Goal: Task Accomplishment & Management: Manage account settings

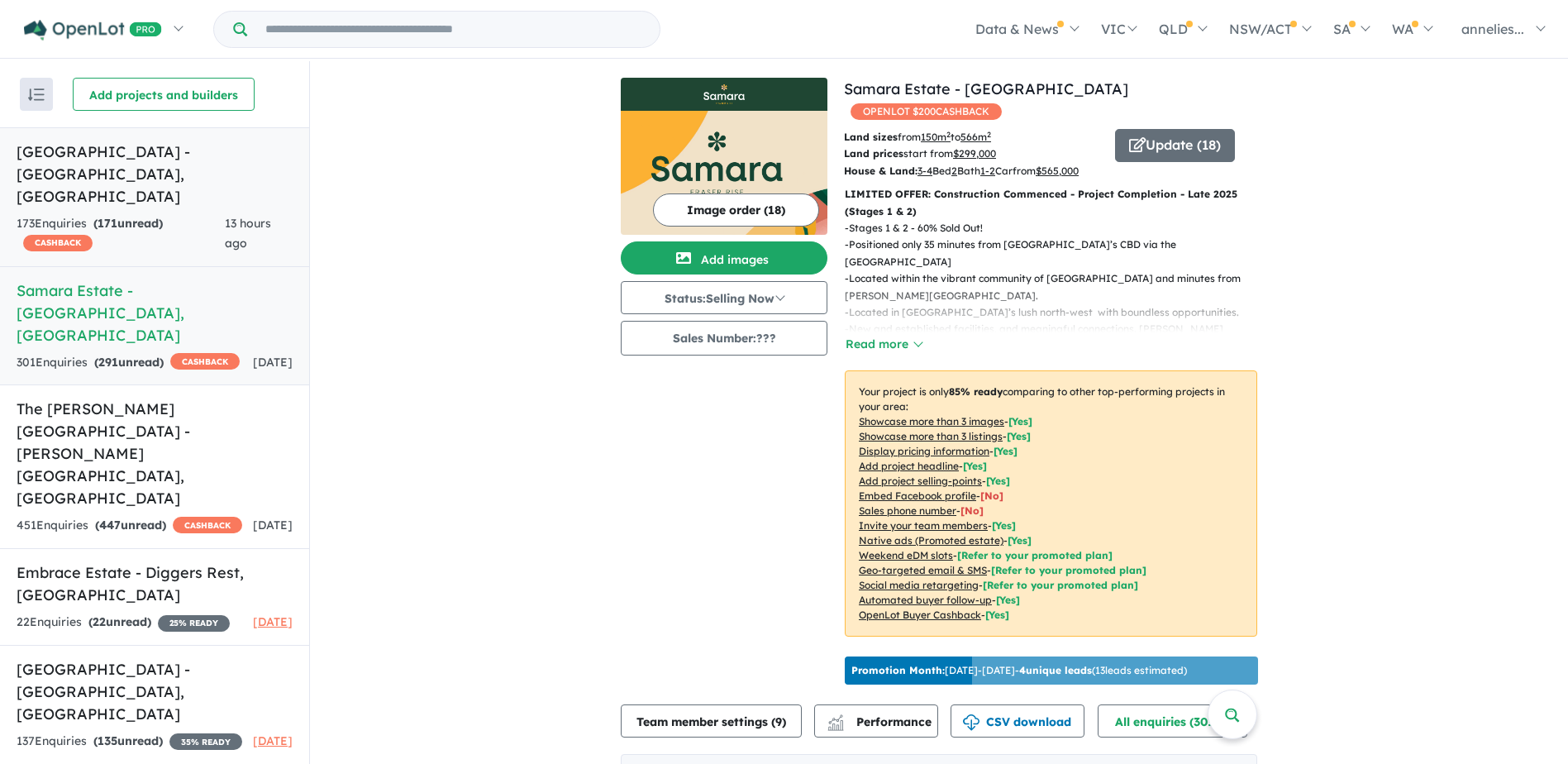
drag, startPoint x: 173, startPoint y: 190, endPoint x: 184, endPoint y: 190, distance: 11.0
click at [173, 190] on link "[GEOGRAPHIC_DATA] - [GEOGRAPHIC_DATA] , [GEOGRAPHIC_DATA] 173 Enquir ies ( 171 …" at bounding box center [154, 197] width 309 height 139
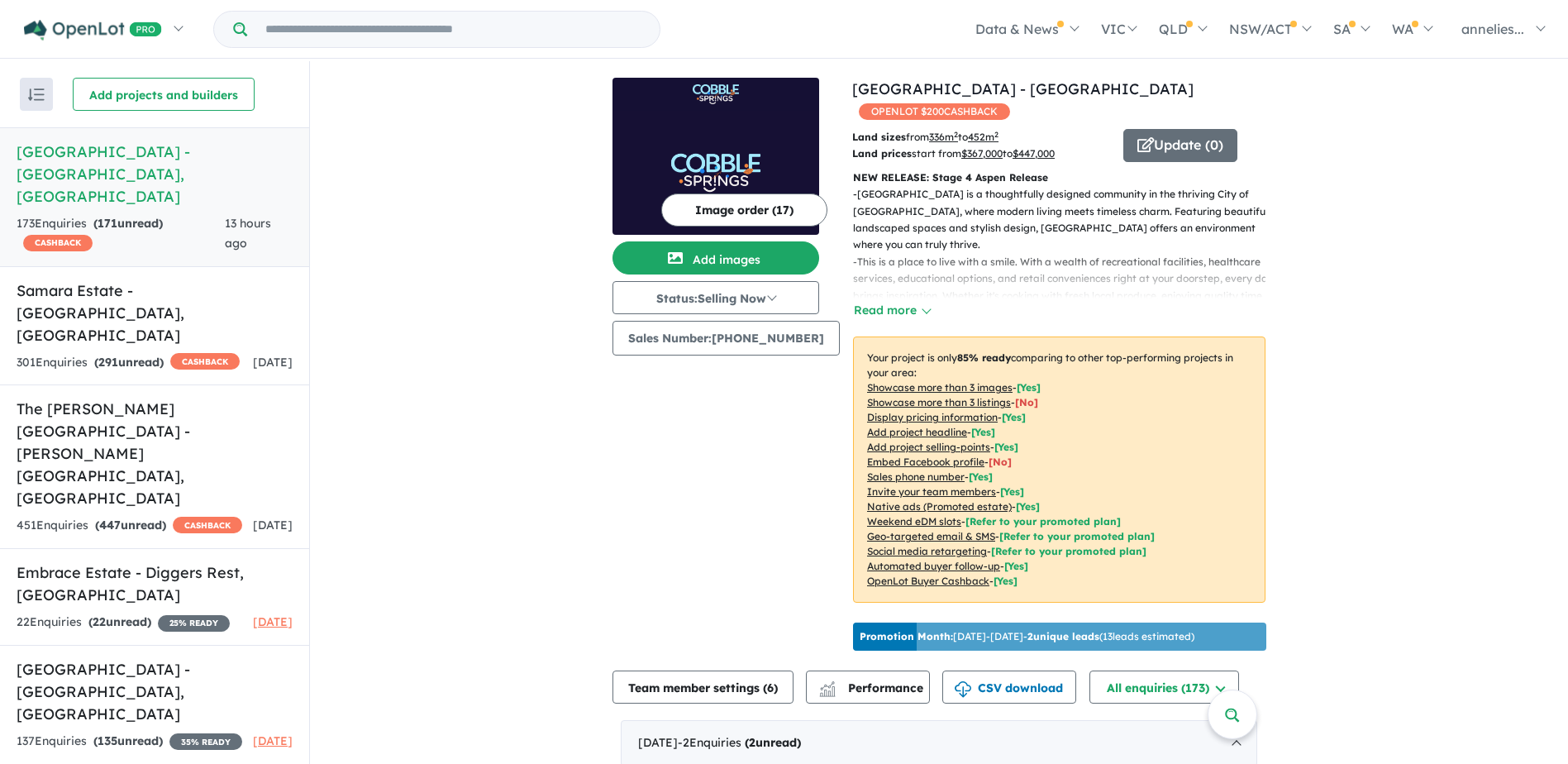
click at [681, 144] on img at bounding box center [715, 172] width 207 height 124
click at [142, 161] on h5 "[GEOGRAPHIC_DATA] - [GEOGRAPHIC_DATA] , [GEOGRAPHIC_DATA]" at bounding box center [154, 173] width 276 height 67
click at [759, 211] on button "Image order ( 17 )" at bounding box center [745, 210] width 166 height 33
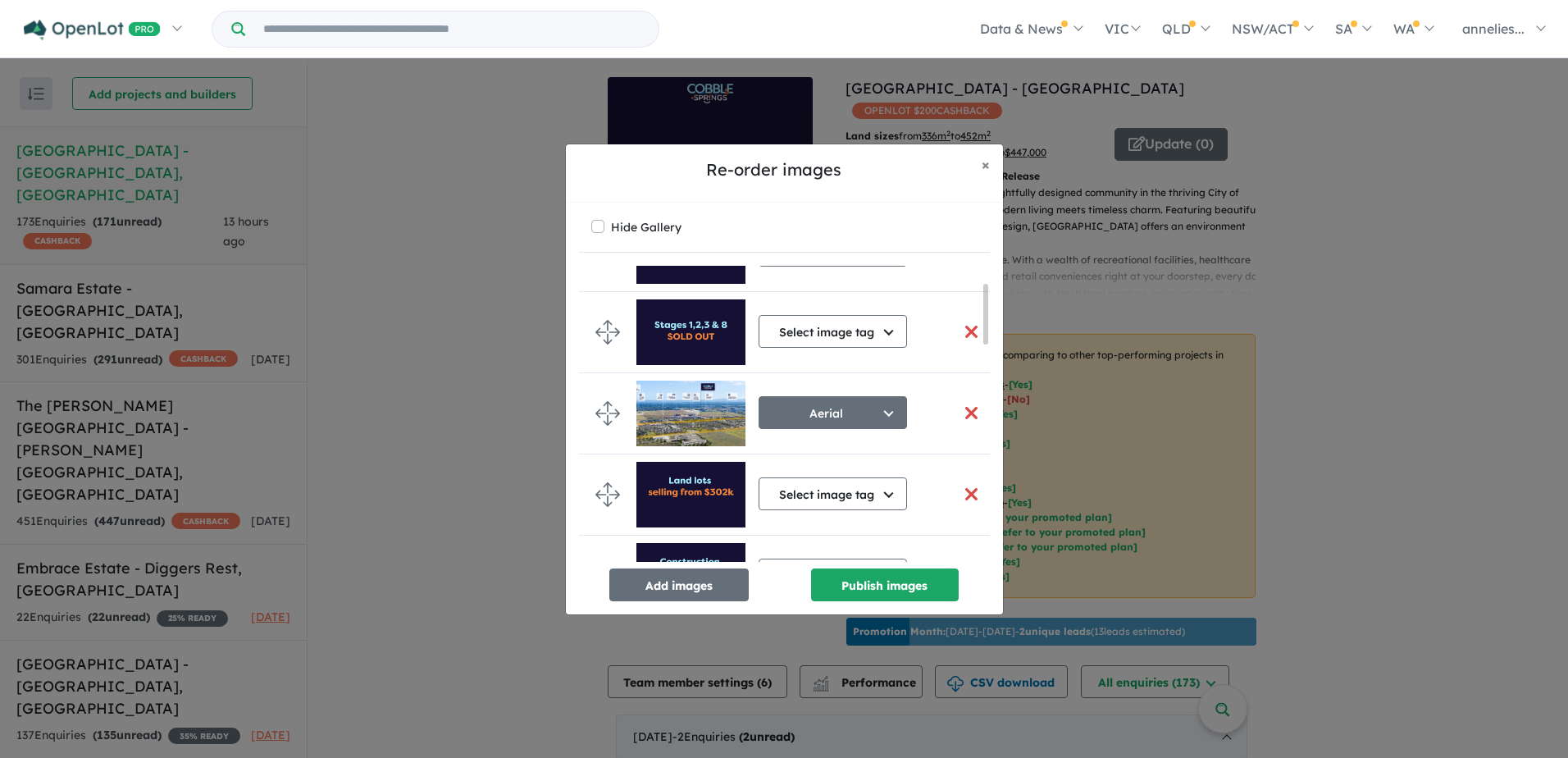
scroll to position [82, 0]
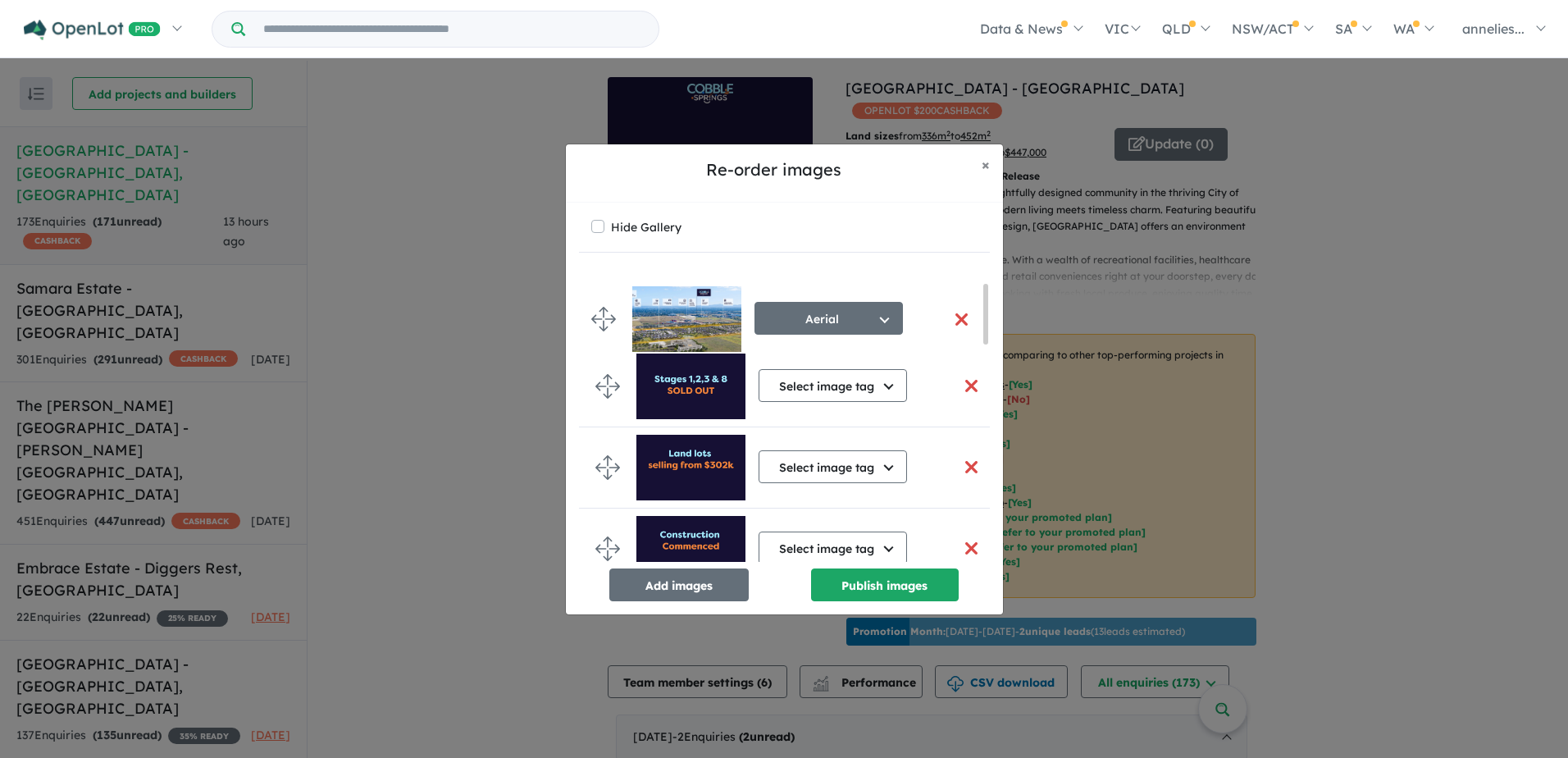
drag, startPoint x: 601, startPoint y: 377, endPoint x: 595, endPoint y: 310, distance: 67.3
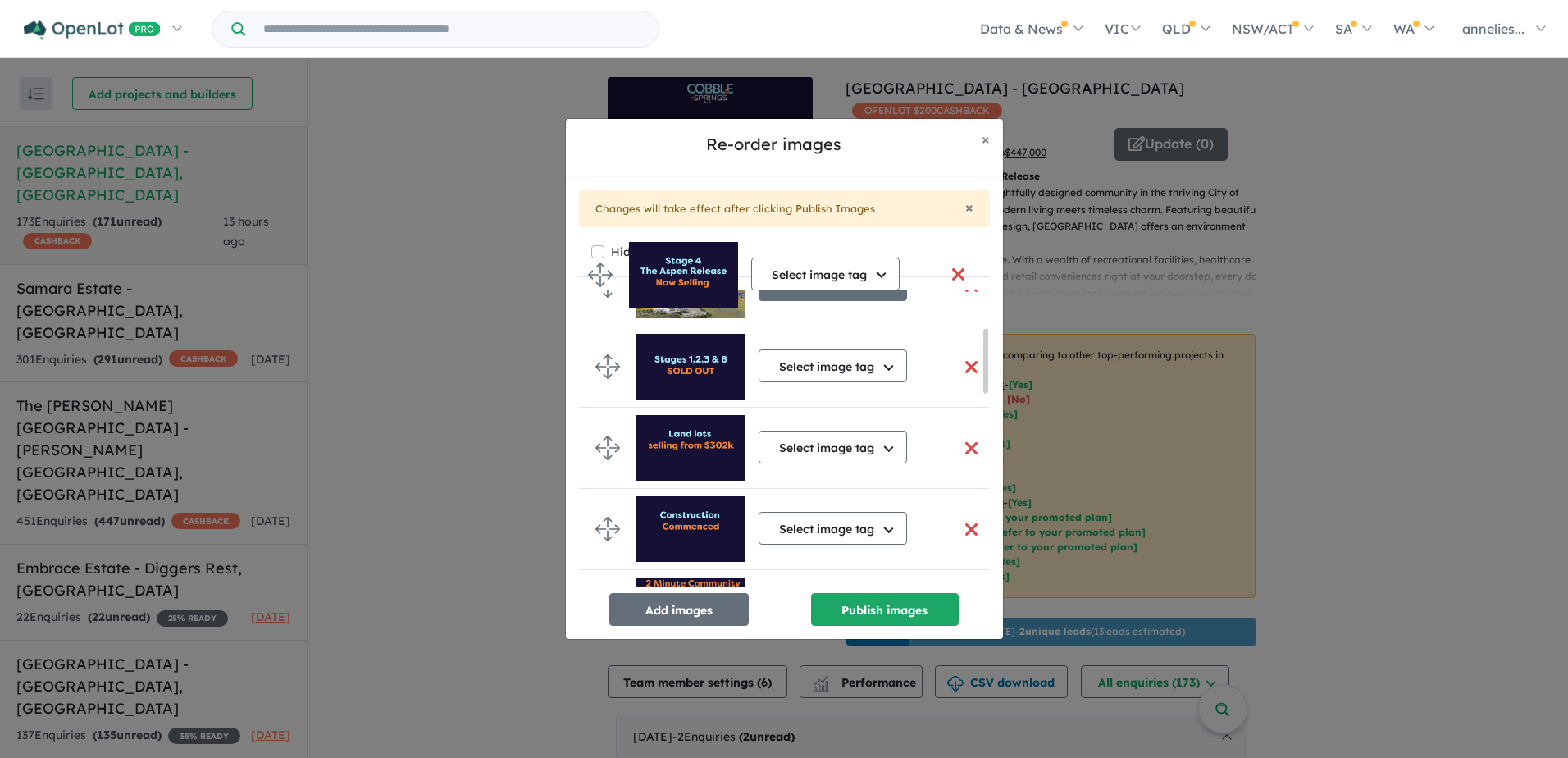
scroll to position [0, 0]
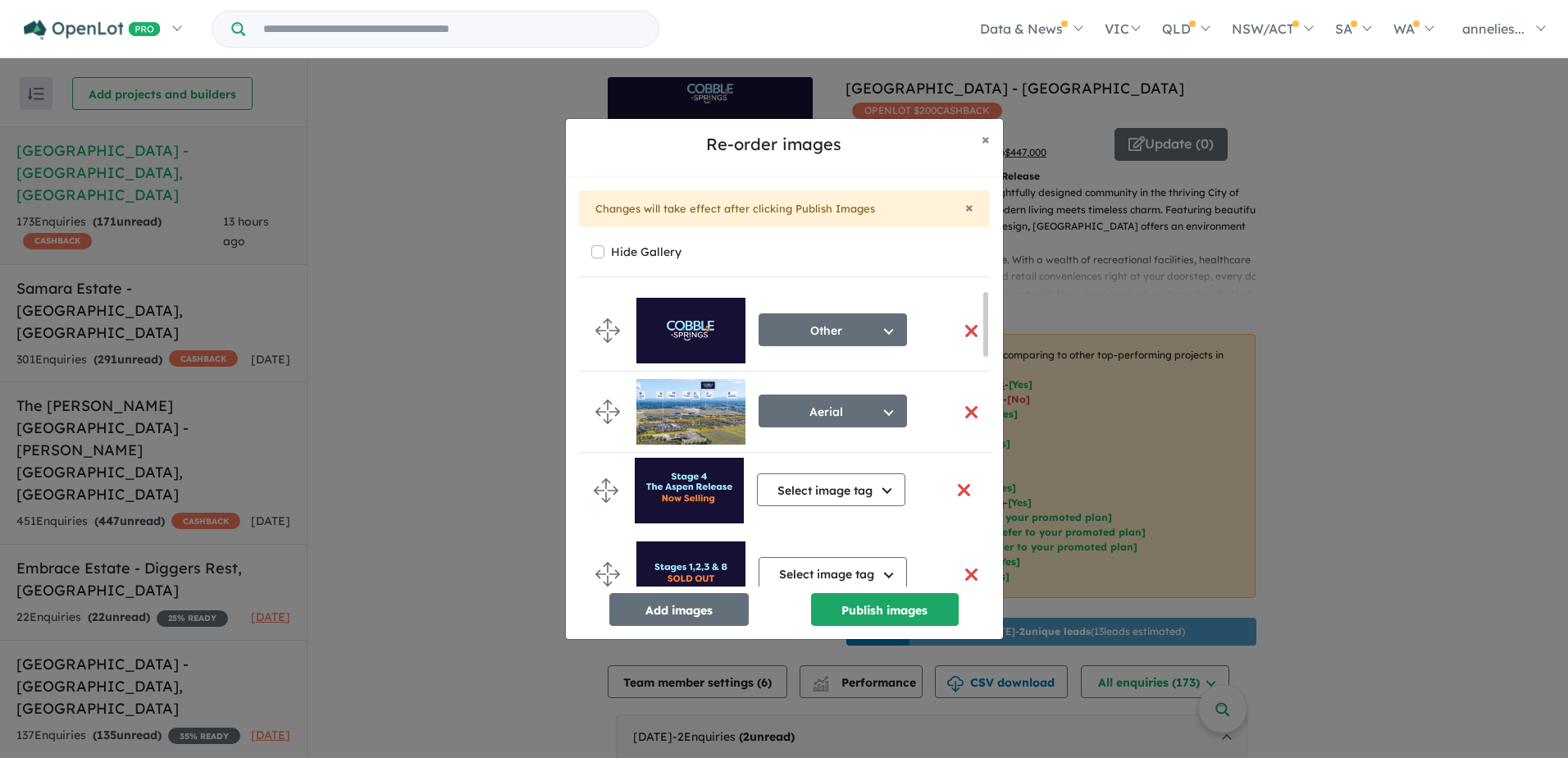
drag, startPoint x: 608, startPoint y: 328, endPoint x: 607, endPoint y: 494, distance: 166.0
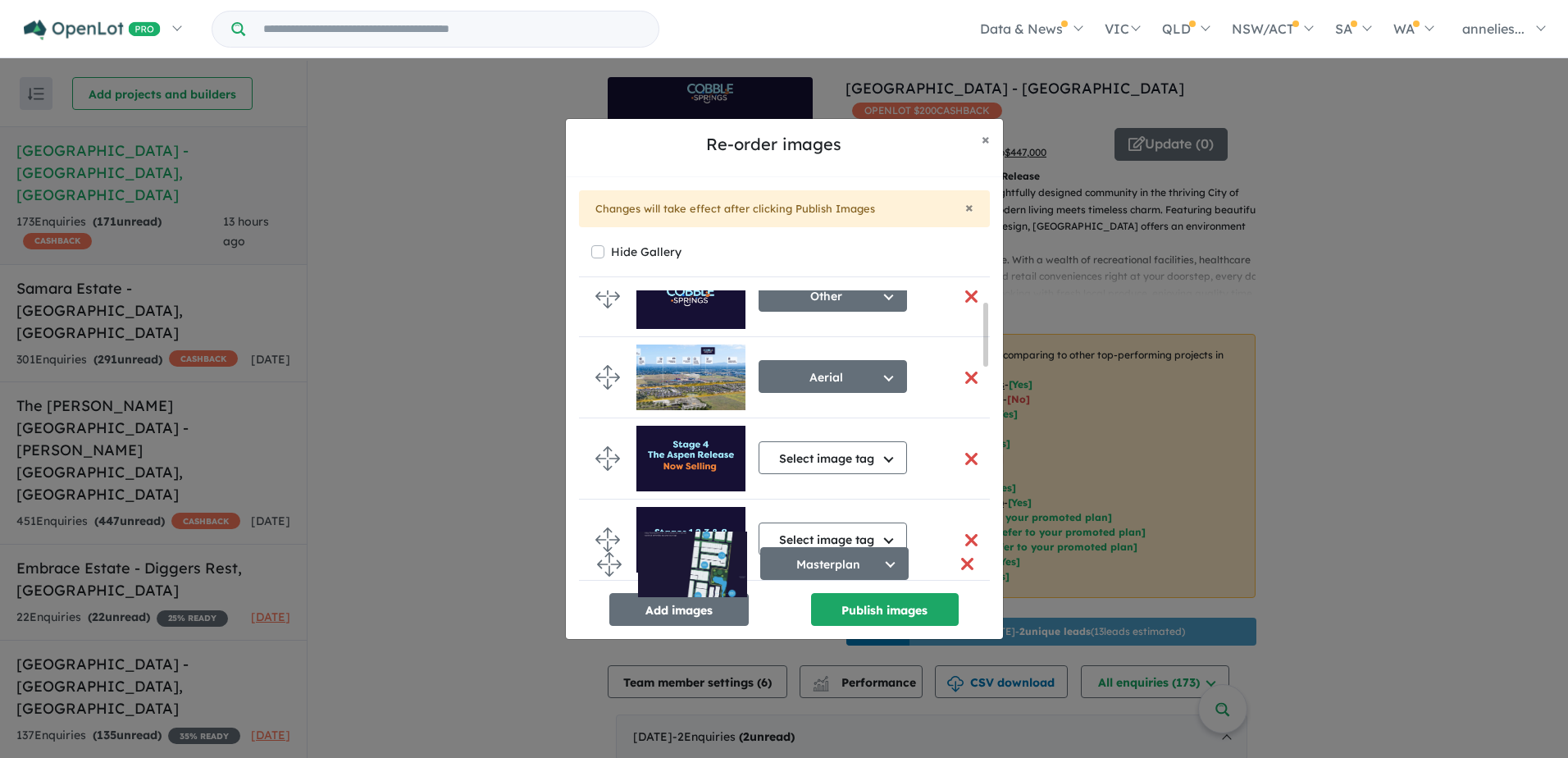
scroll to position [53, 0]
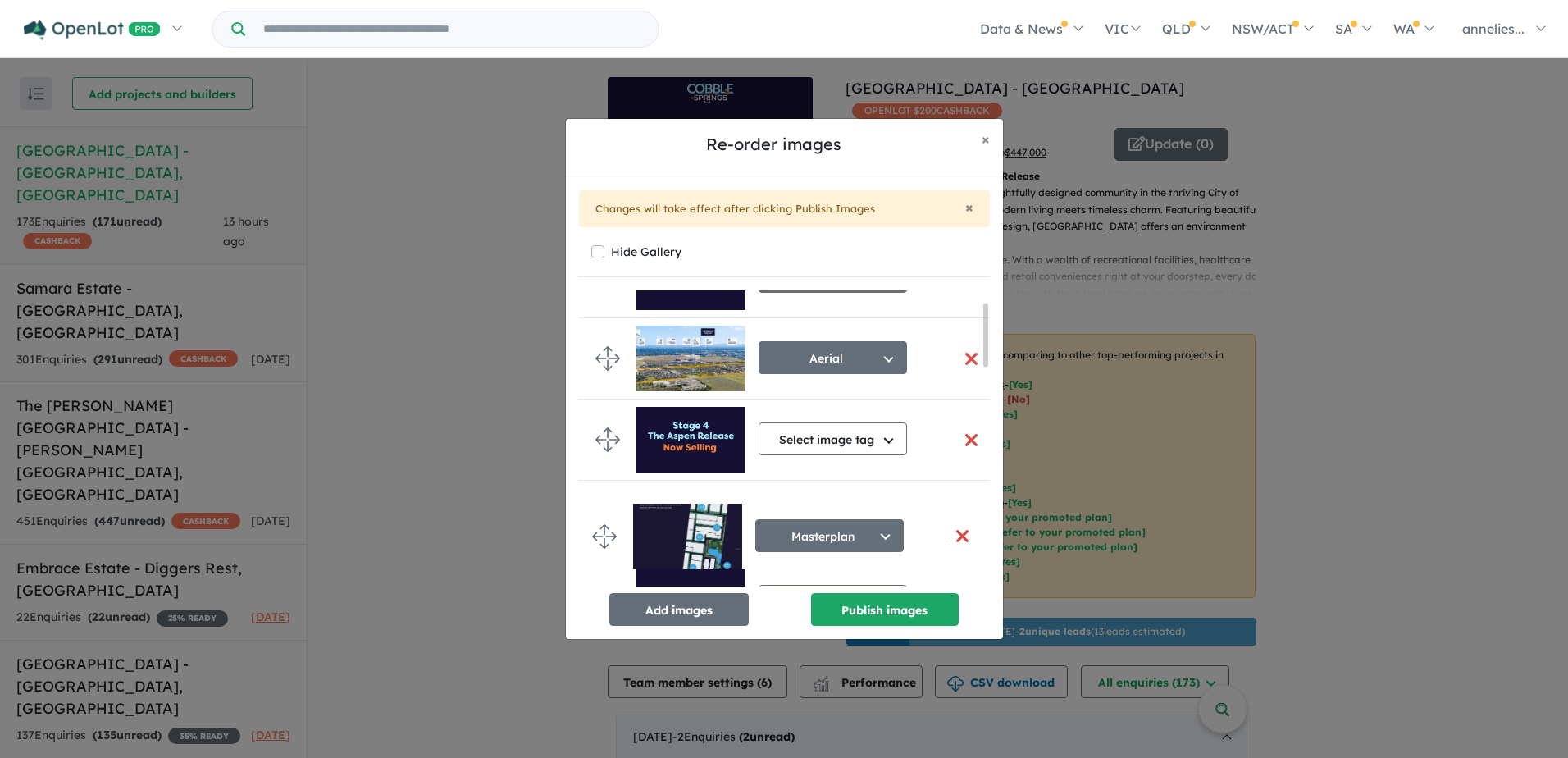
drag, startPoint x: 613, startPoint y: 322, endPoint x: 609, endPoint y: 535, distance: 213.0
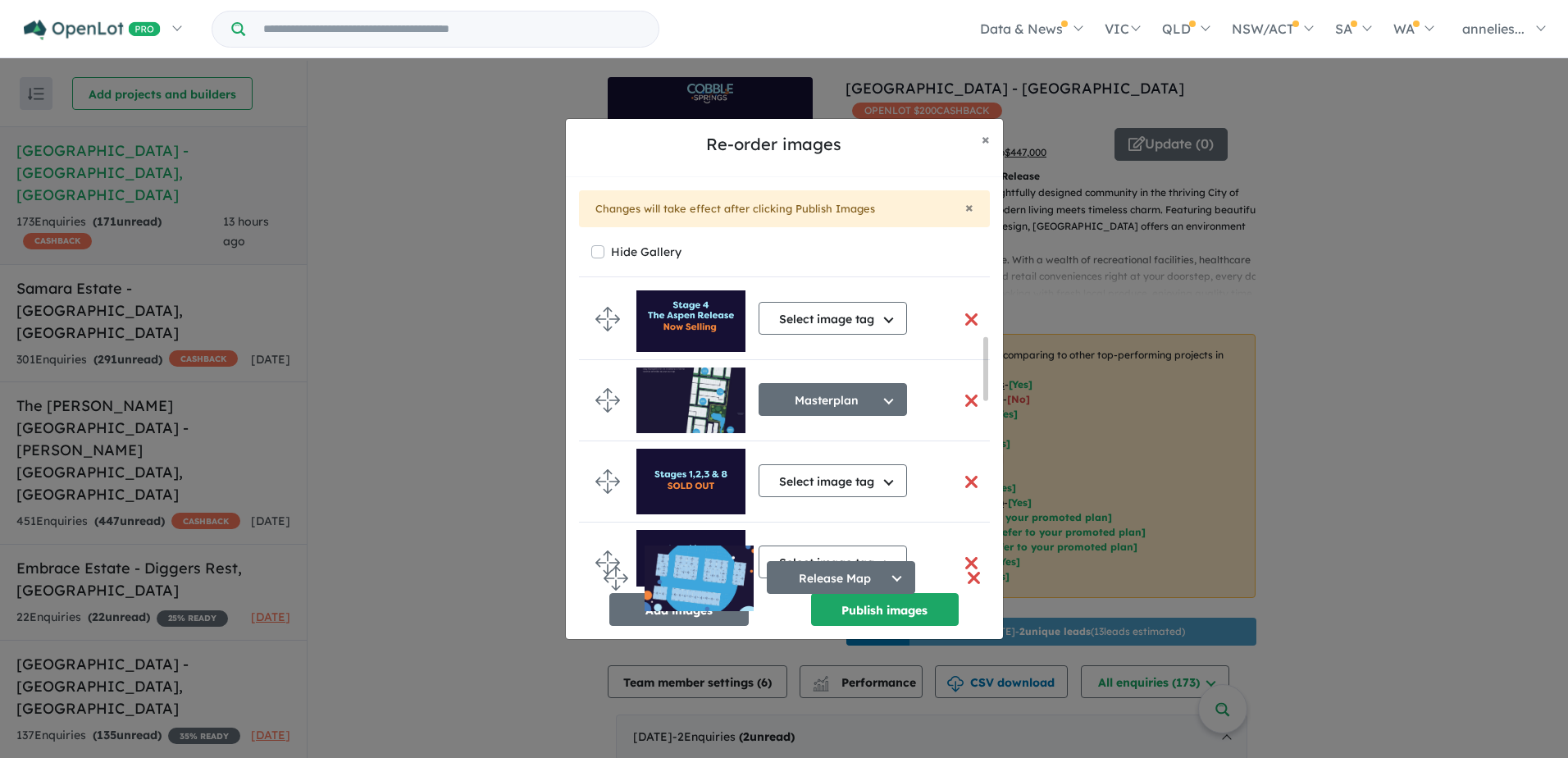
scroll to position [223, 0]
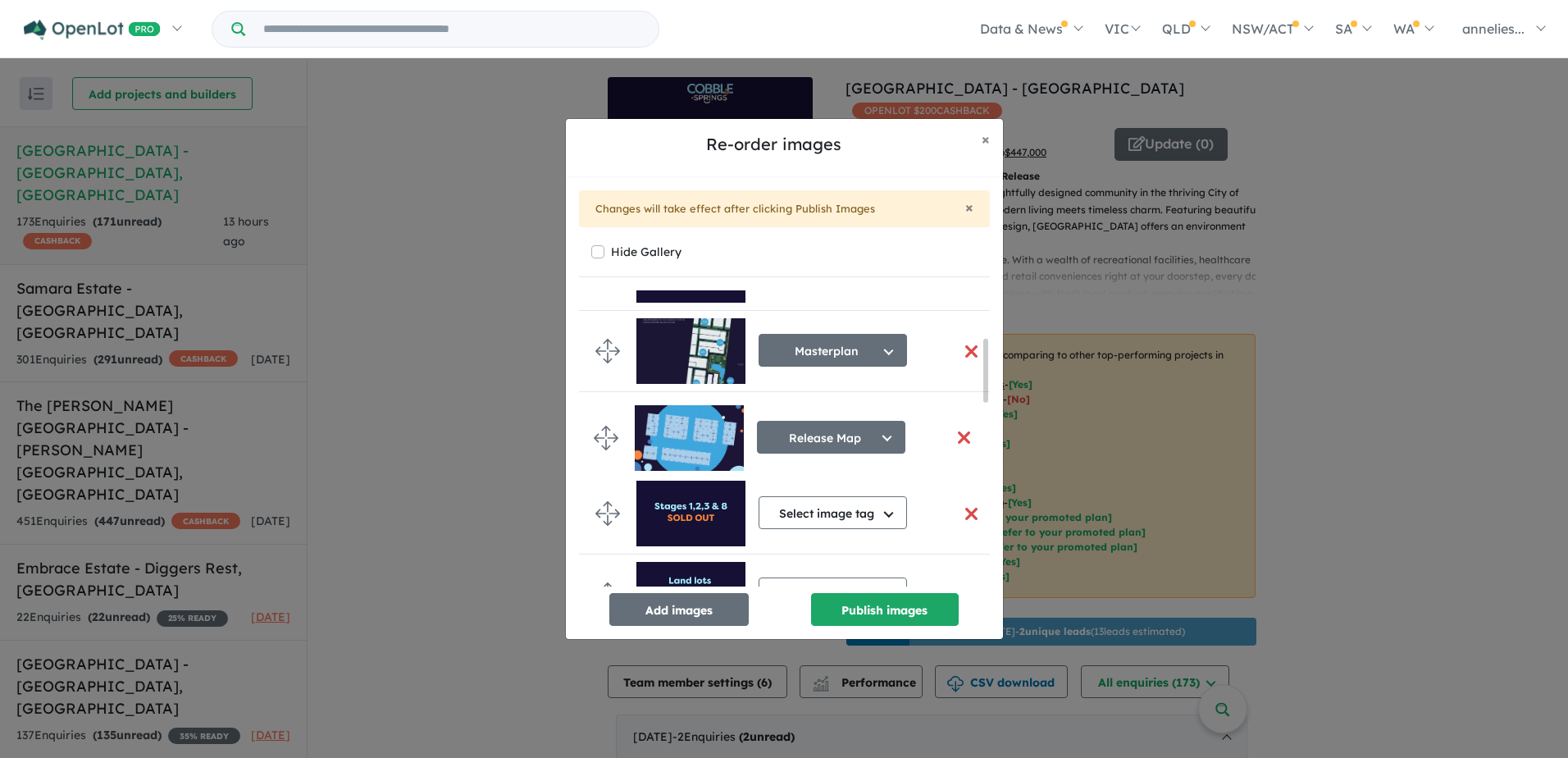
drag, startPoint x: 598, startPoint y: 345, endPoint x: 596, endPoint y: 427, distance: 82.0
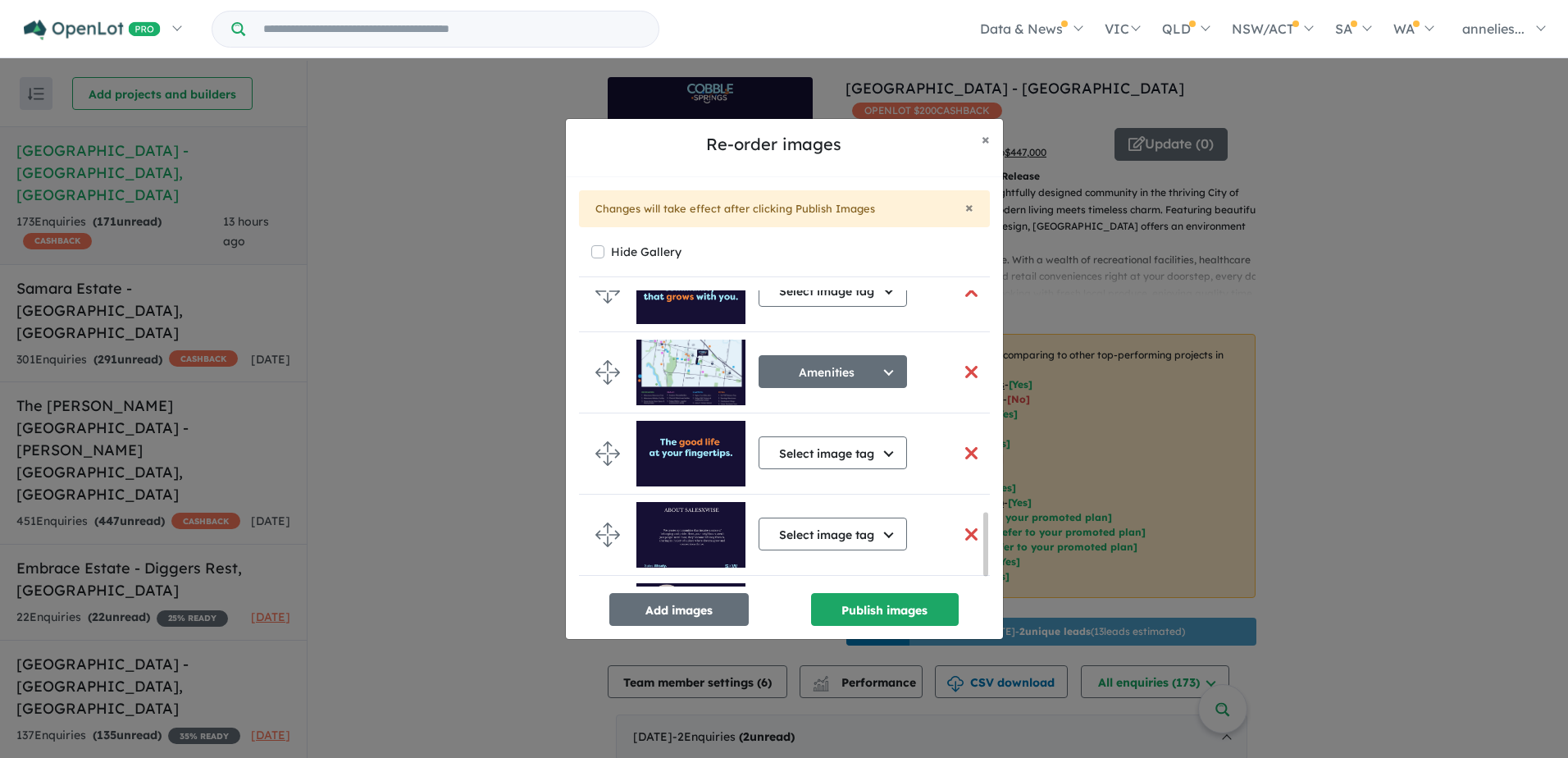
scroll to position [1091, 0]
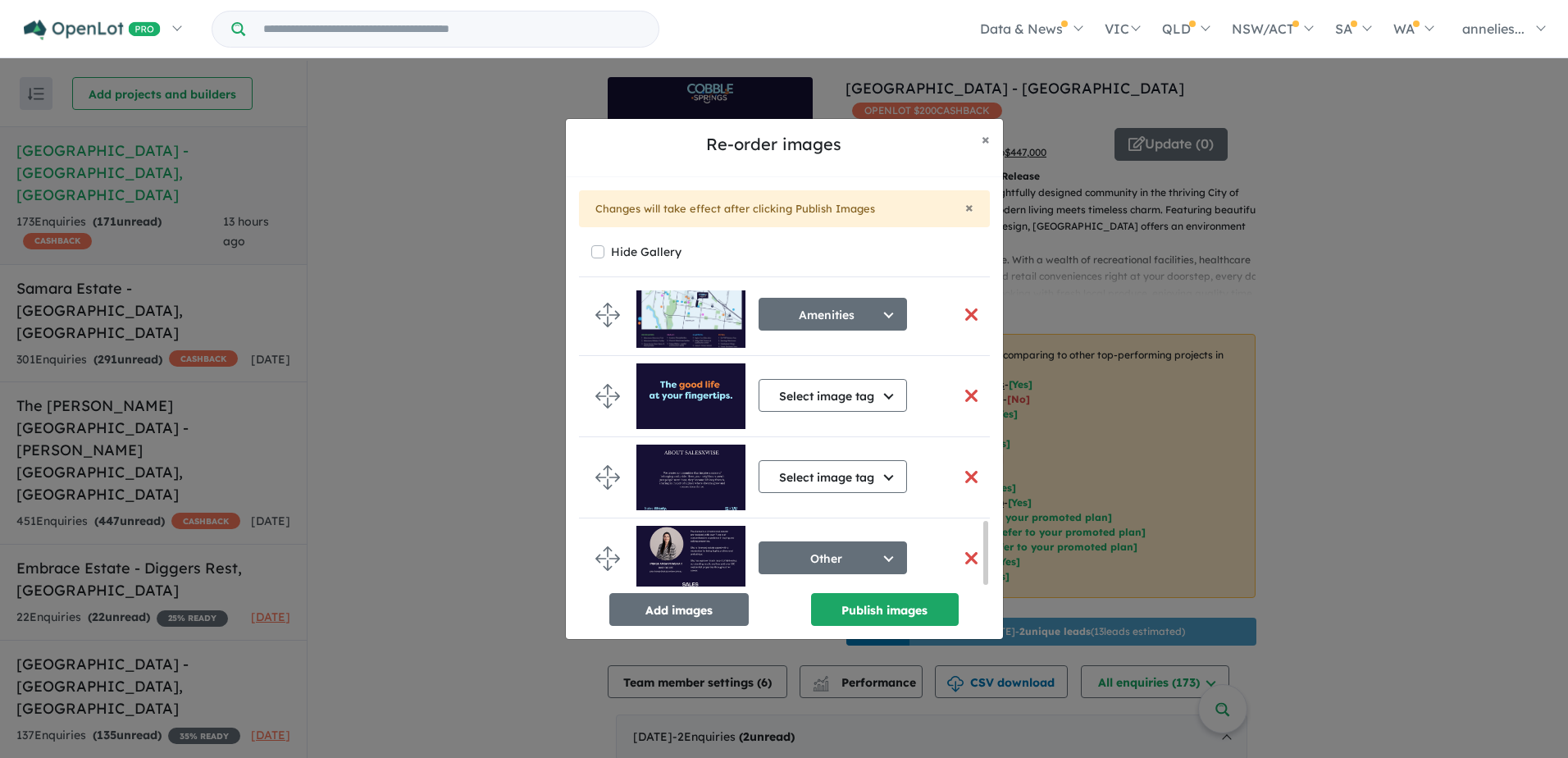
click at [656, 470] on img at bounding box center [691, 477] width 109 height 65
click at [868, 605] on button "Publish images" at bounding box center [885, 609] width 148 height 33
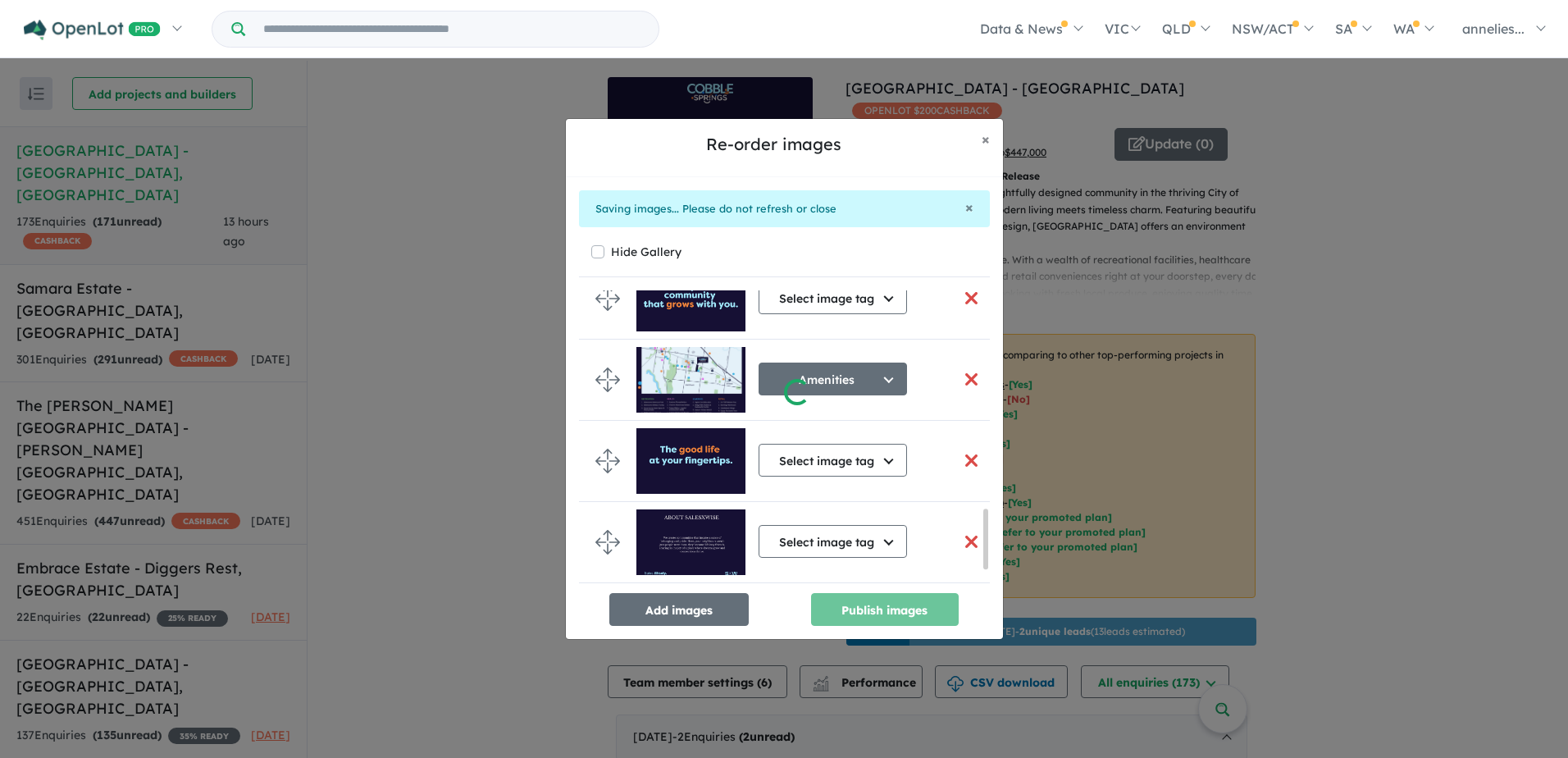
scroll to position [1085, 0]
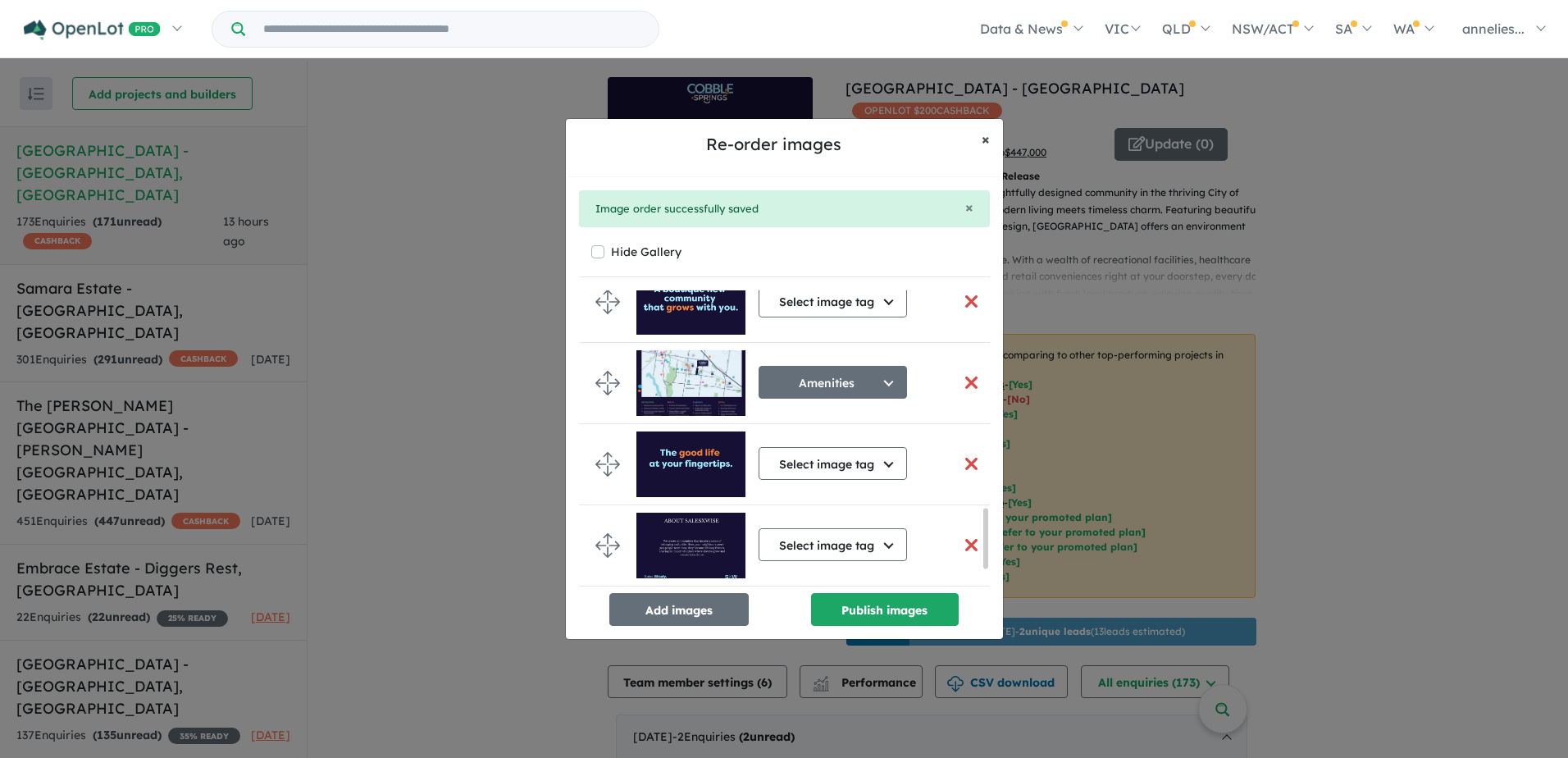
click at [983, 148] on span "×" at bounding box center [986, 139] width 9 height 19
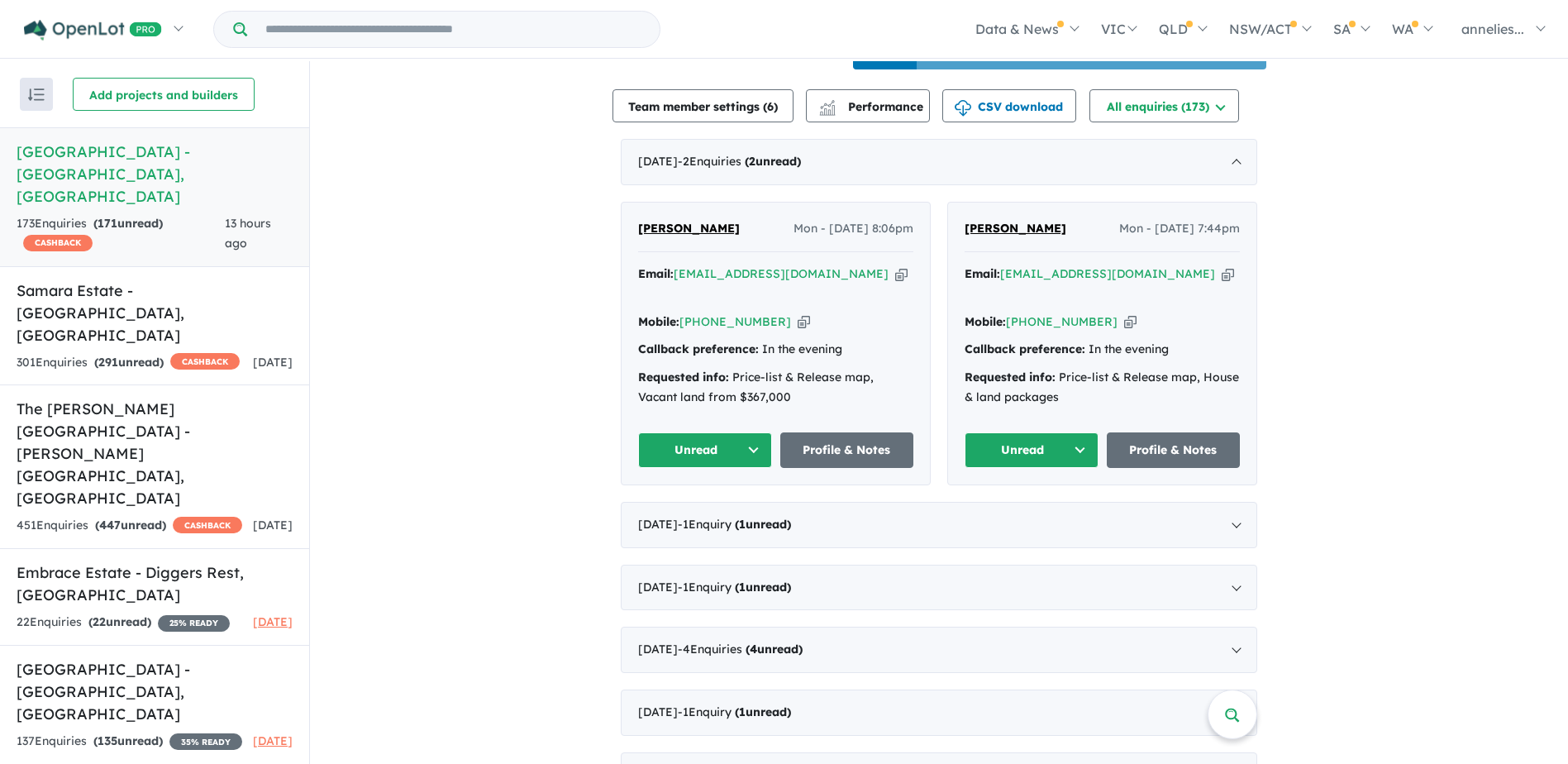
scroll to position [579, 0]
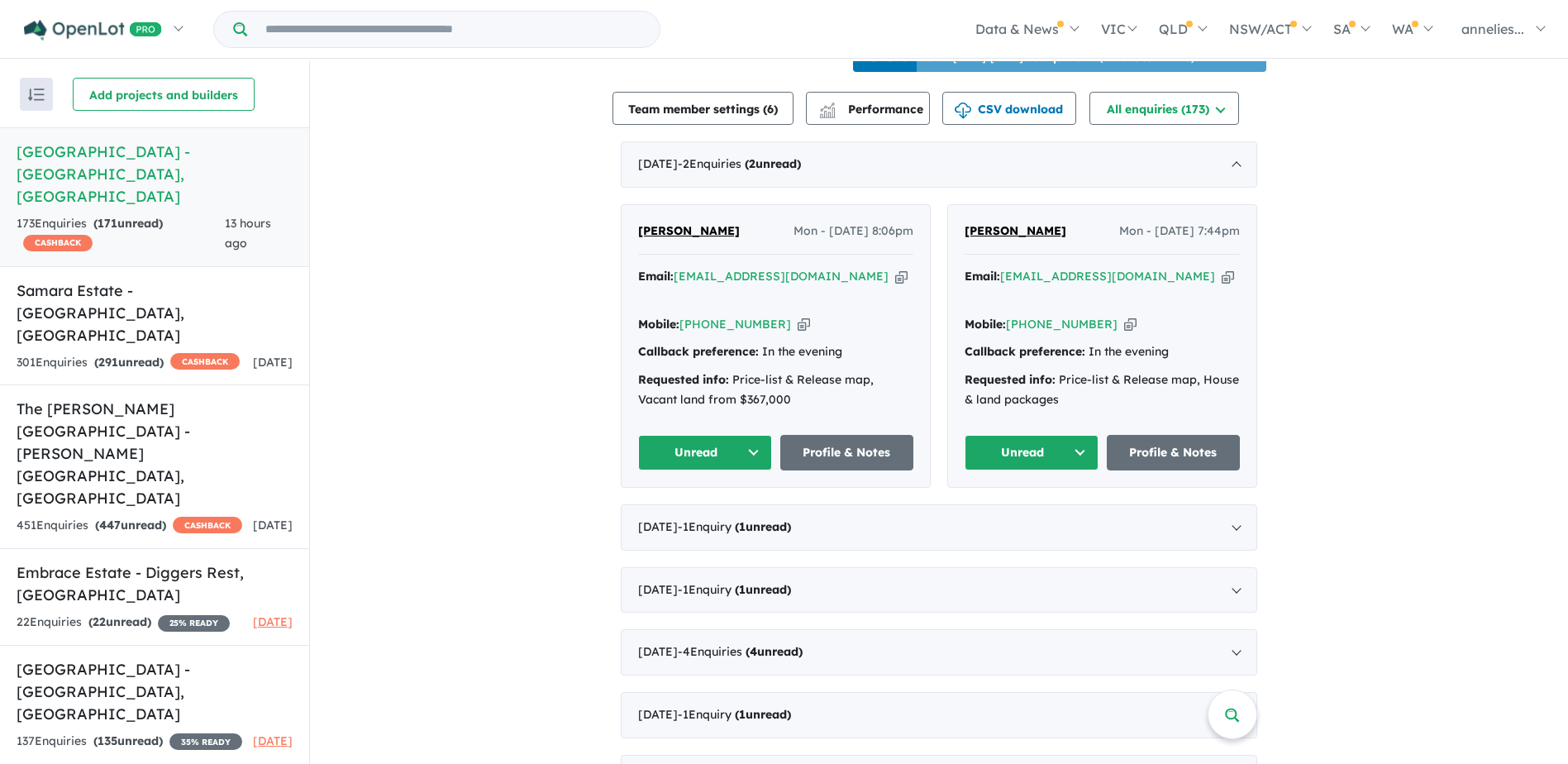
click at [139, 216] on strong "( 171 unread)" at bounding box center [128, 223] width 69 height 15
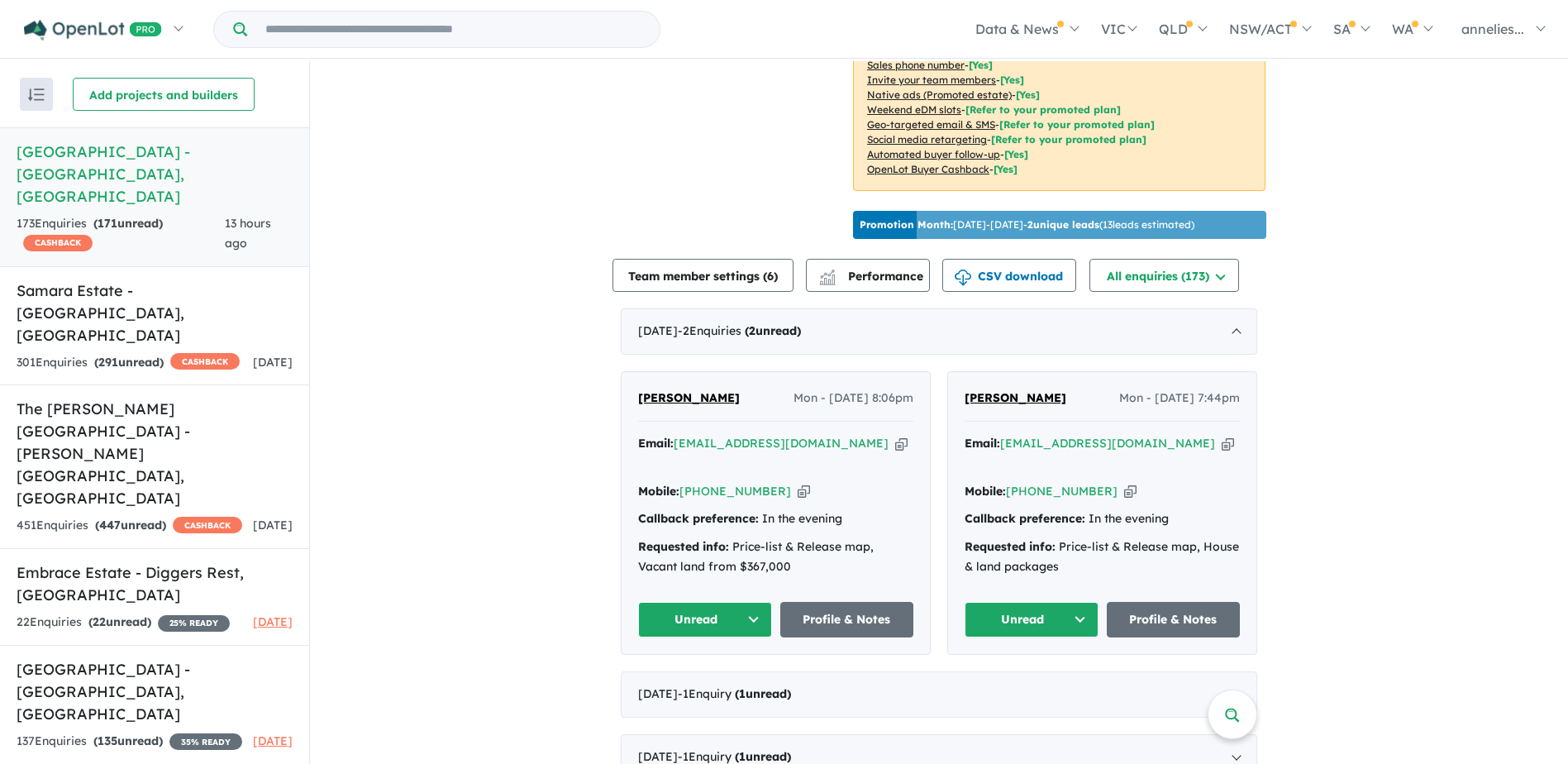
scroll to position [248, 0]
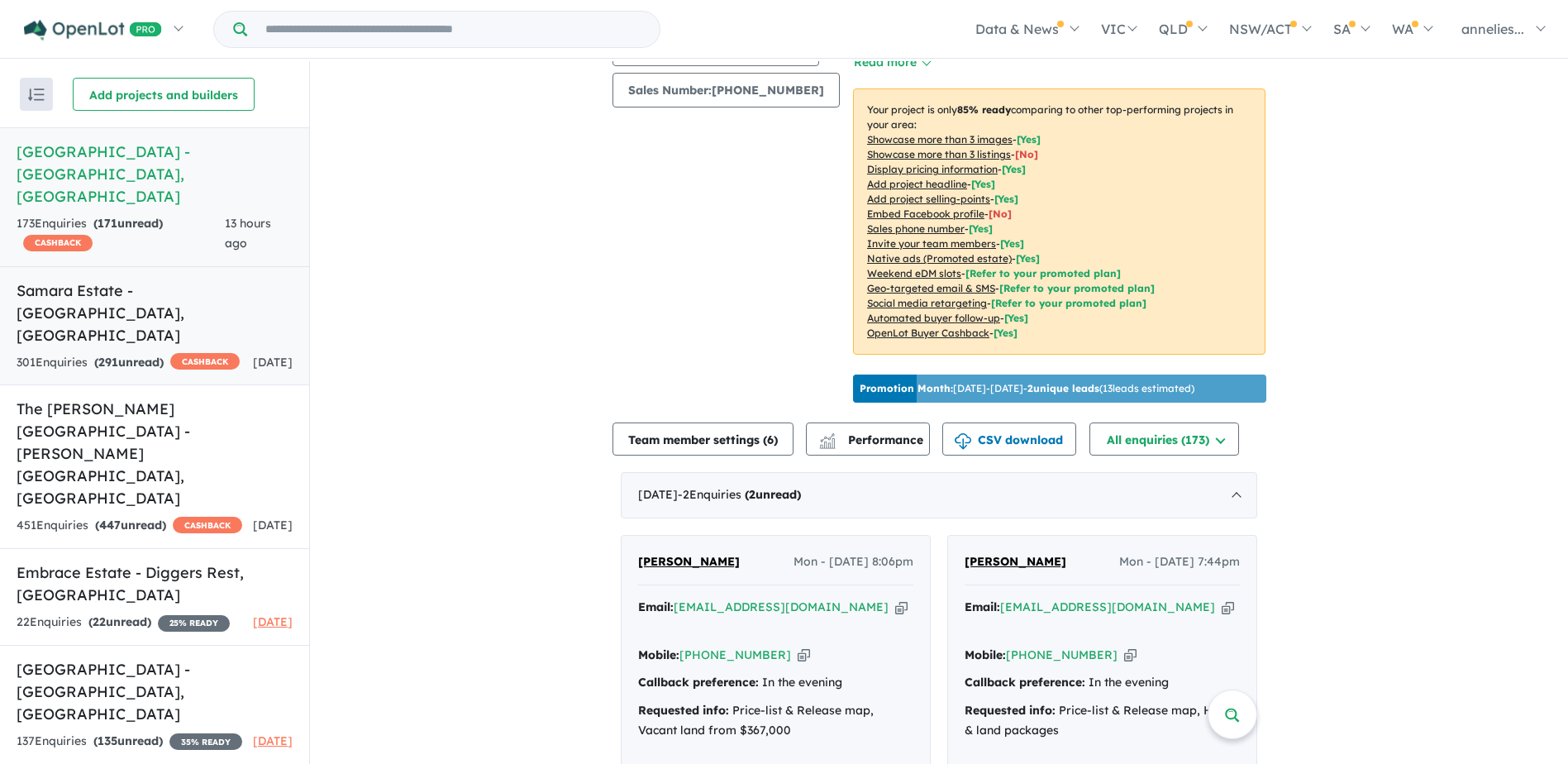
drag, startPoint x: 119, startPoint y: 273, endPoint x: 219, endPoint y: 273, distance: 100.0
click at [121, 280] on h5 "Samara Estate - Fraser Rise , VIC" at bounding box center [154, 313] width 276 height 67
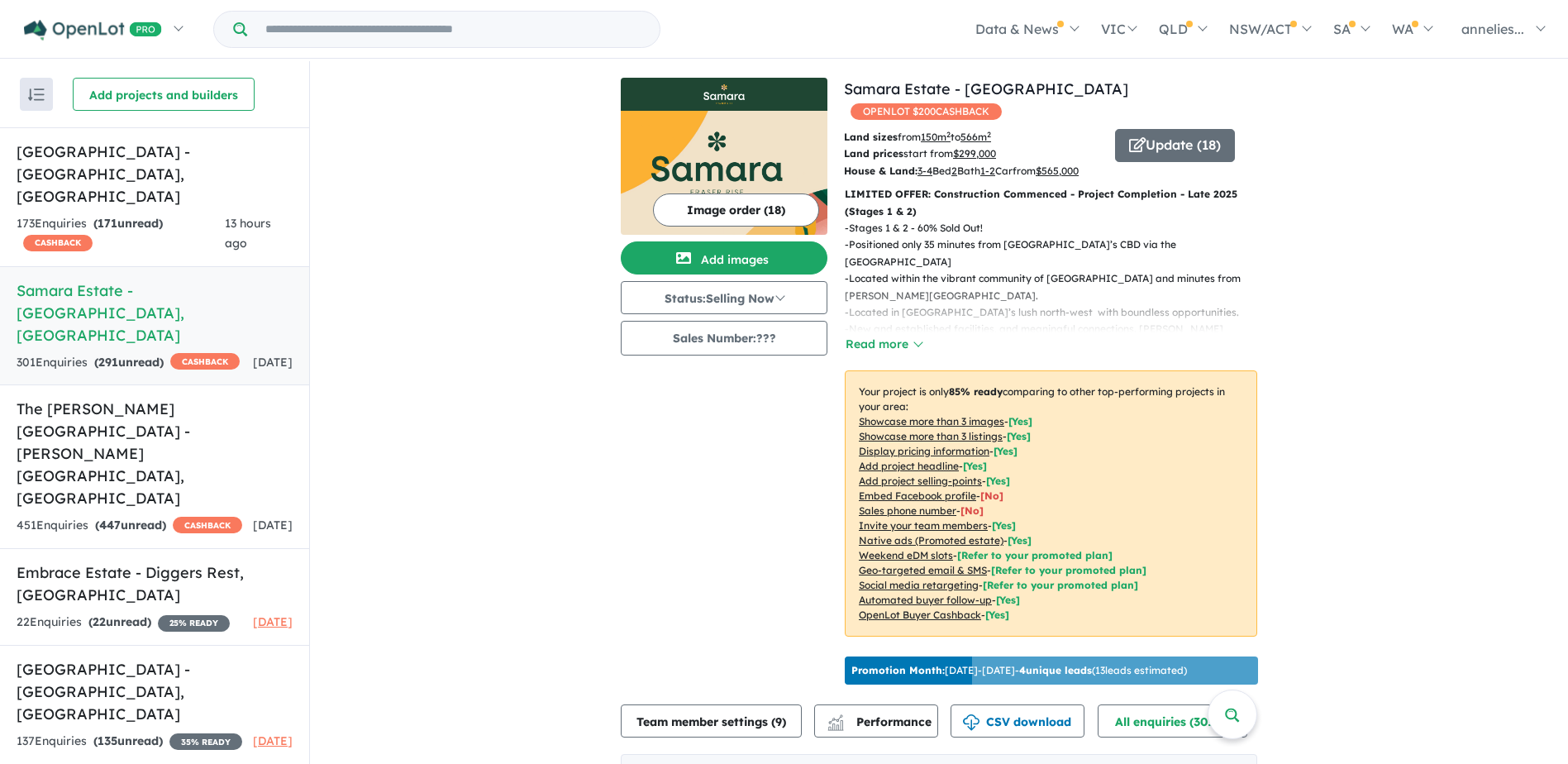
click at [753, 216] on button "Image order ( 18 )" at bounding box center [736, 210] width 166 height 33
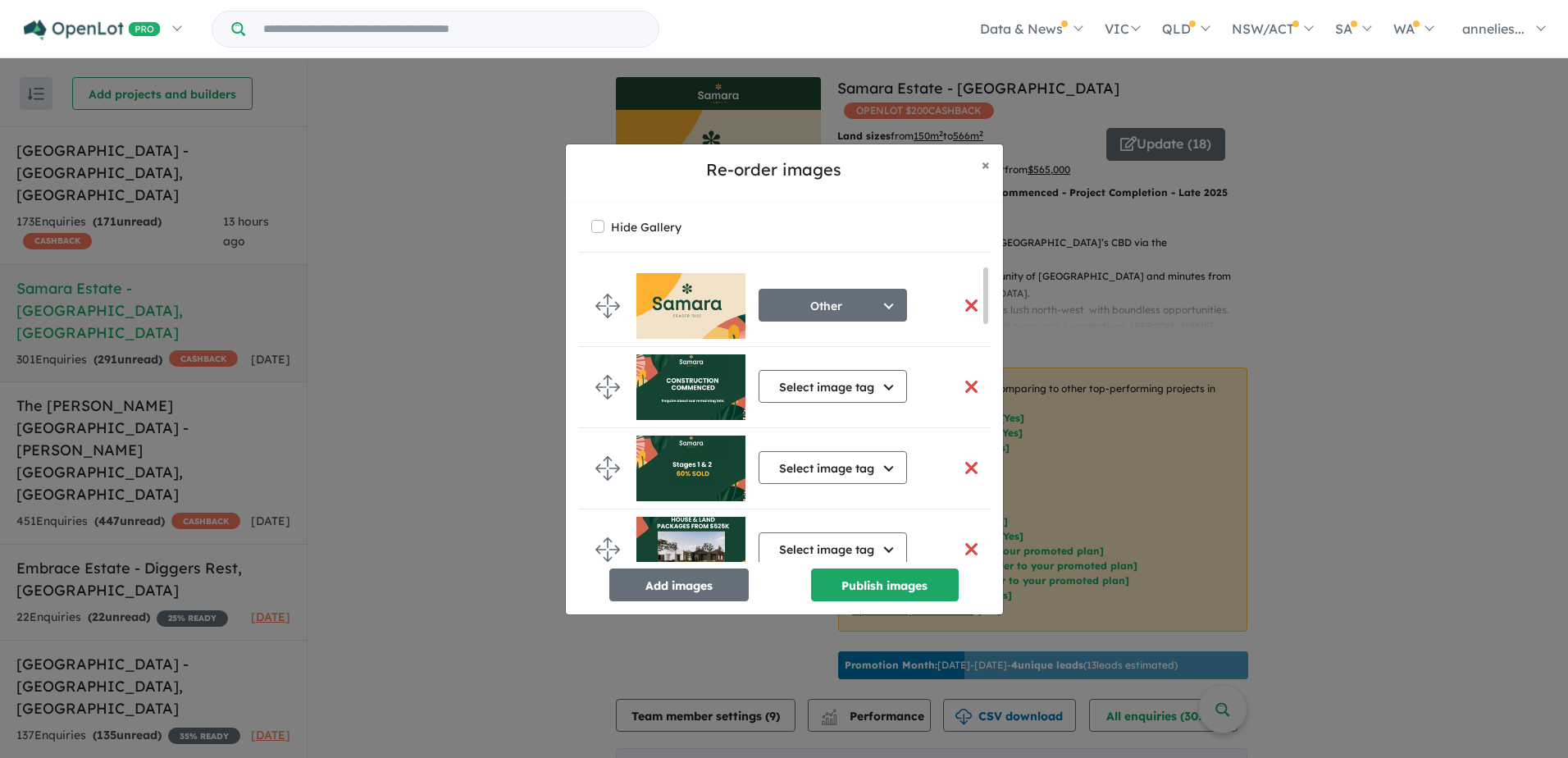
click at [701, 382] on img at bounding box center [691, 387] width 109 height 65
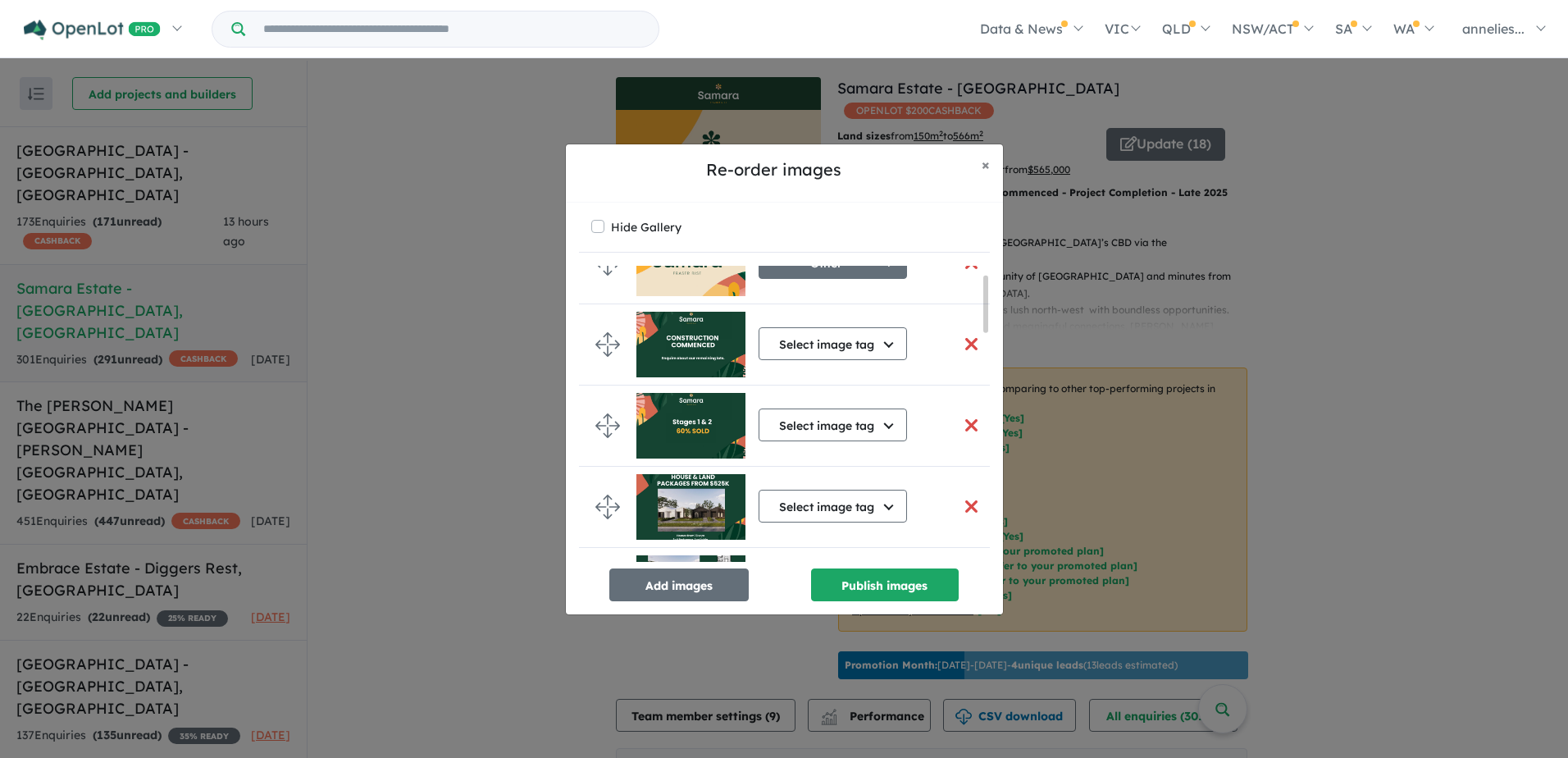
scroll to position [82, 0]
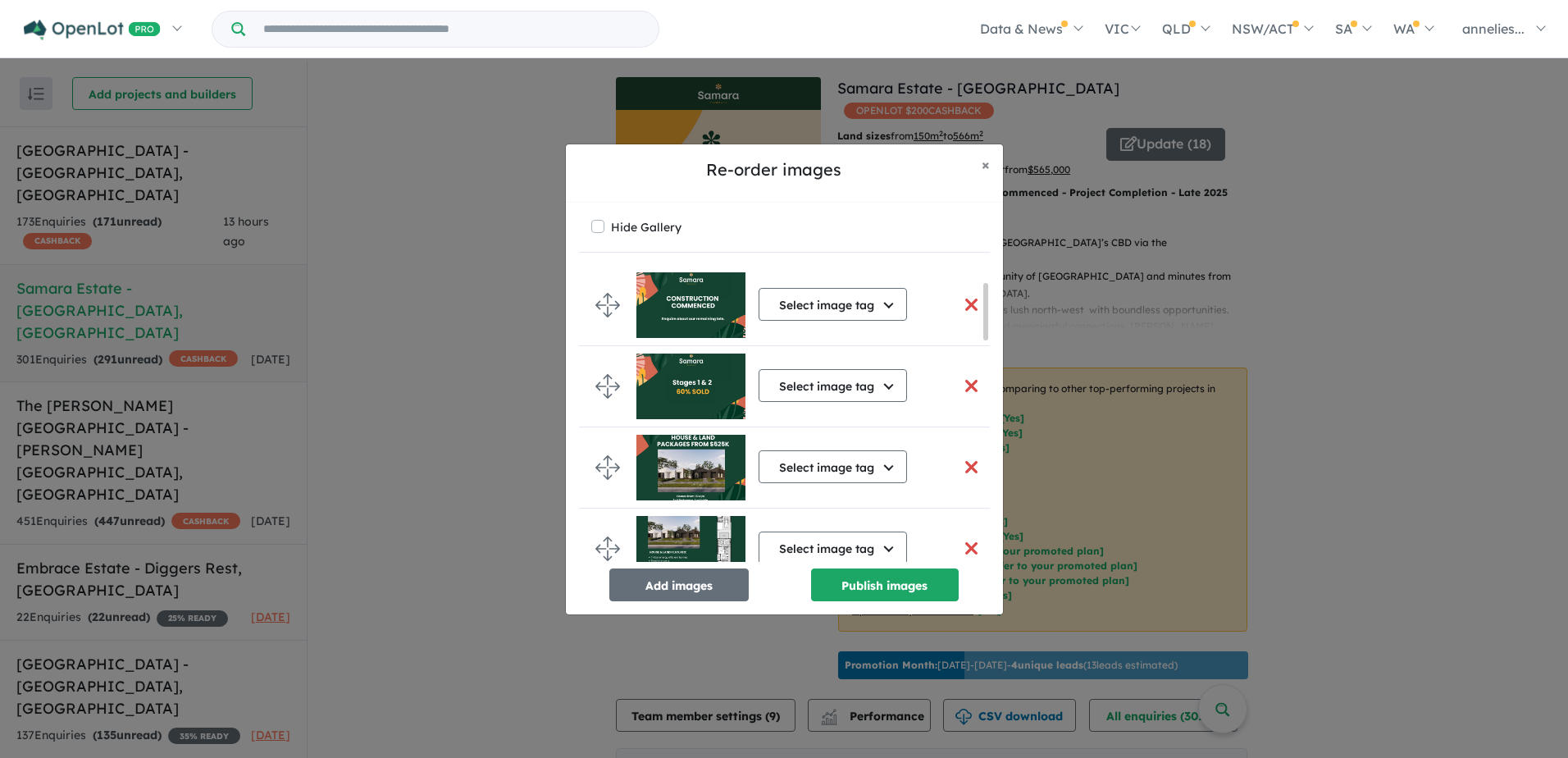
click at [681, 474] on img at bounding box center [691, 468] width 109 height 65
click at [689, 480] on img at bounding box center [691, 468] width 109 height 65
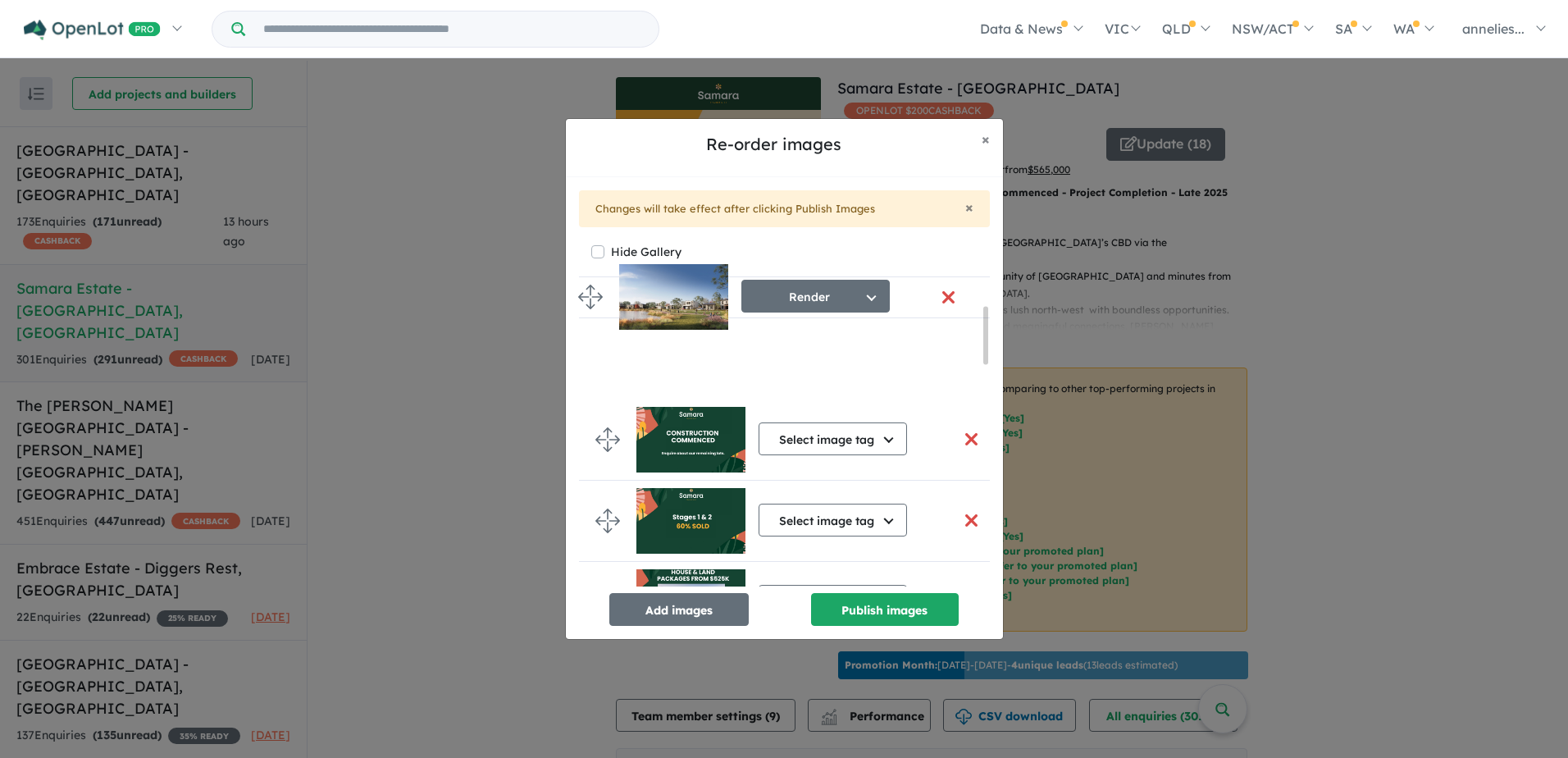
scroll to position [51, 0]
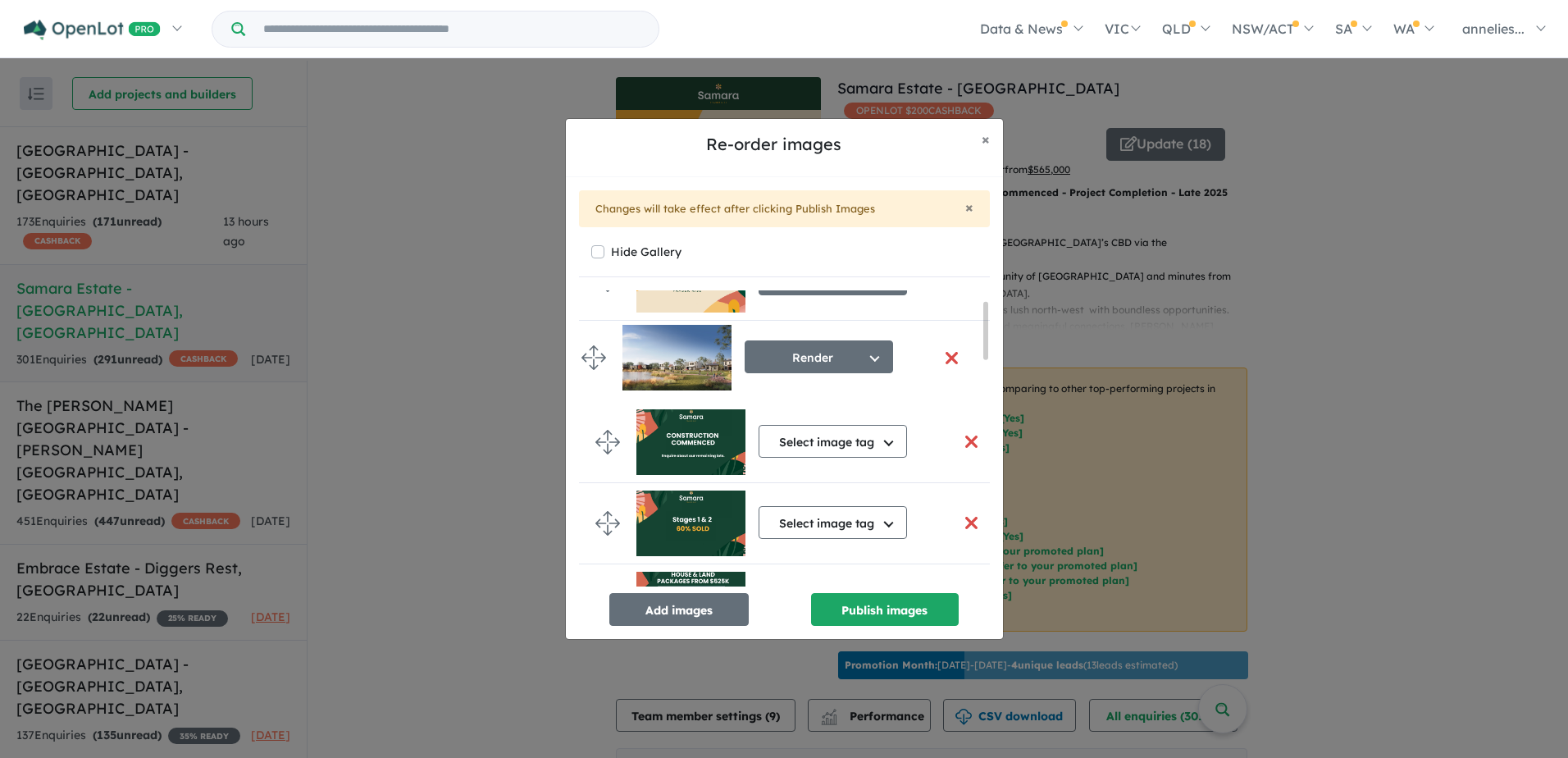
drag, startPoint x: 602, startPoint y: 502, endPoint x: 590, endPoint y: 360, distance: 142.5
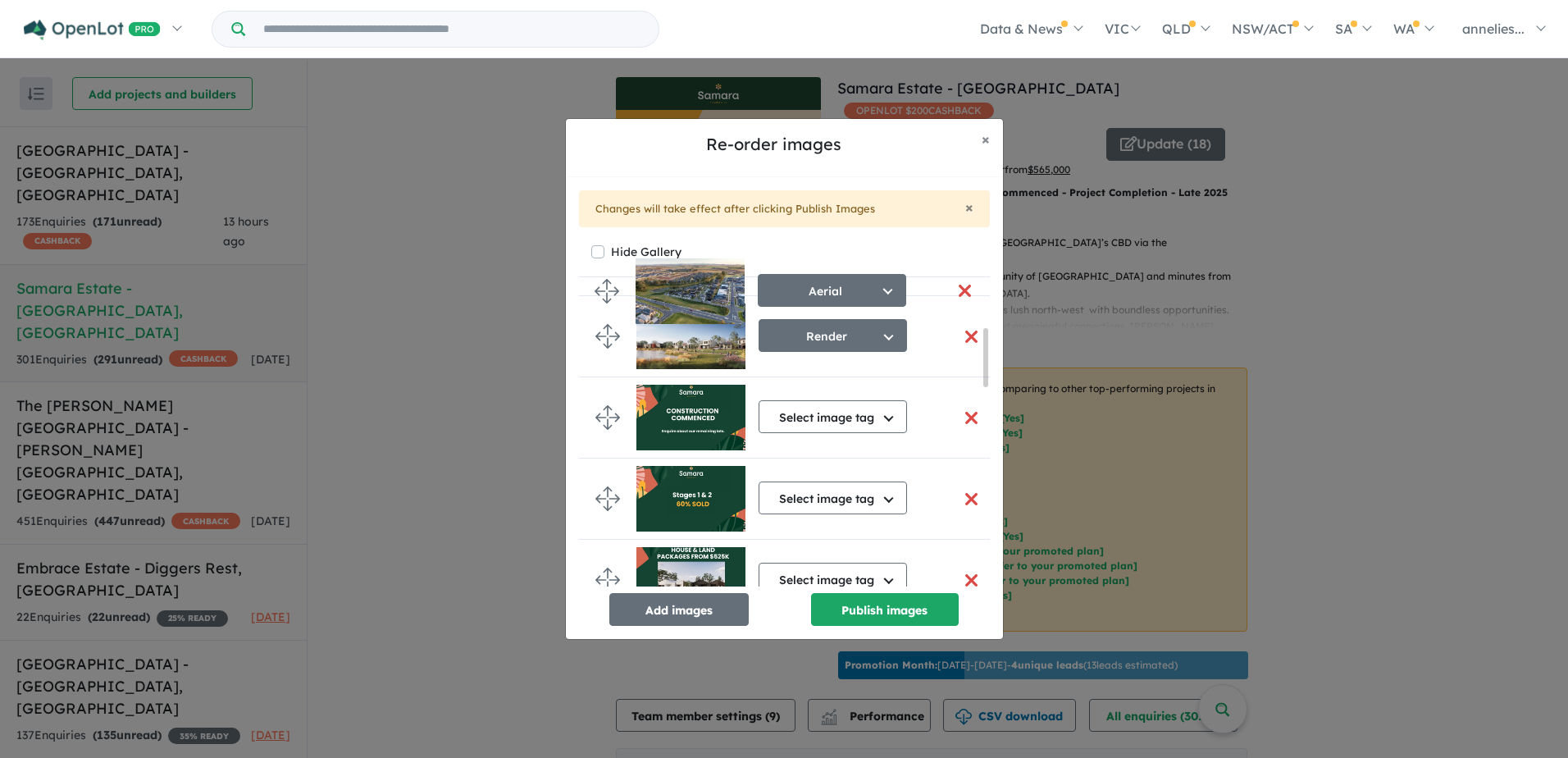
scroll to position [113, 0]
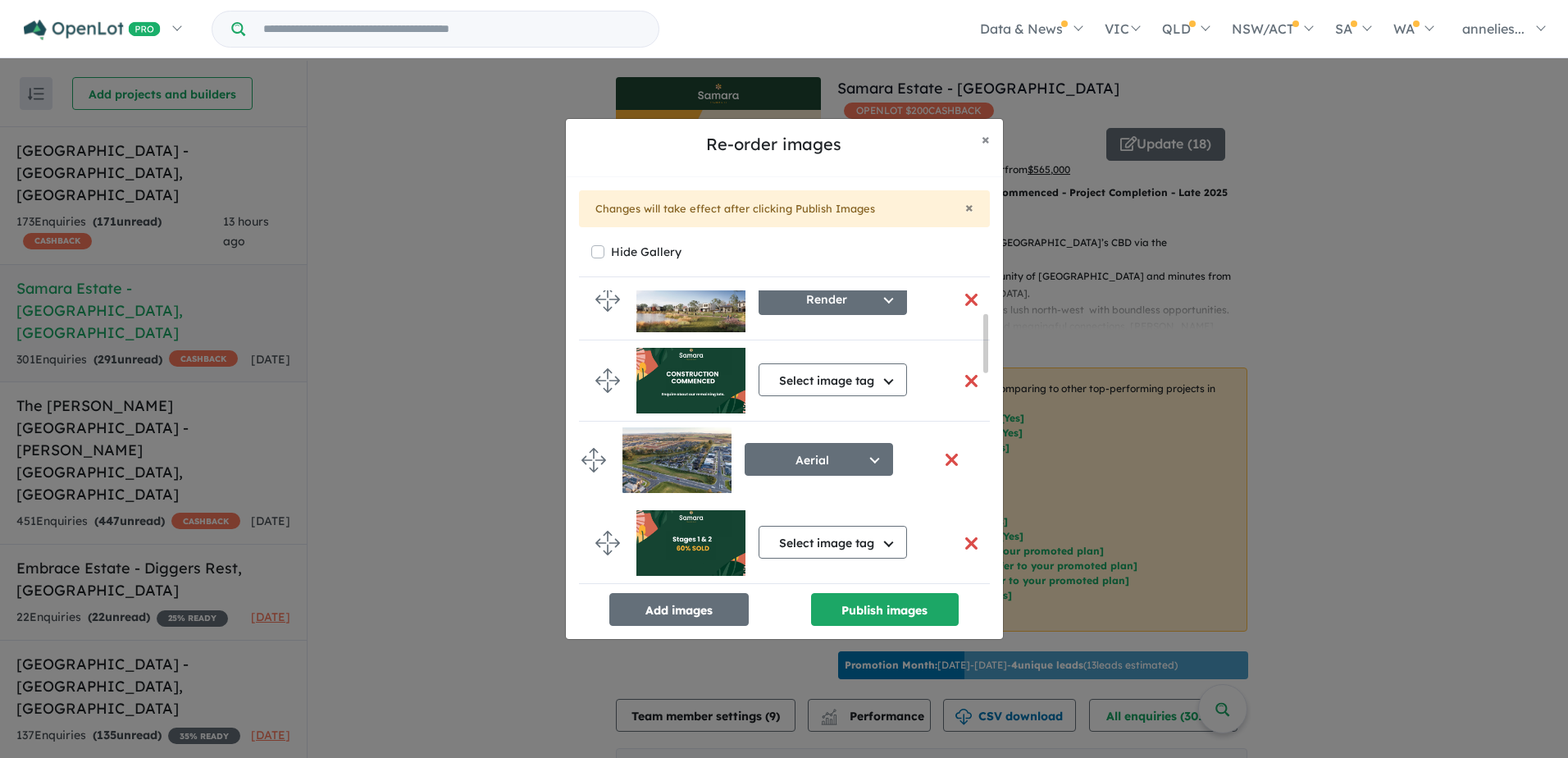
drag, startPoint x: 611, startPoint y: 441, endPoint x: 597, endPoint y: 458, distance: 22.0
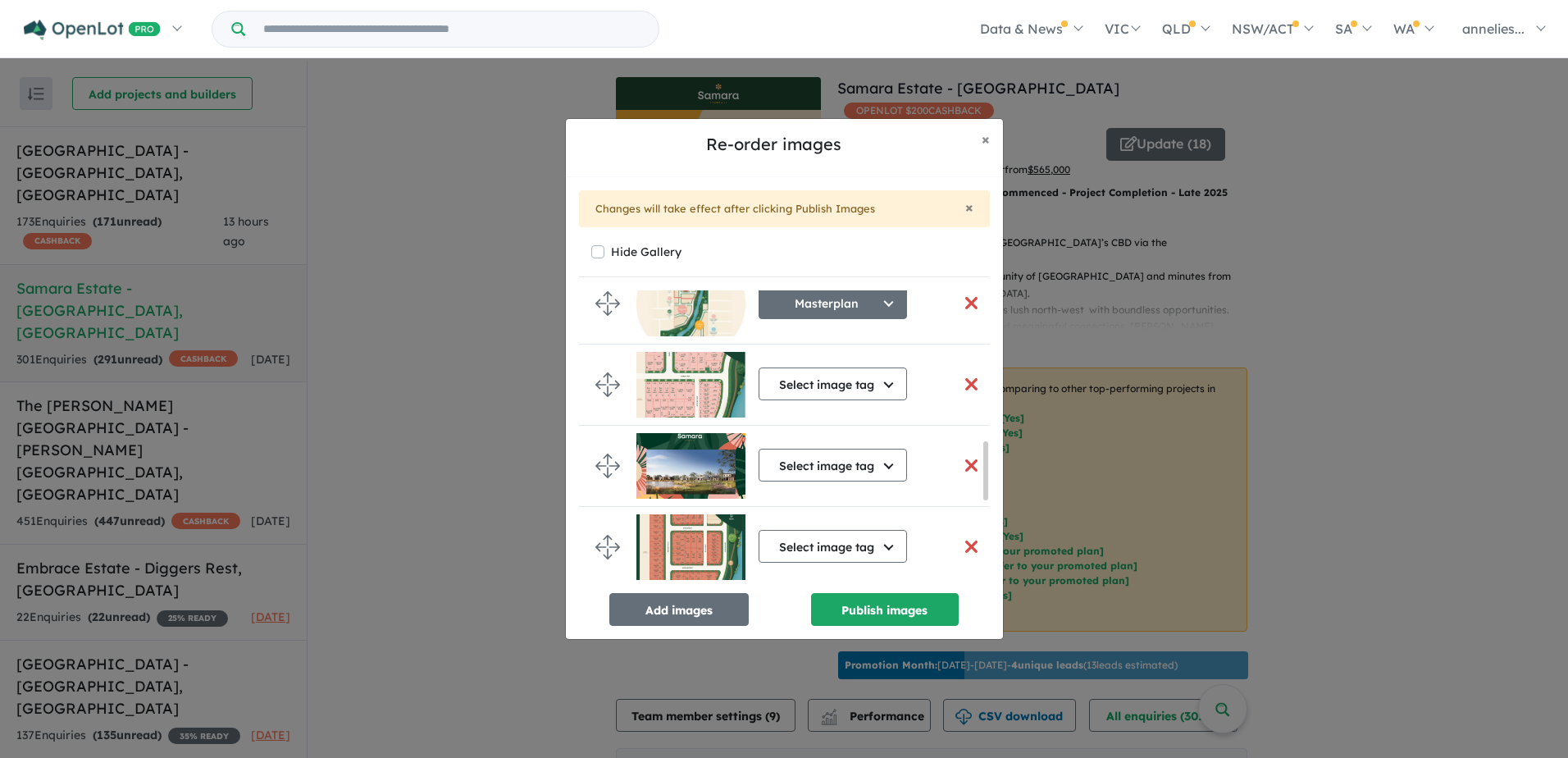
scroll to position [847, 0]
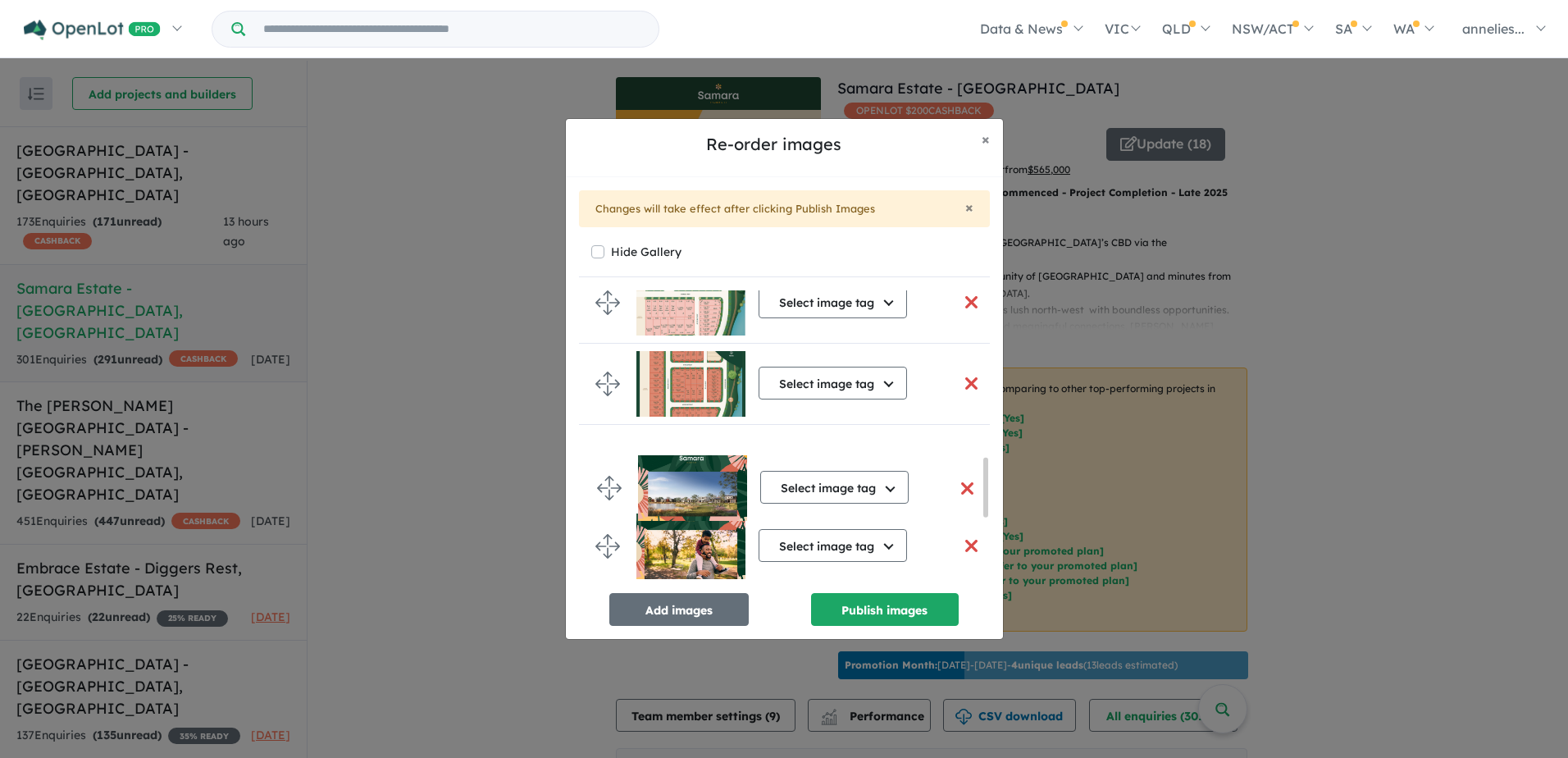
drag, startPoint x: 611, startPoint y: 383, endPoint x: 613, endPoint y: 487, distance: 104.0
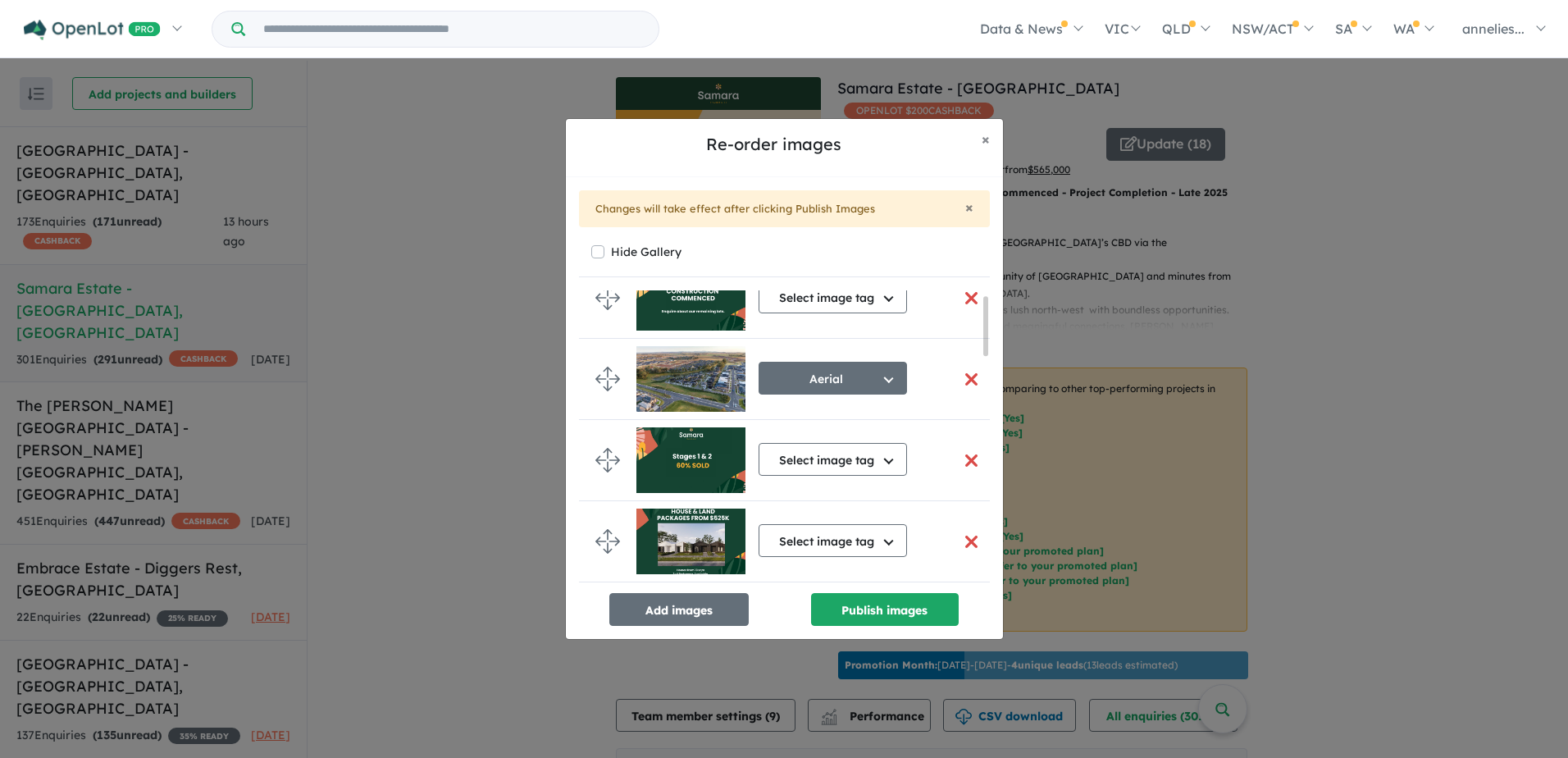
scroll to position [0, 0]
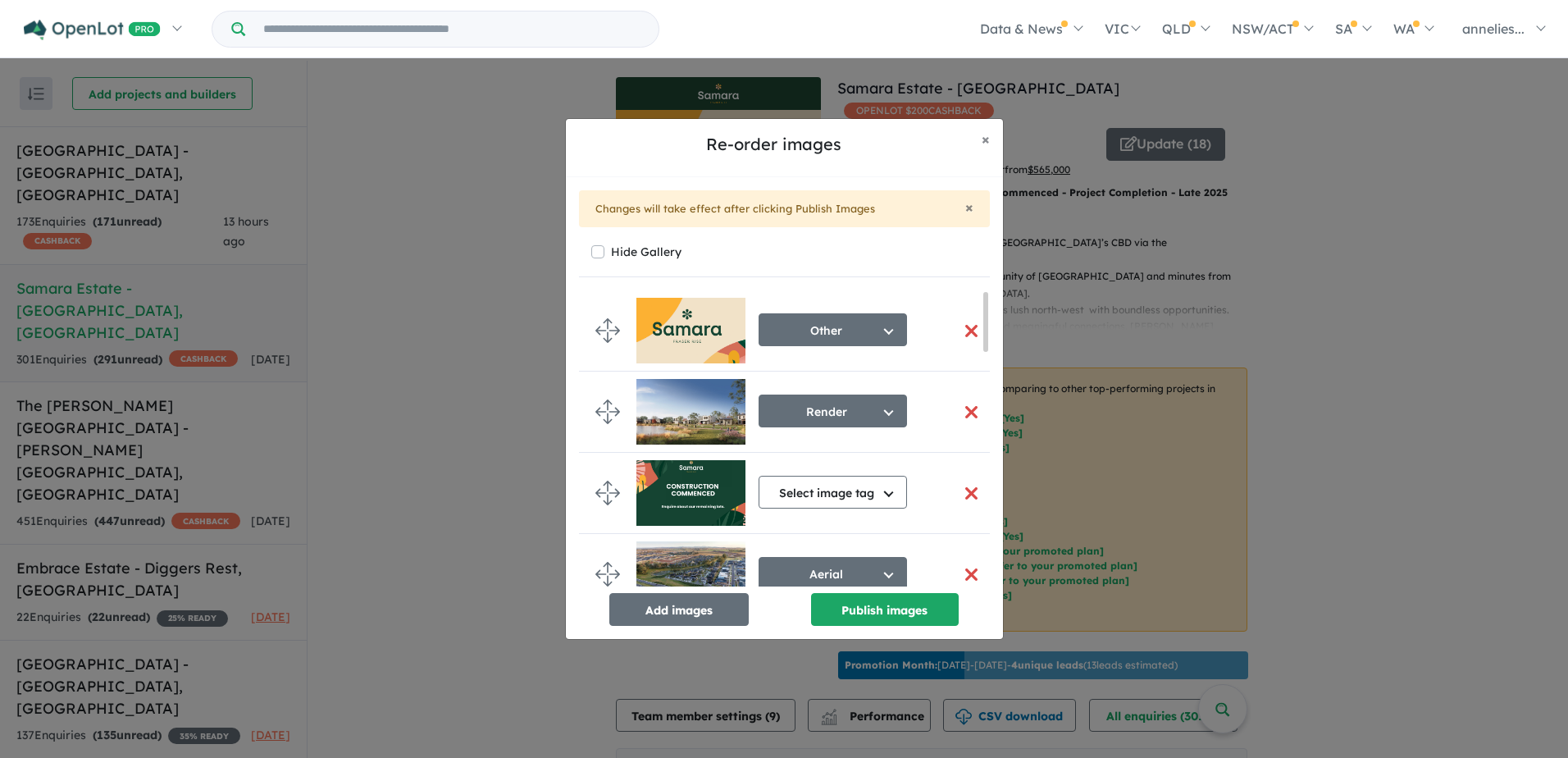
click at [719, 412] on img at bounding box center [691, 412] width 109 height 65
click at [694, 494] on img at bounding box center [691, 493] width 109 height 65
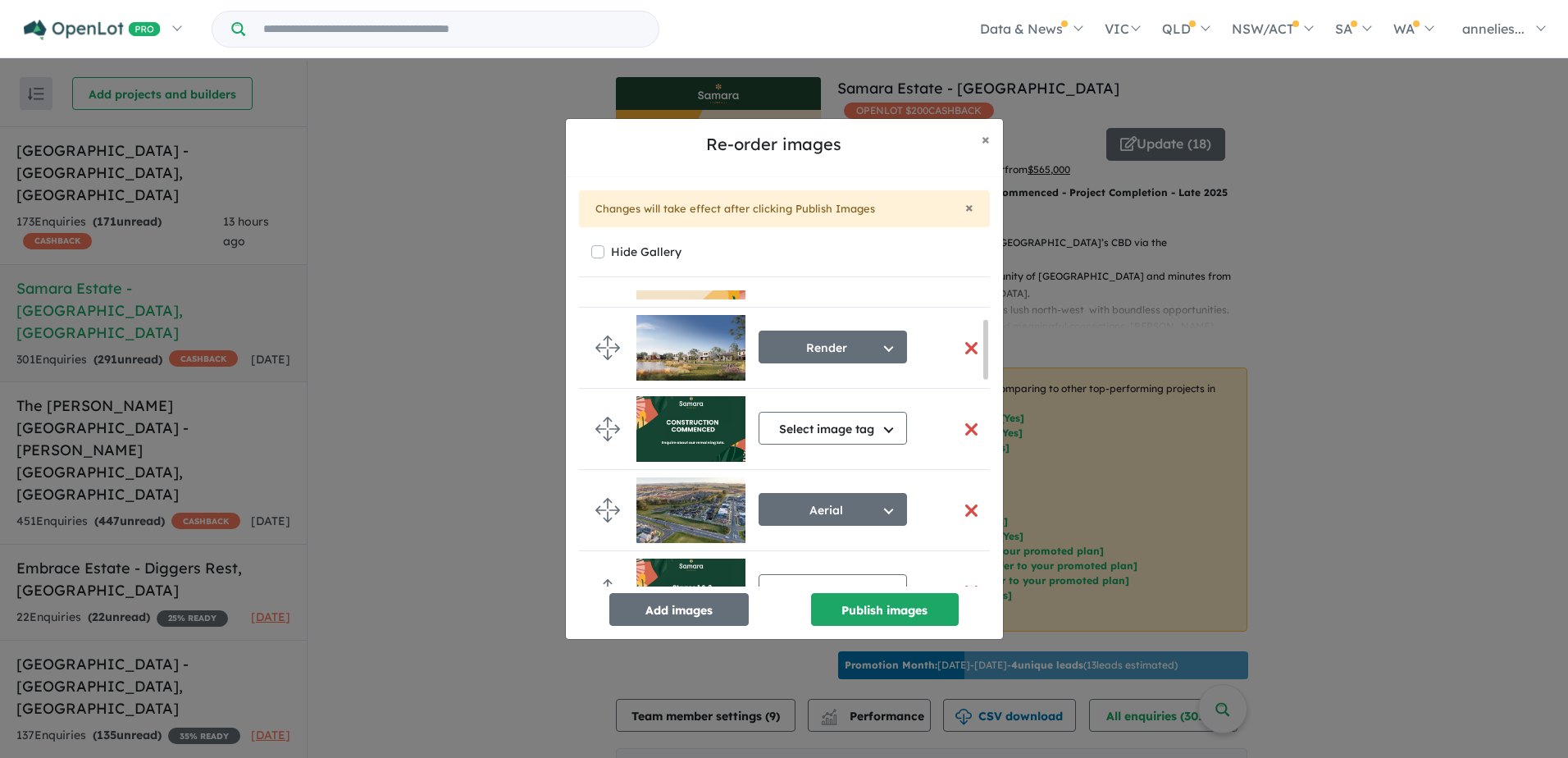
scroll to position [164, 0]
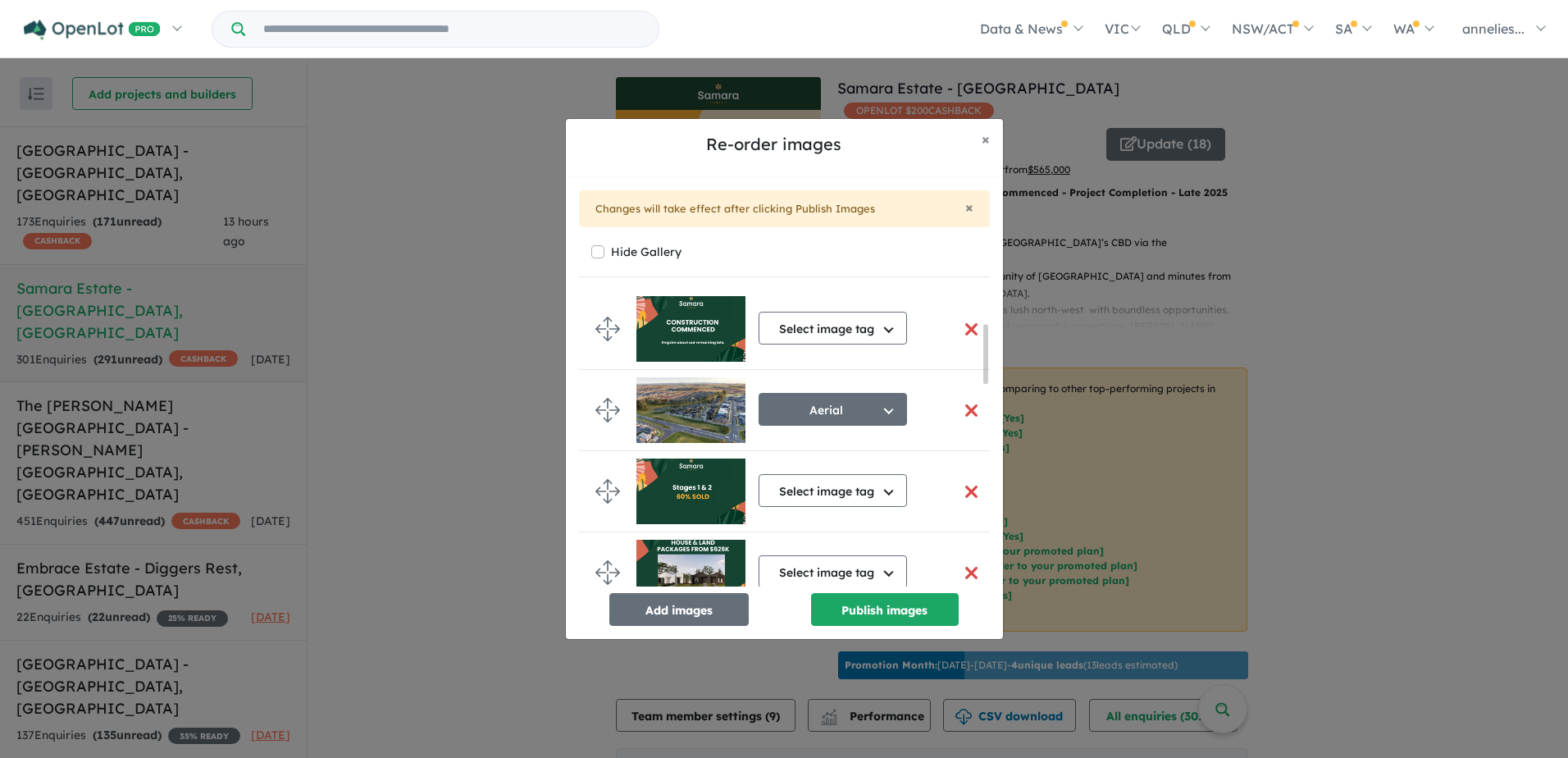
click at [699, 396] on img at bounding box center [691, 410] width 109 height 65
click at [693, 501] on img at bounding box center [691, 492] width 109 height 65
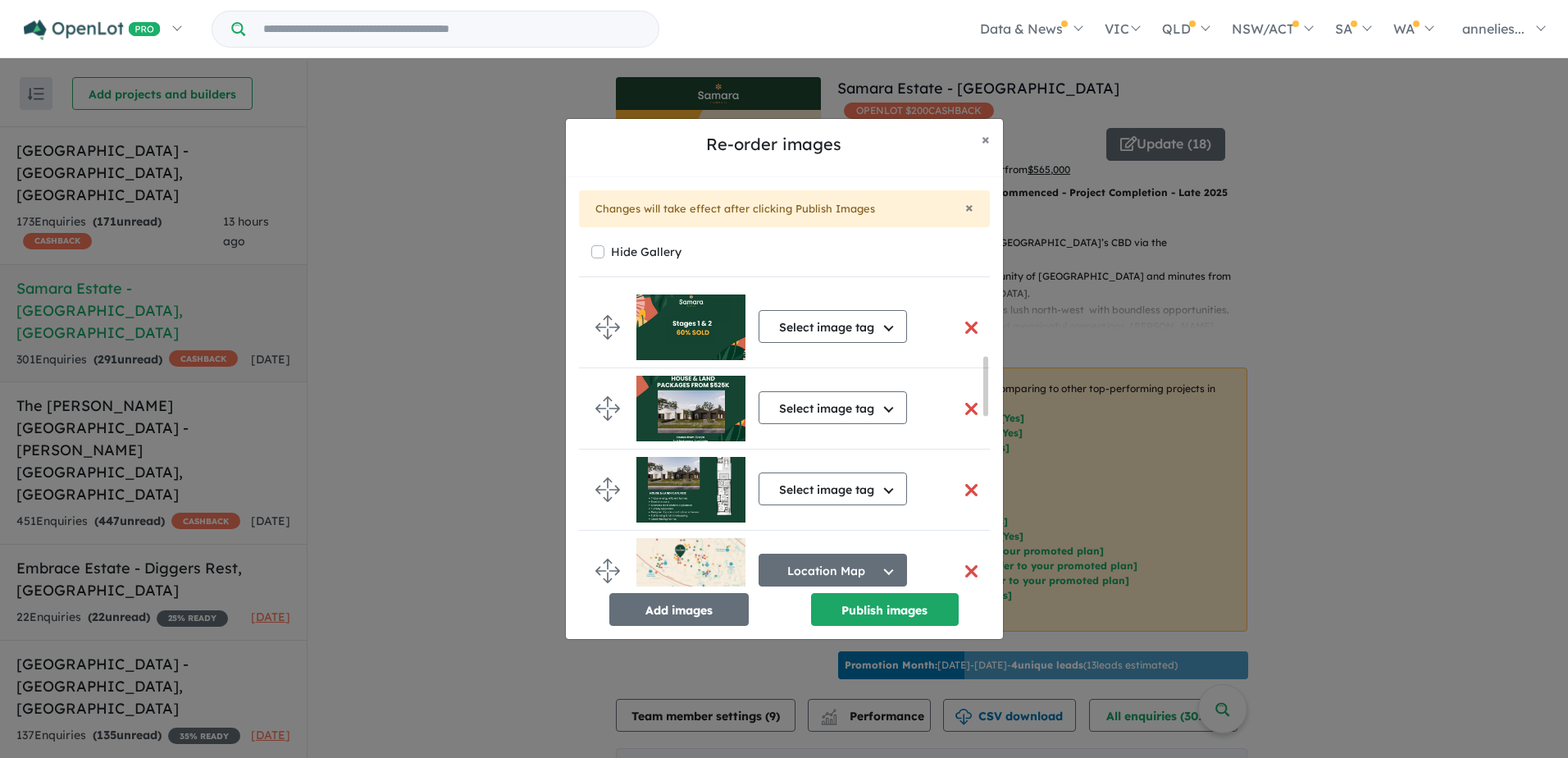
click at [707, 408] on img at bounding box center [691, 408] width 109 height 65
click at [708, 424] on img at bounding box center [691, 408] width 109 height 65
click at [881, 596] on button "Publish images" at bounding box center [885, 609] width 148 height 33
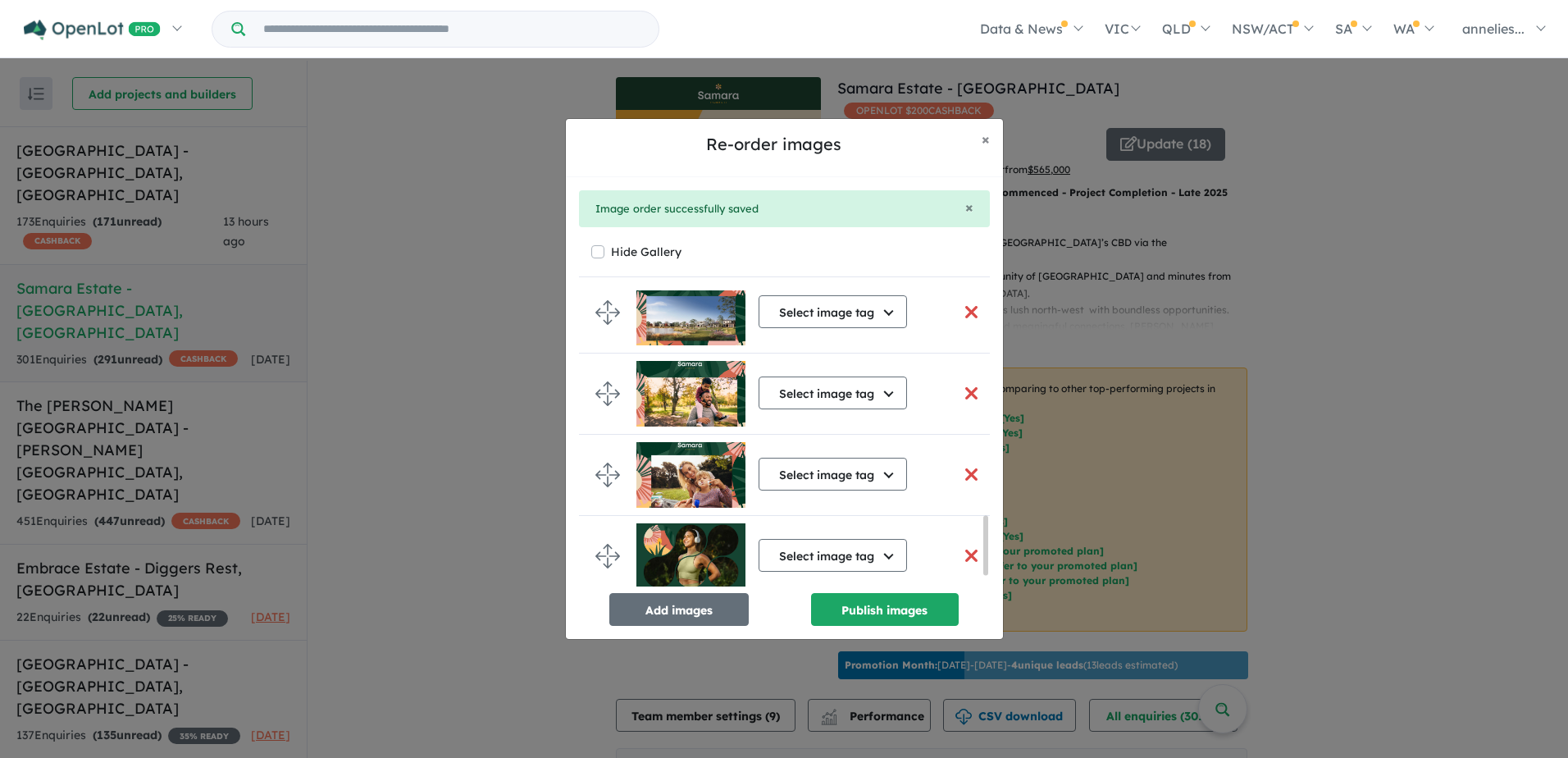
scroll to position [1180, 0]
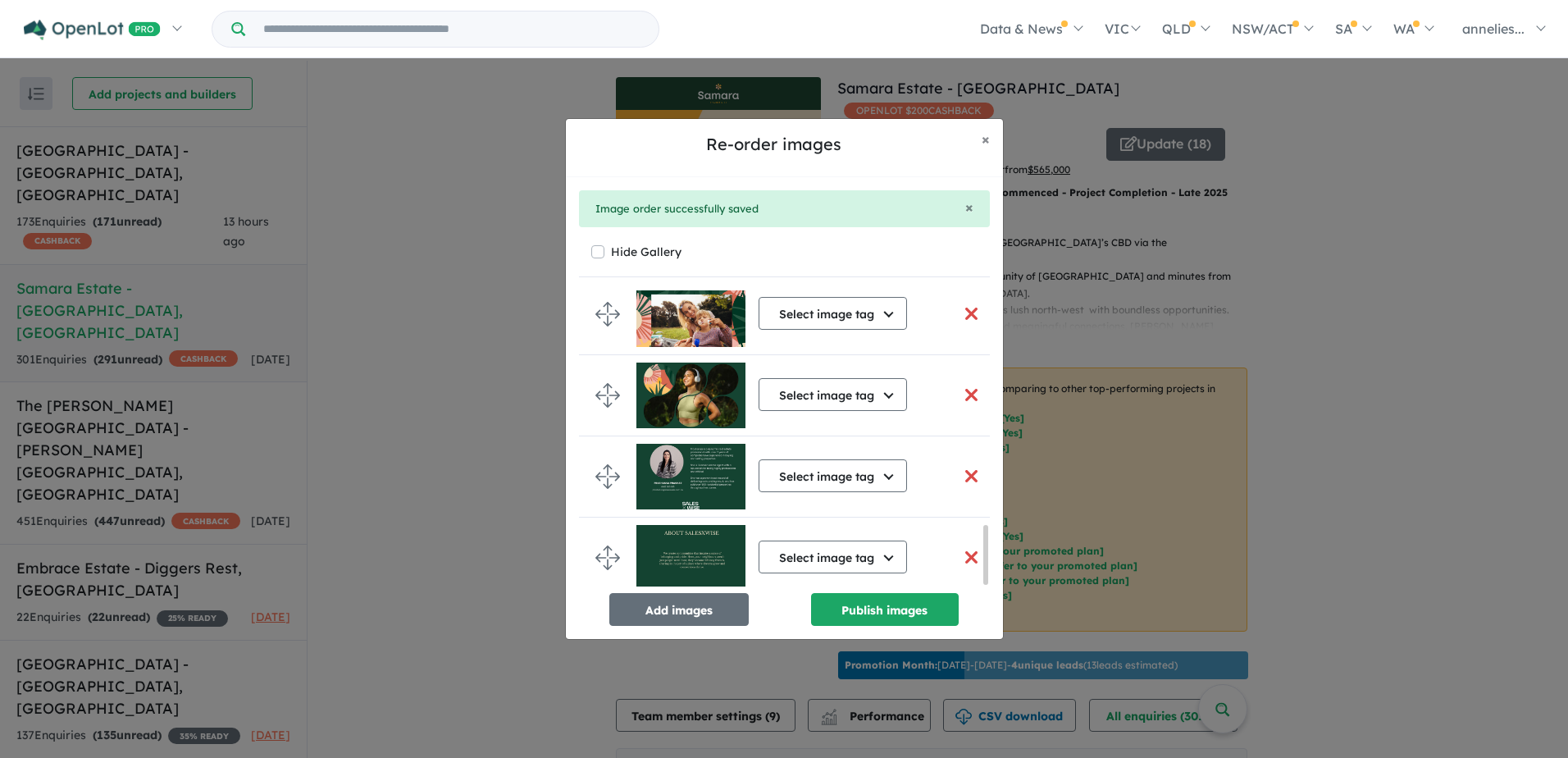
click at [682, 549] on img at bounding box center [691, 558] width 109 height 65
click at [888, 611] on button "Publish images" at bounding box center [885, 609] width 148 height 33
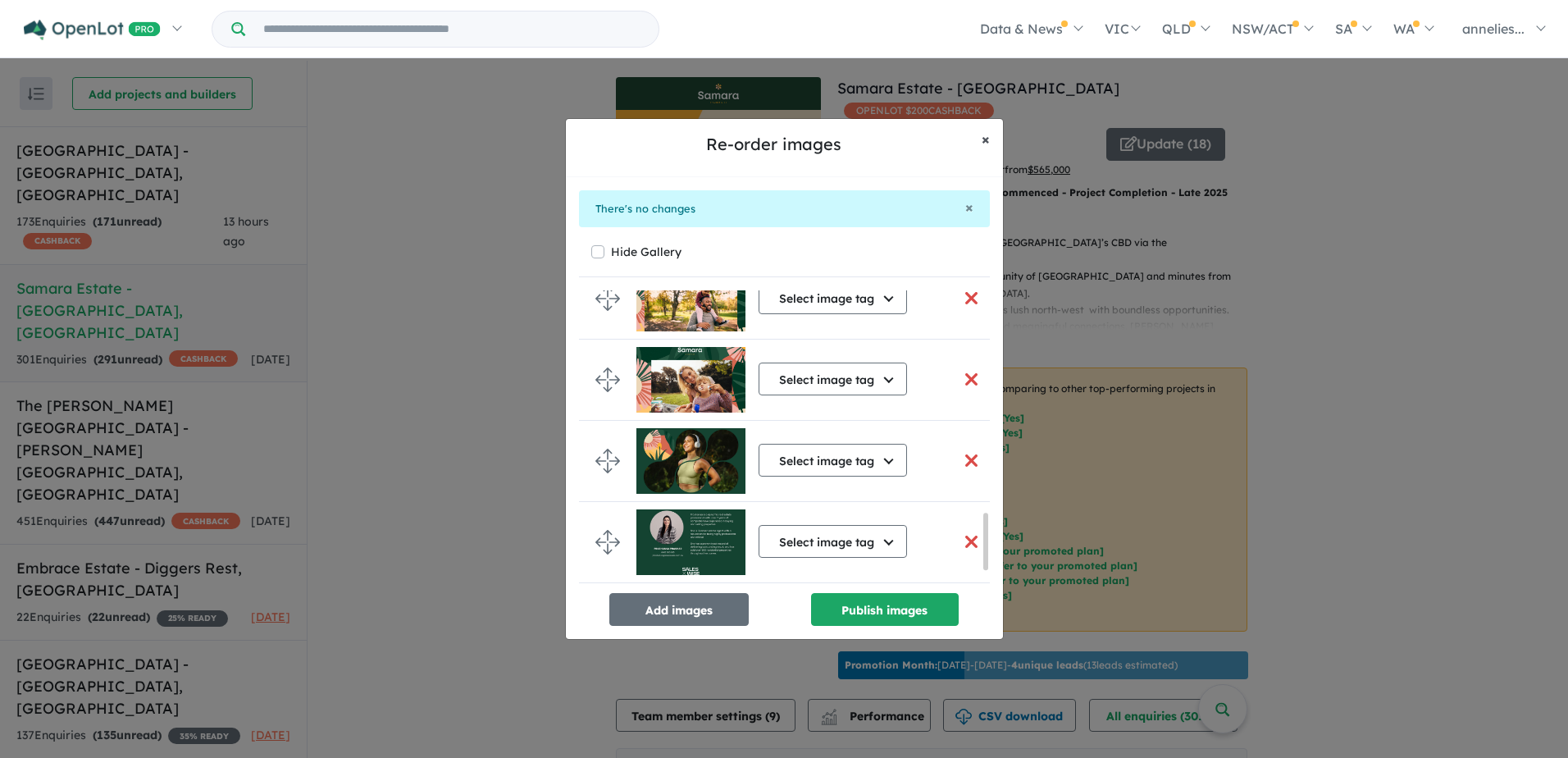
click at [979, 136] on button "× Close" at bounding box center [985, 139] width 34 height 41
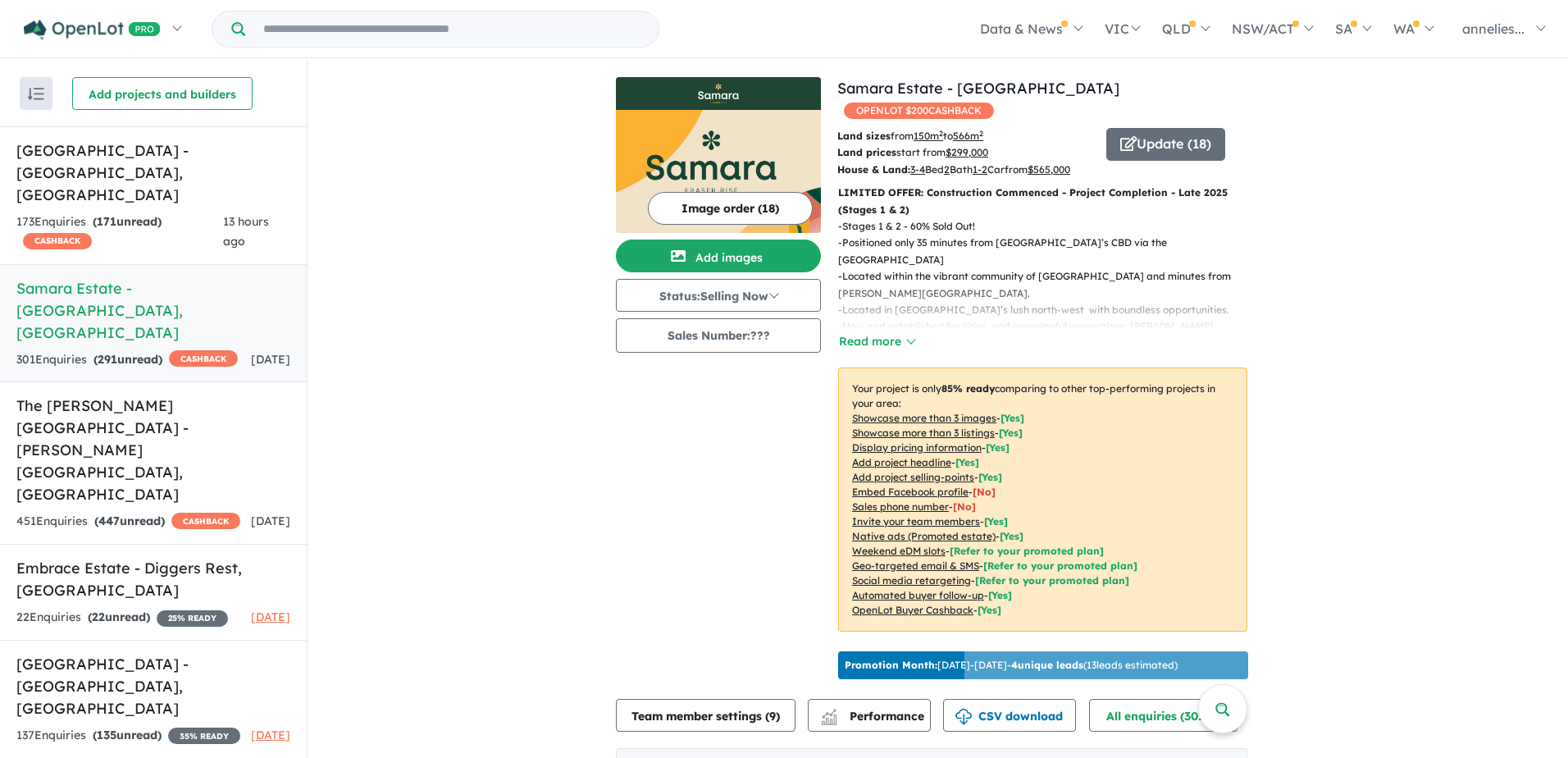
scroll to position [1171, 0]
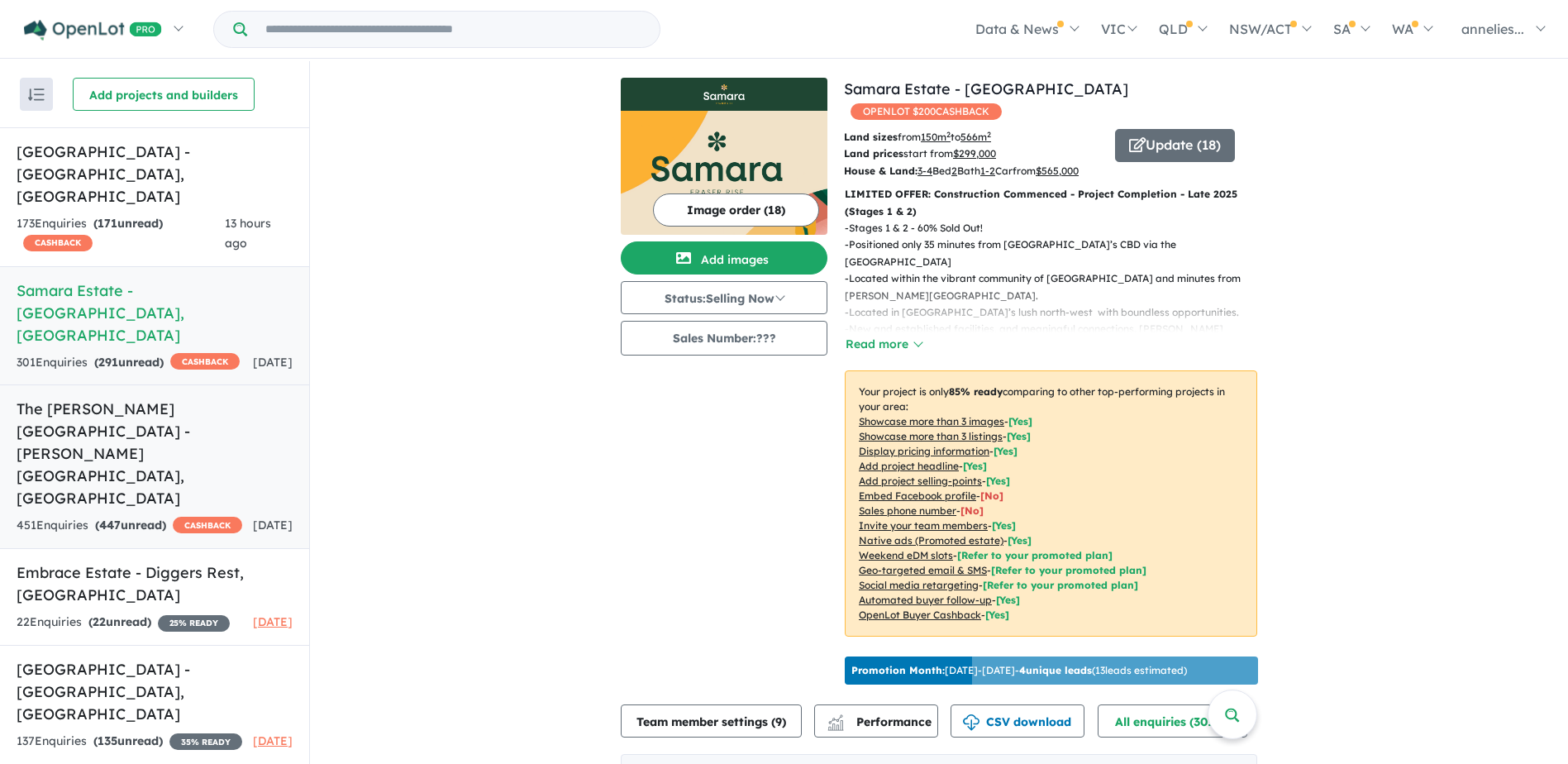
drag, startPoint x: 120, startPoint y: 379, endPoint x: 172, endPoint y: 367, distance: 53.4
click at [121, 398] on h5 "The Thornhill Gardens Estate - Thornhill Park , VIC" at bounding box center [154, 453] width 276 height 112
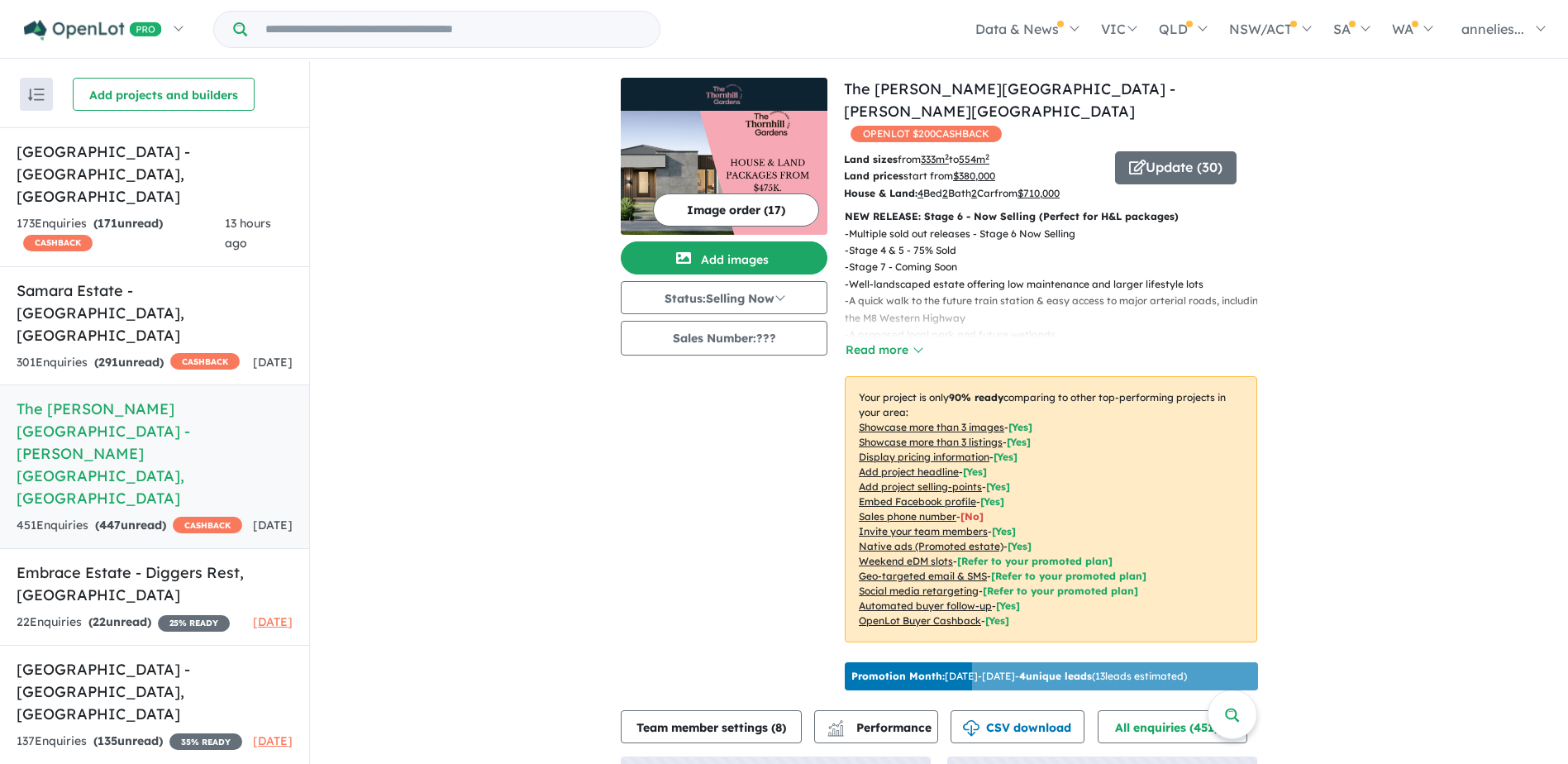
click at [719, 194] on button "Image order ( 17 )" at bounding box center [736, 210] width 166 height 33
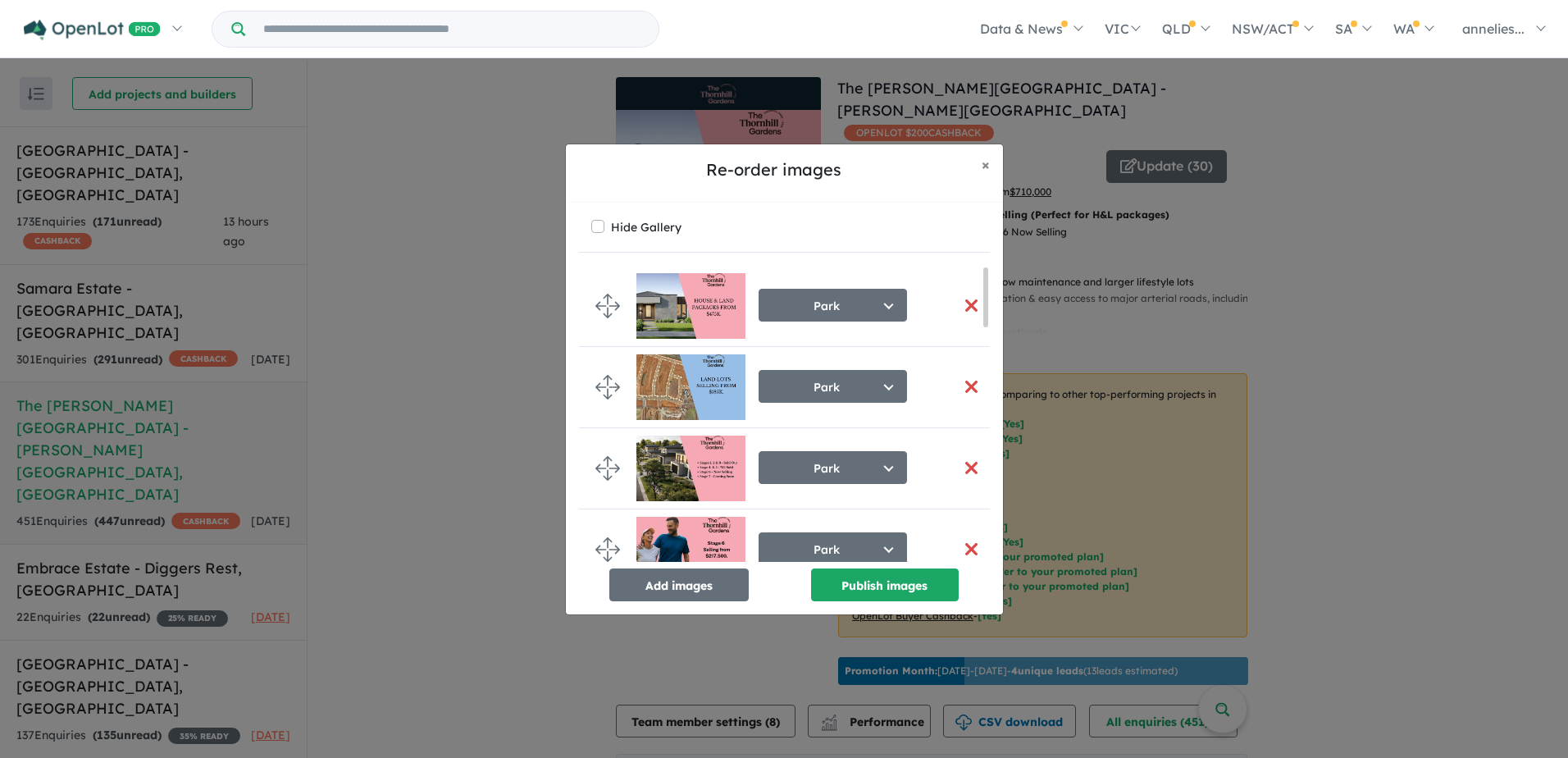
click at [658, 478] on img at bounding box center [691, 468] width 109 height 65
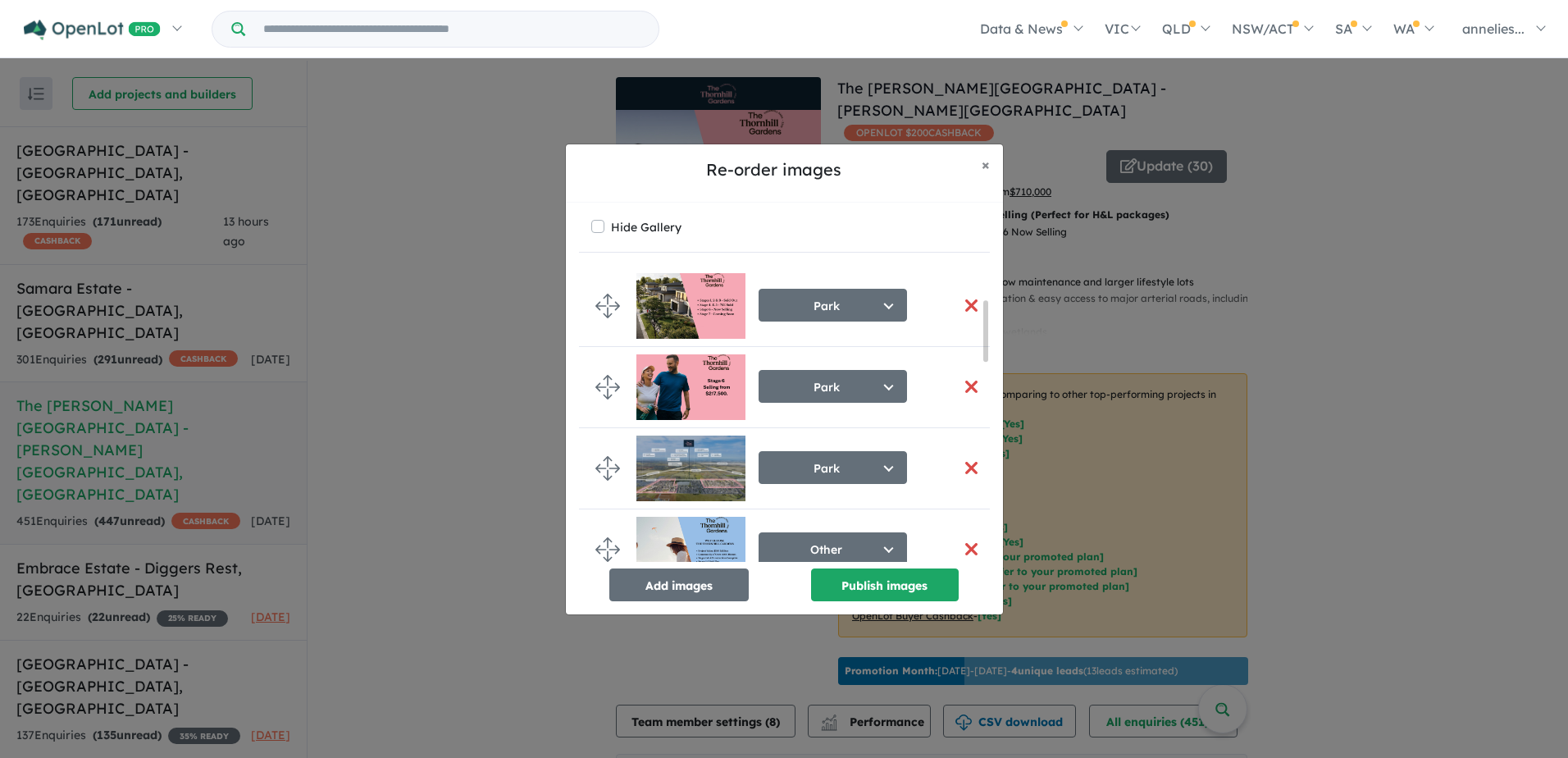
scroll to position [164, 0]
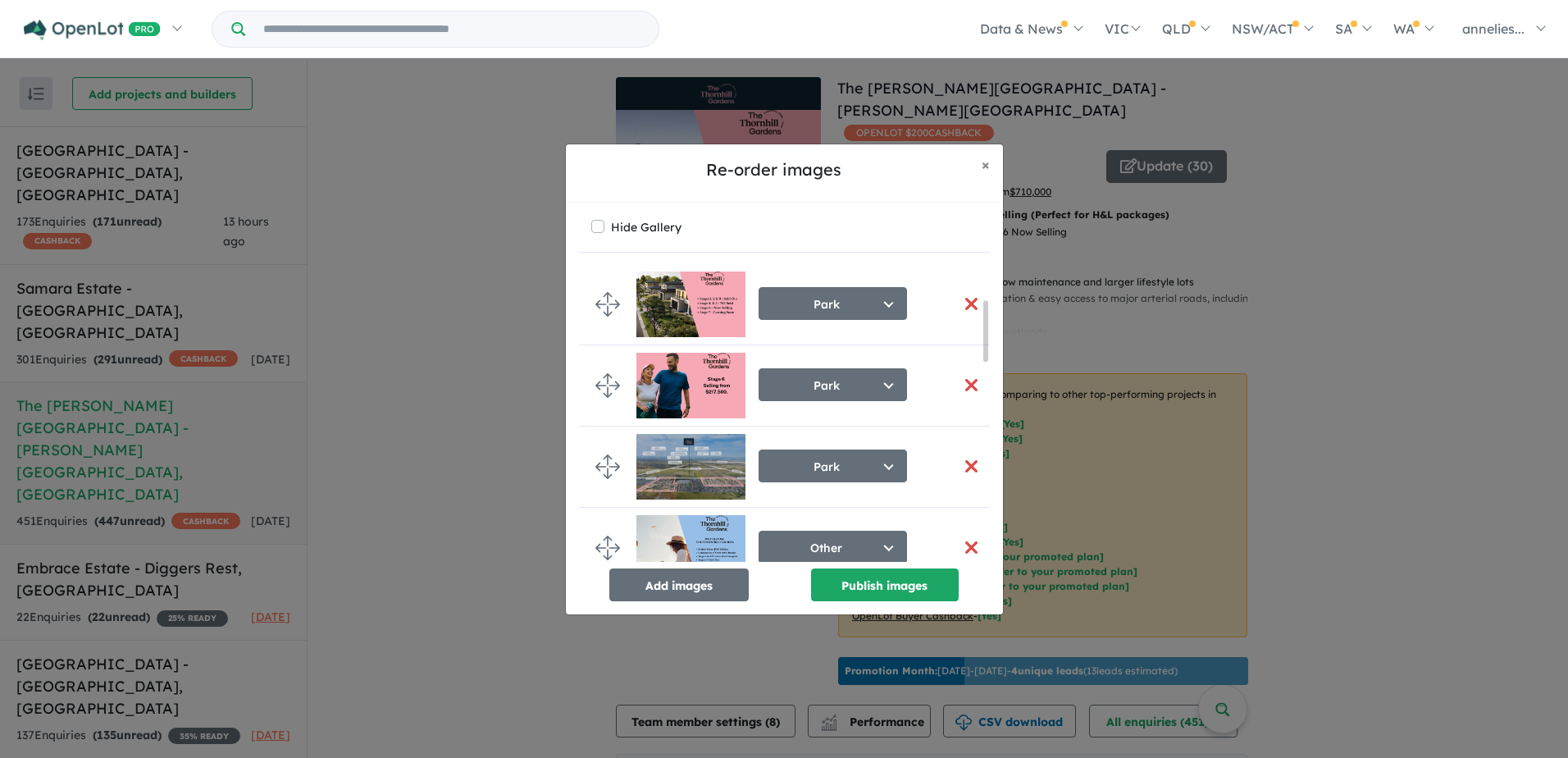
click at [692, 444] on img at bounding box center [691, 467] width 109 height 65
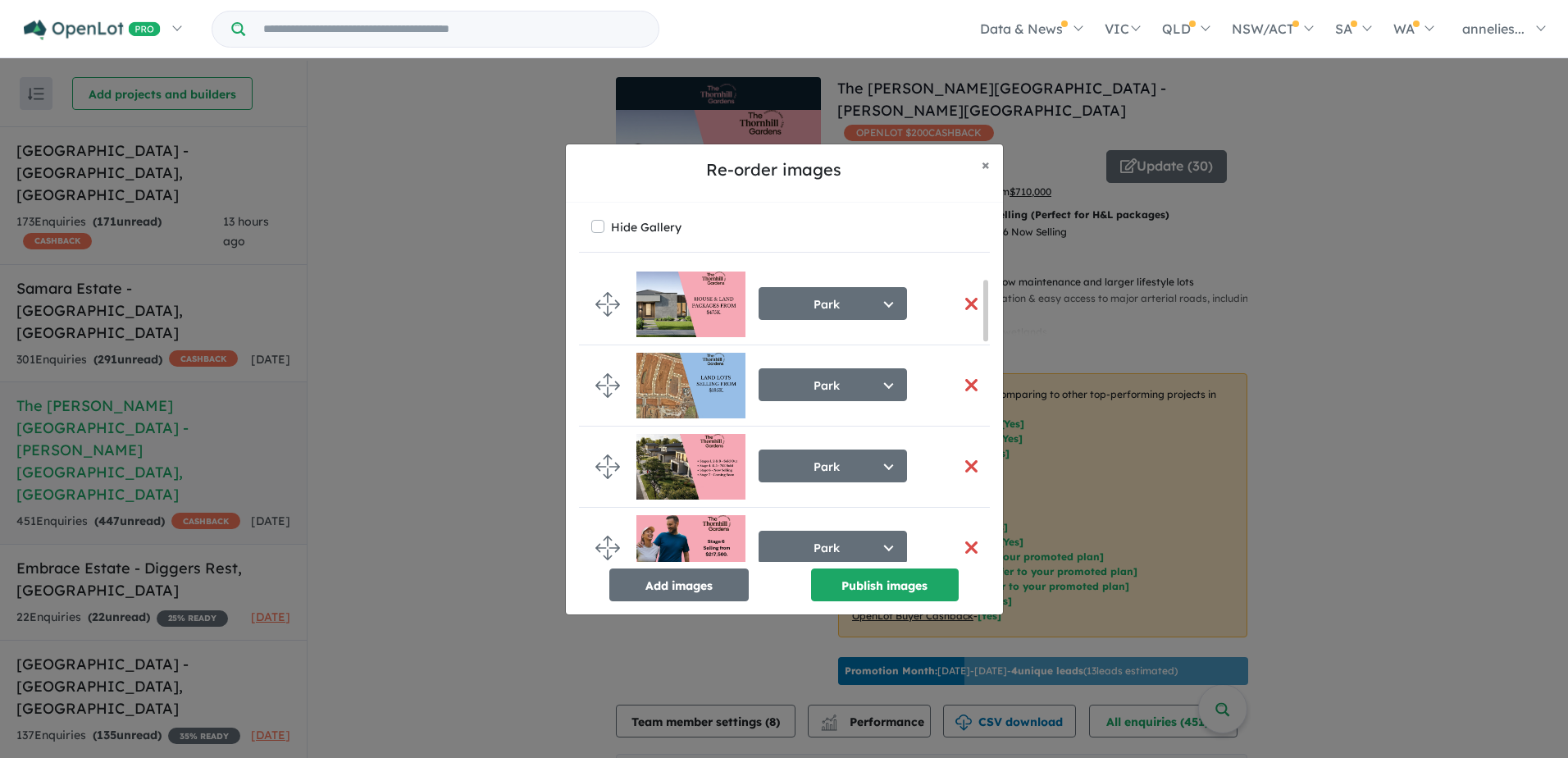
scroll to position [0, 0]
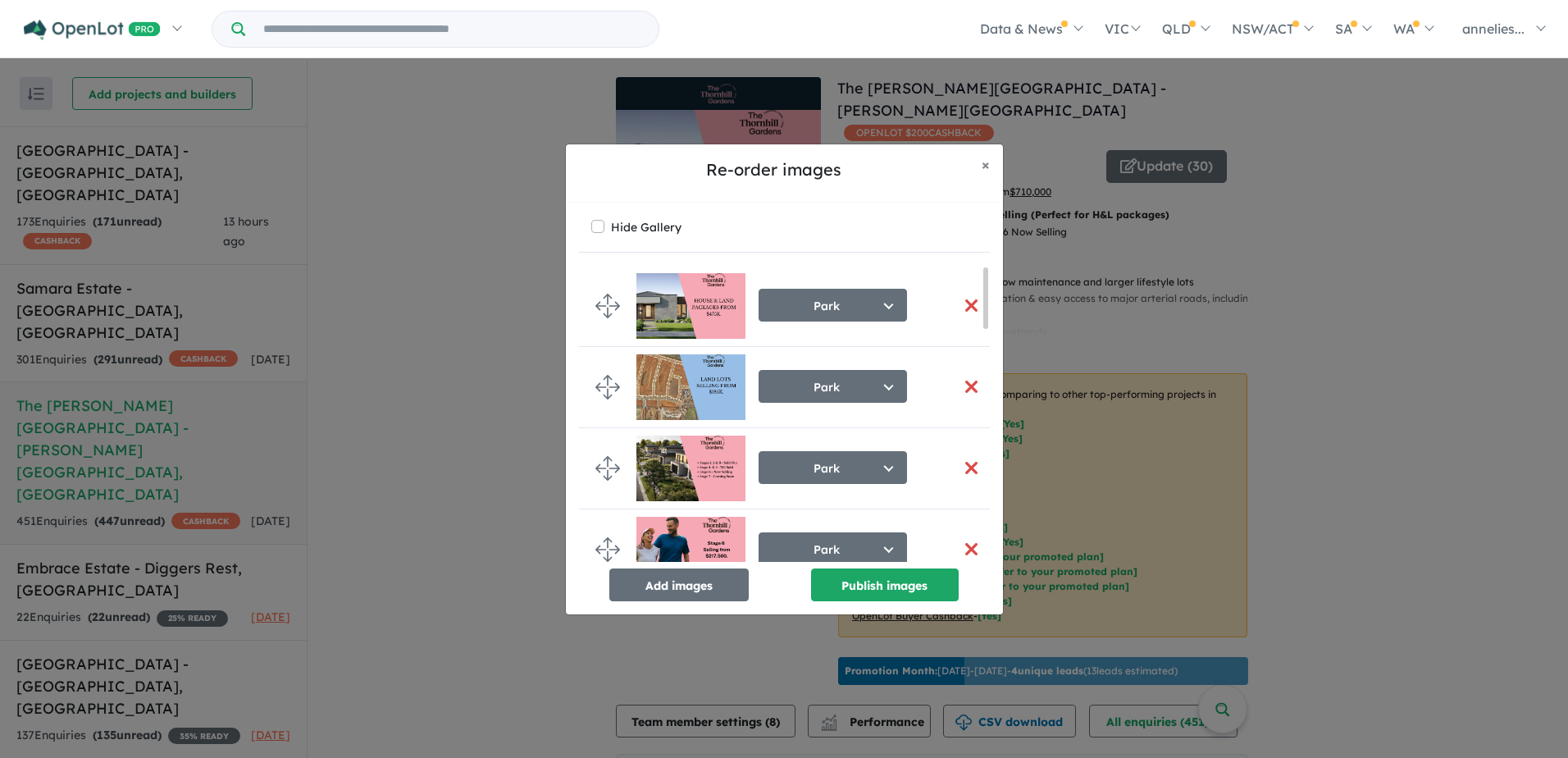
click at [684, 361] on img at bounding box center [691, 387] width 109 height 65
click at [674, 306] on img at bounding box center [691, 306] width 109 height 65
click at [641, 305] on img at bounding box center [691, 306] width 109 height 65
click at [721, 312] on img at bounding box center [691, 306] width 109 height 65
click at [630, 395] on li "Park Select image tag Aerial Location Map Masterplan Lifestyle Amenities Park P…" at bounding box center [790, 388] width 424 height 82
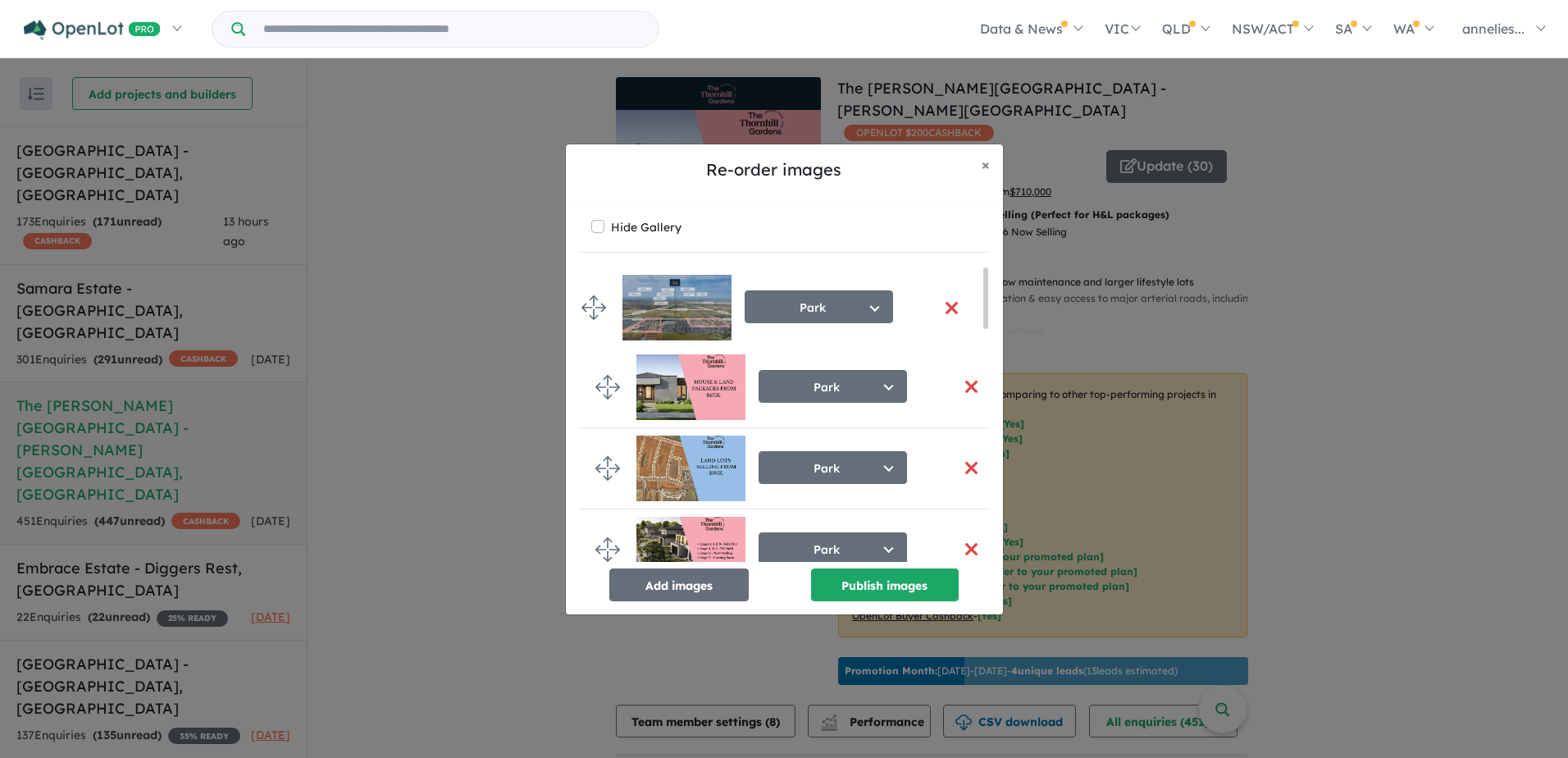
drag, startPoint x: 613, startPoint y: 302, endPoint x: 599, endPoint y: 306, distance: 14.6
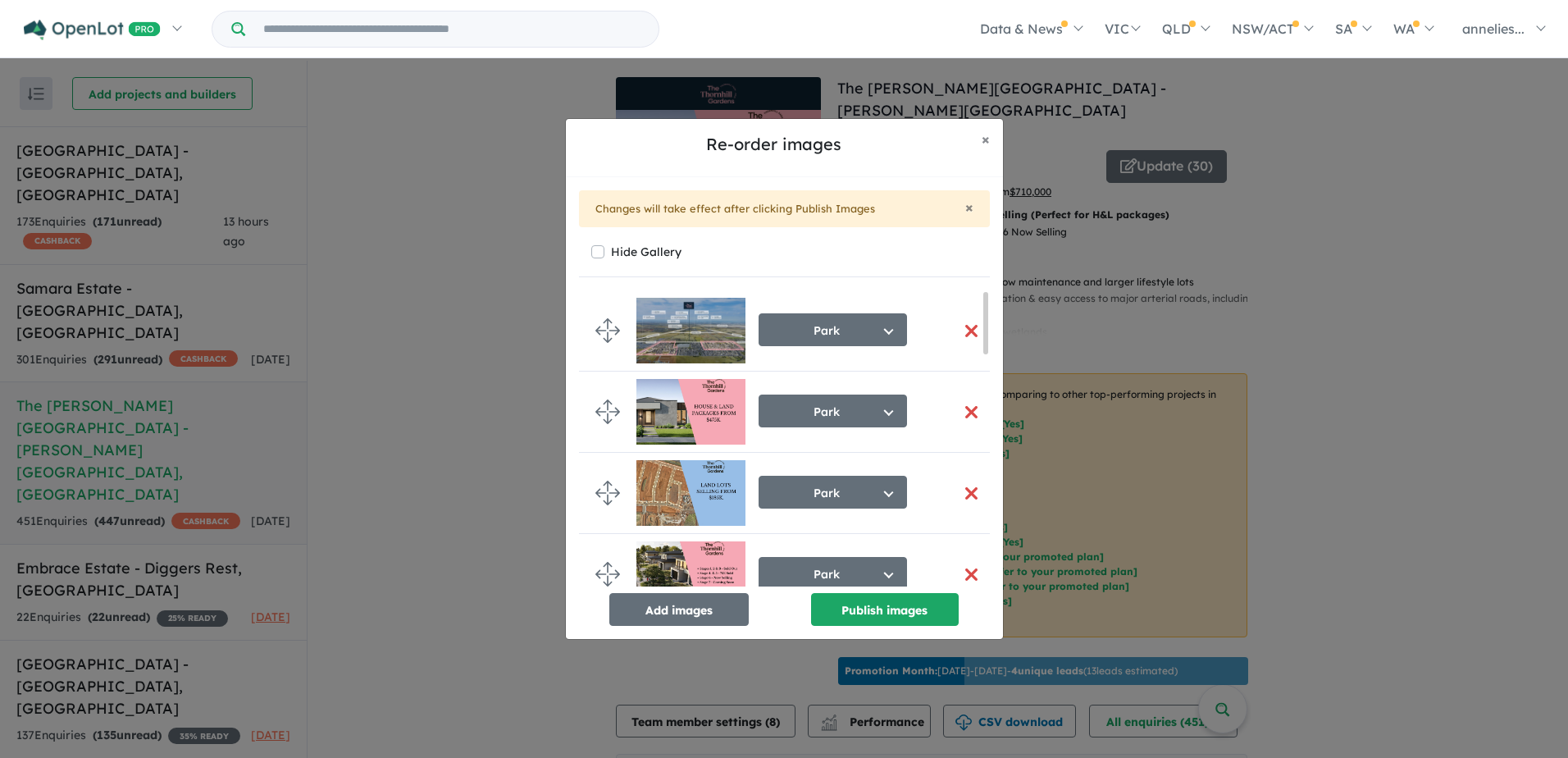
click at [634, 414] on li "Park Select image tag Aerial Location Map Masterplan Lifestyle Amenities Park P…" at bounding box center [790, 412] width 424 height 82
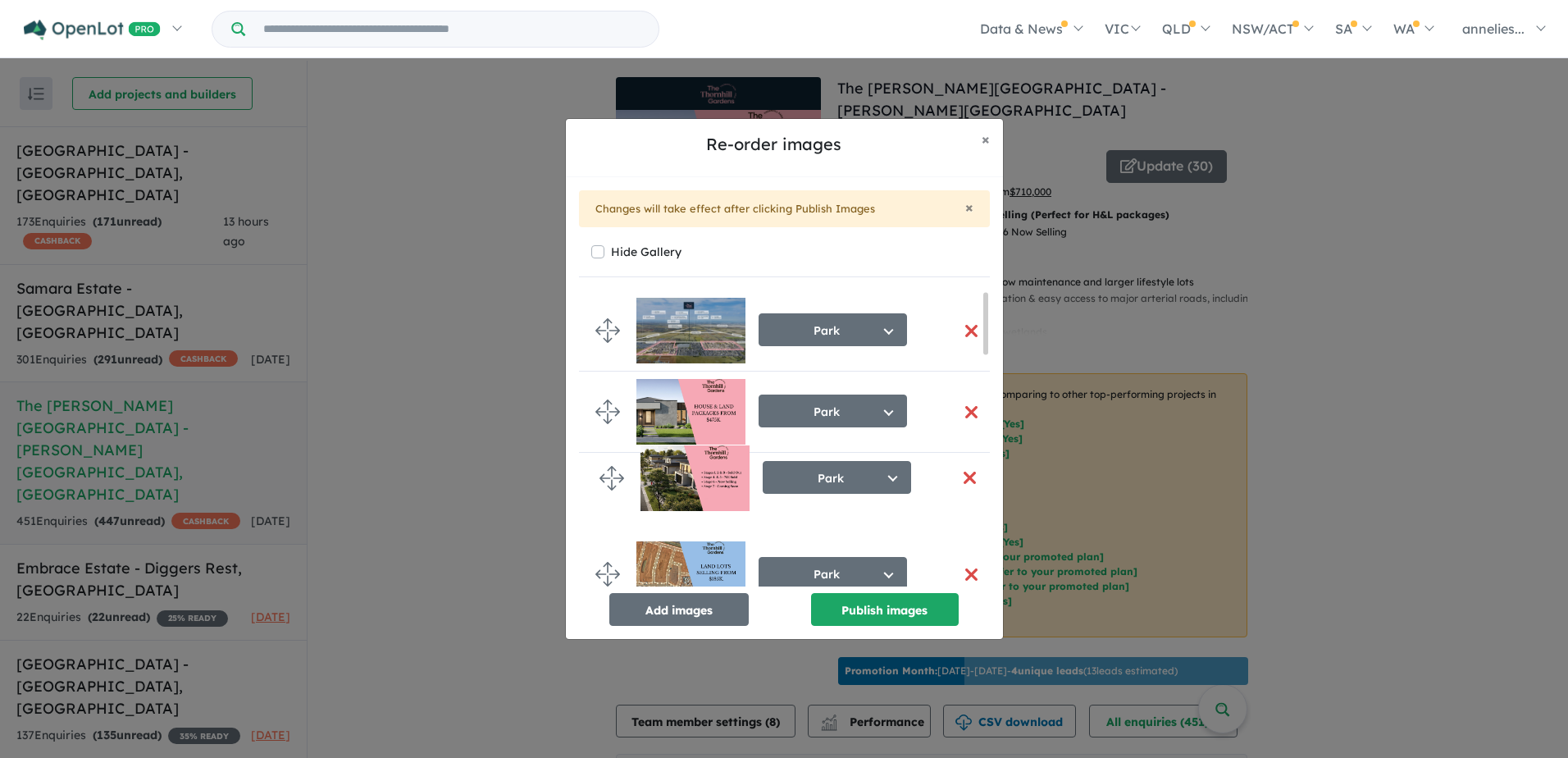
scroll to position [3, 0]
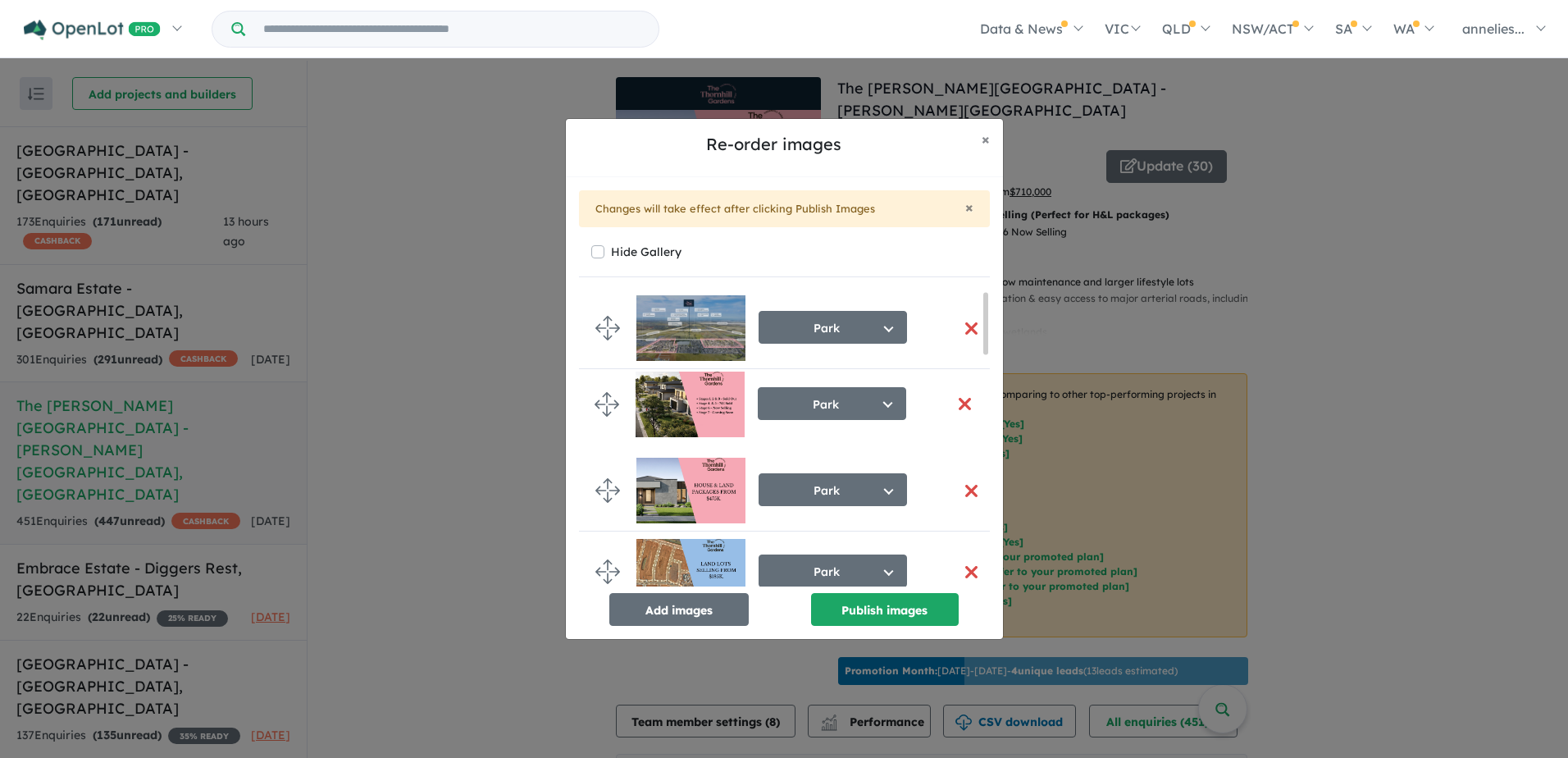
drag, startPoint x: 601, startPoint y: 569, endPoint x: 598, endPoint y: 402, distance: 167.0
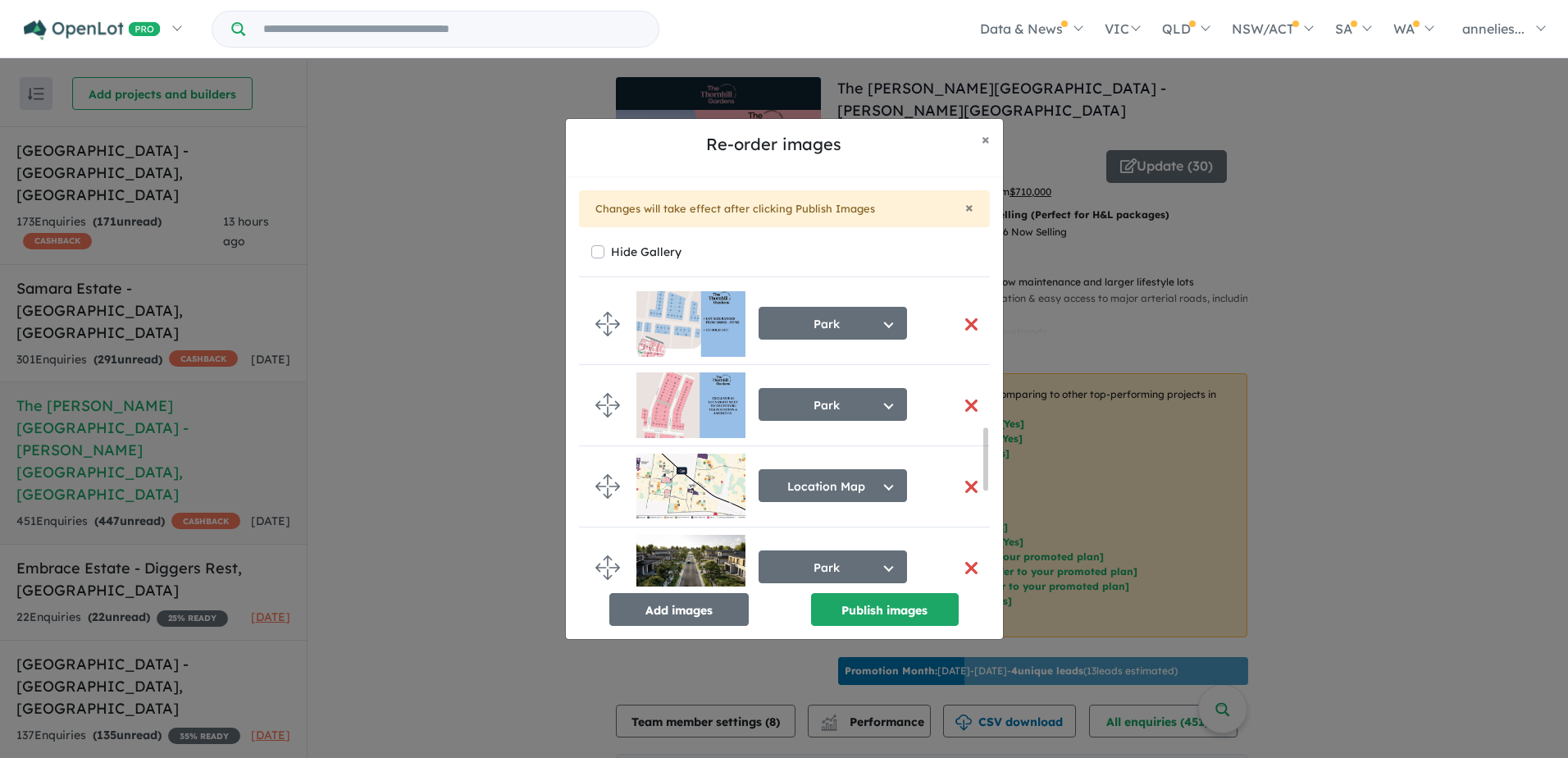
scroll to position [985, 0]
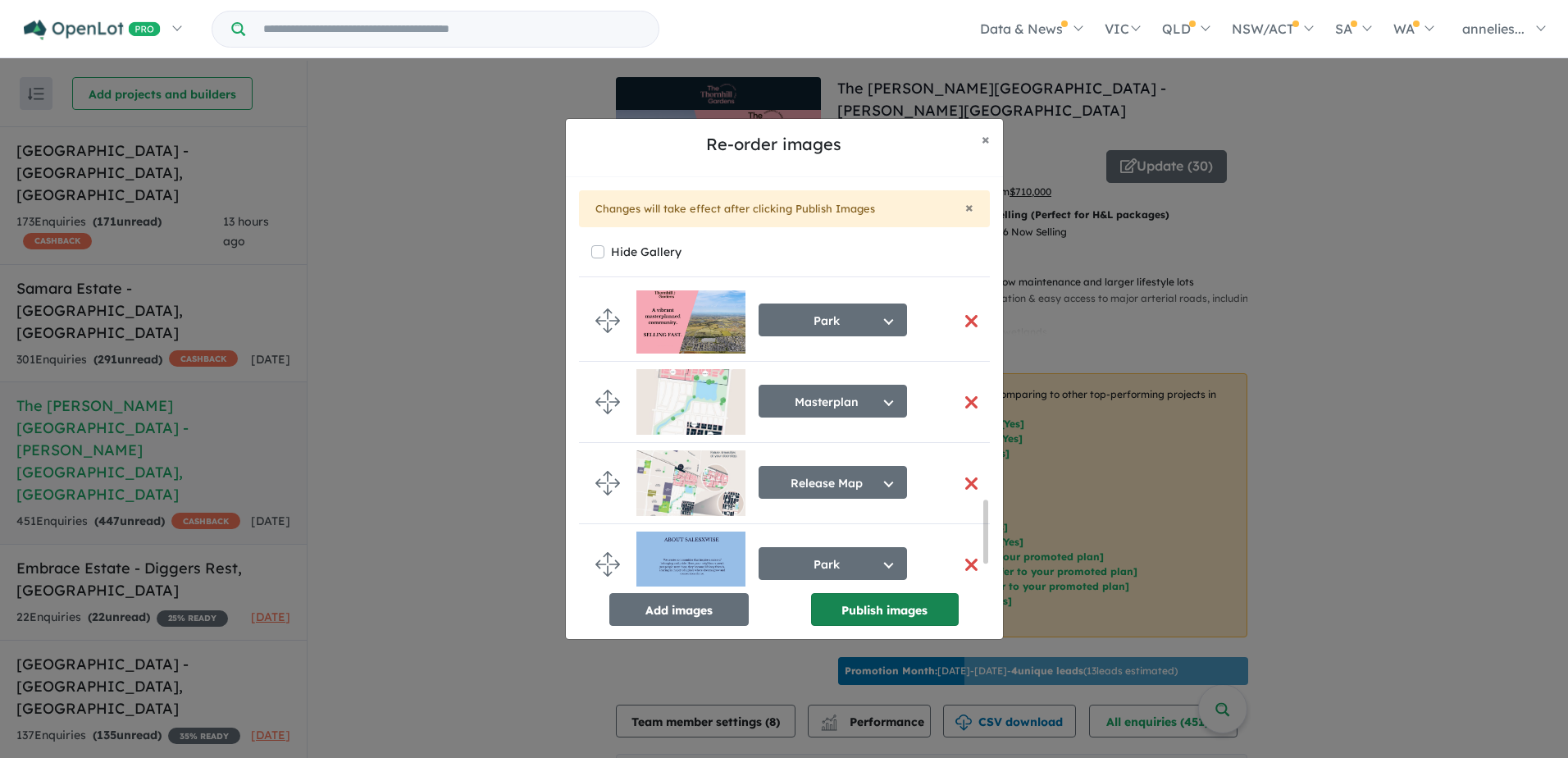
click at [869, 614] on button "Publish images" at bounding box center [885, 609] width 148 height 33
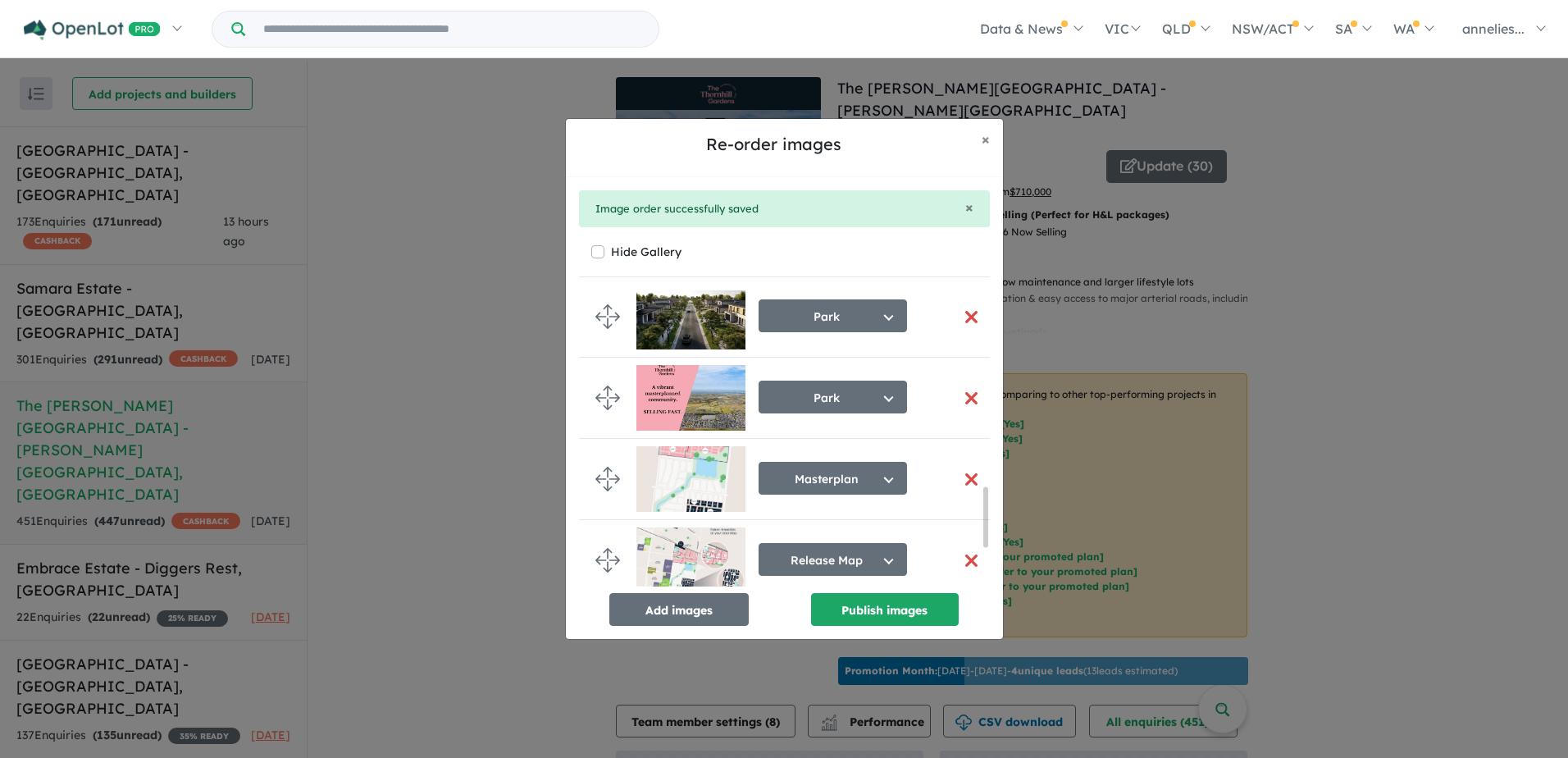
scroll to position [978, 0]
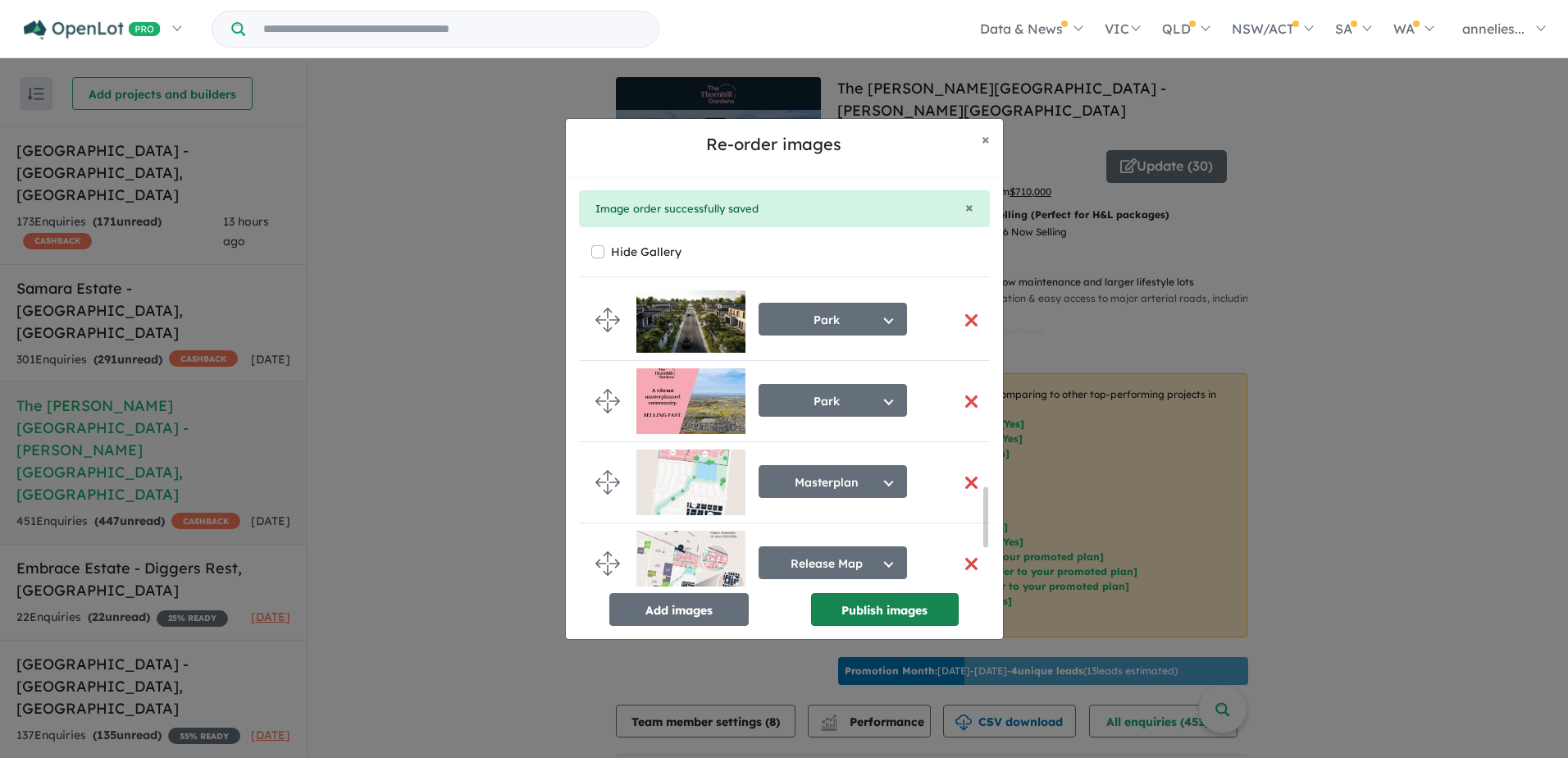
click at [884, 608] on button "Publish images" at bounding box center [885, 609] width 148 height 33
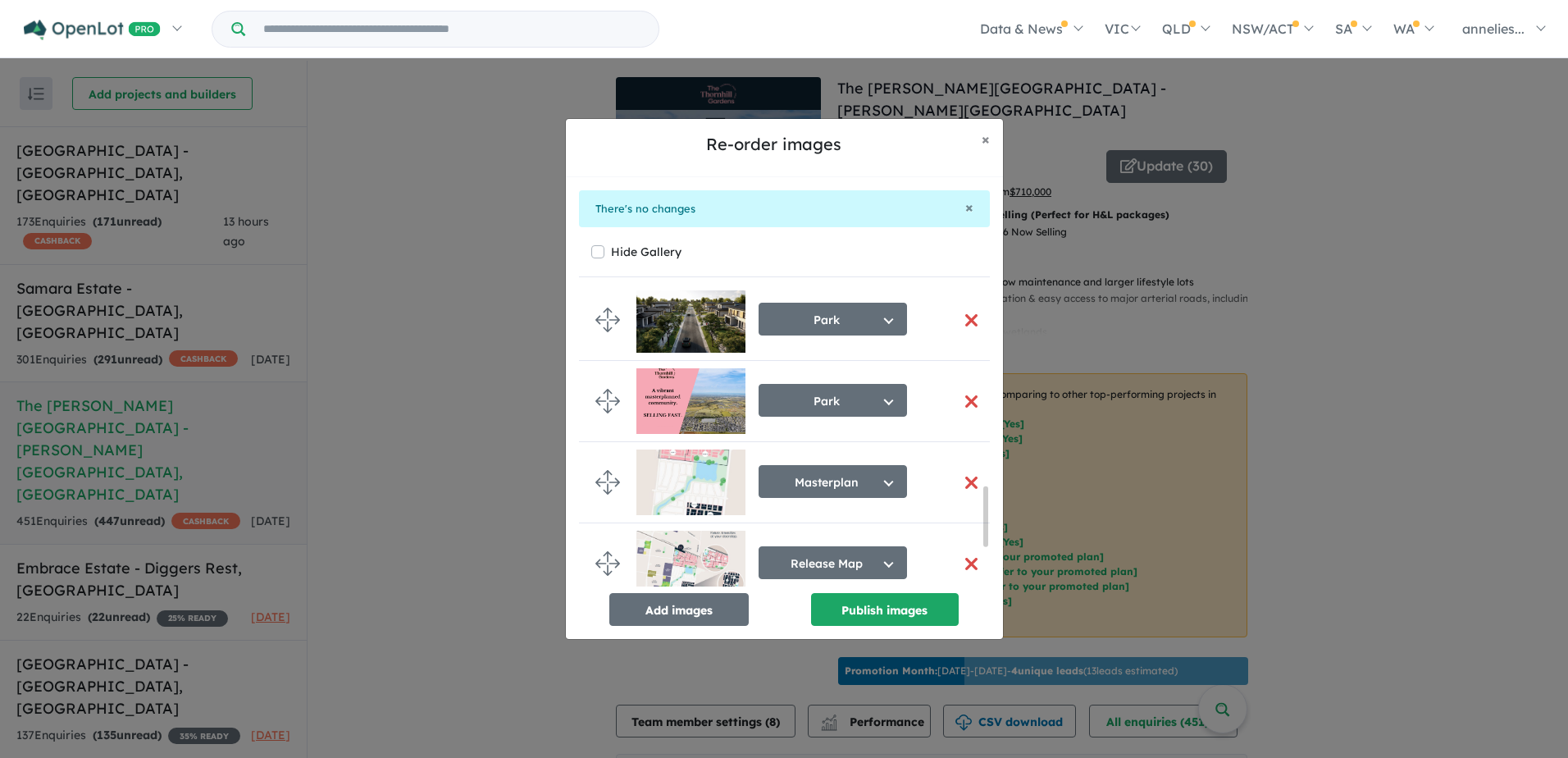
scroll to position [975, 0]
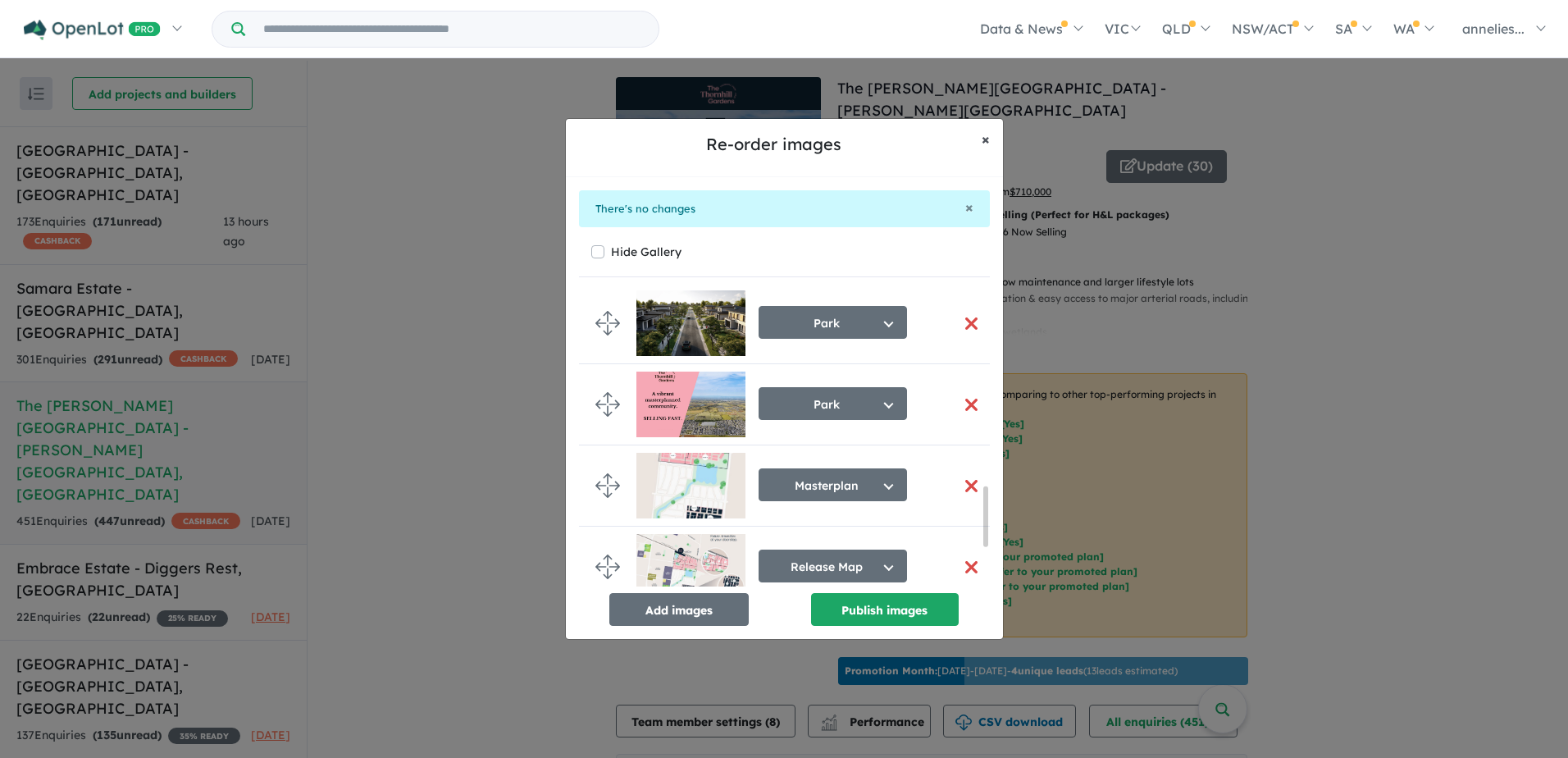
click at [985, 138] on span "×" at bounding box center [986, 139] width 9 height 19
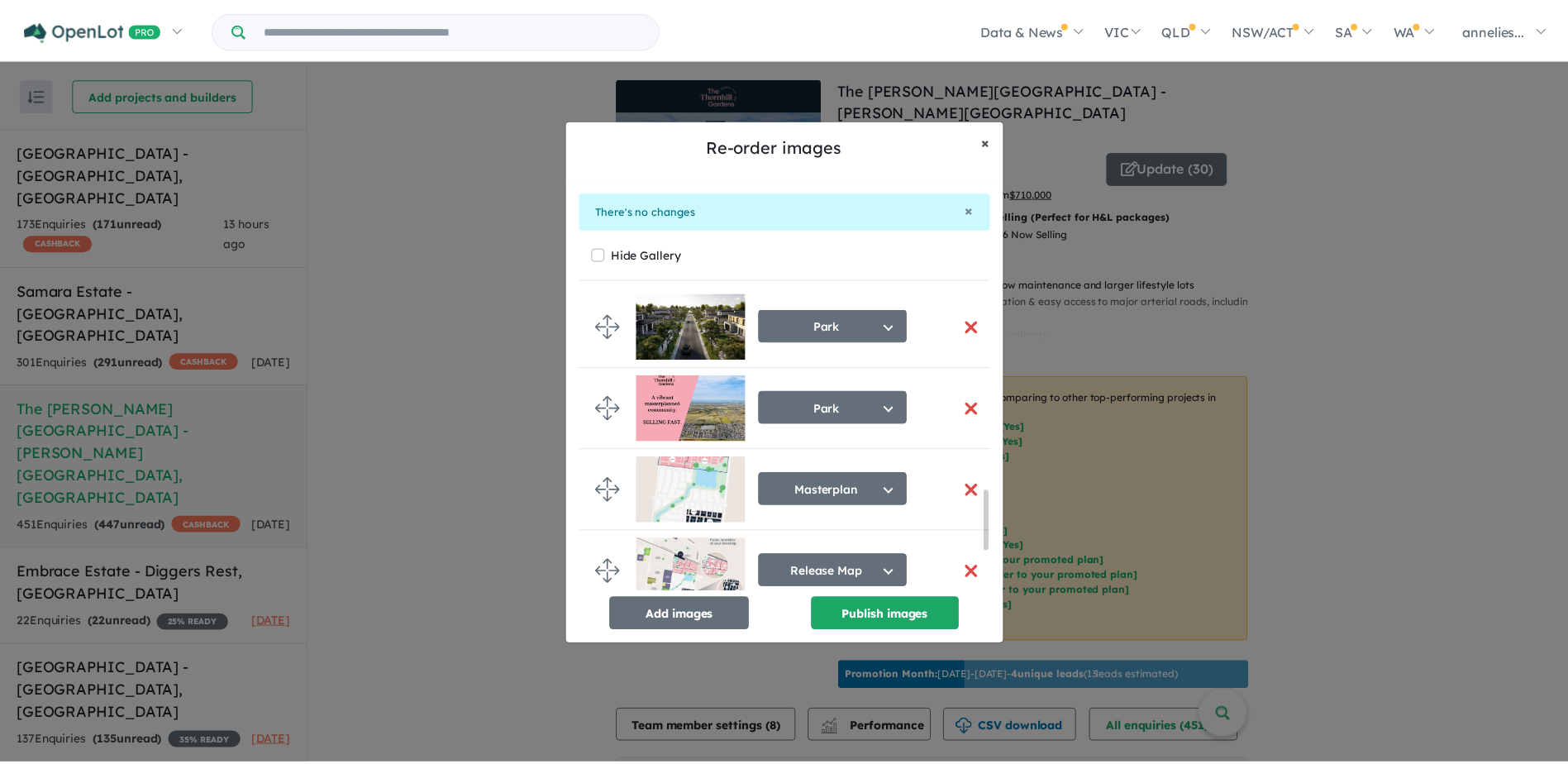
scroll to position [979, 0]
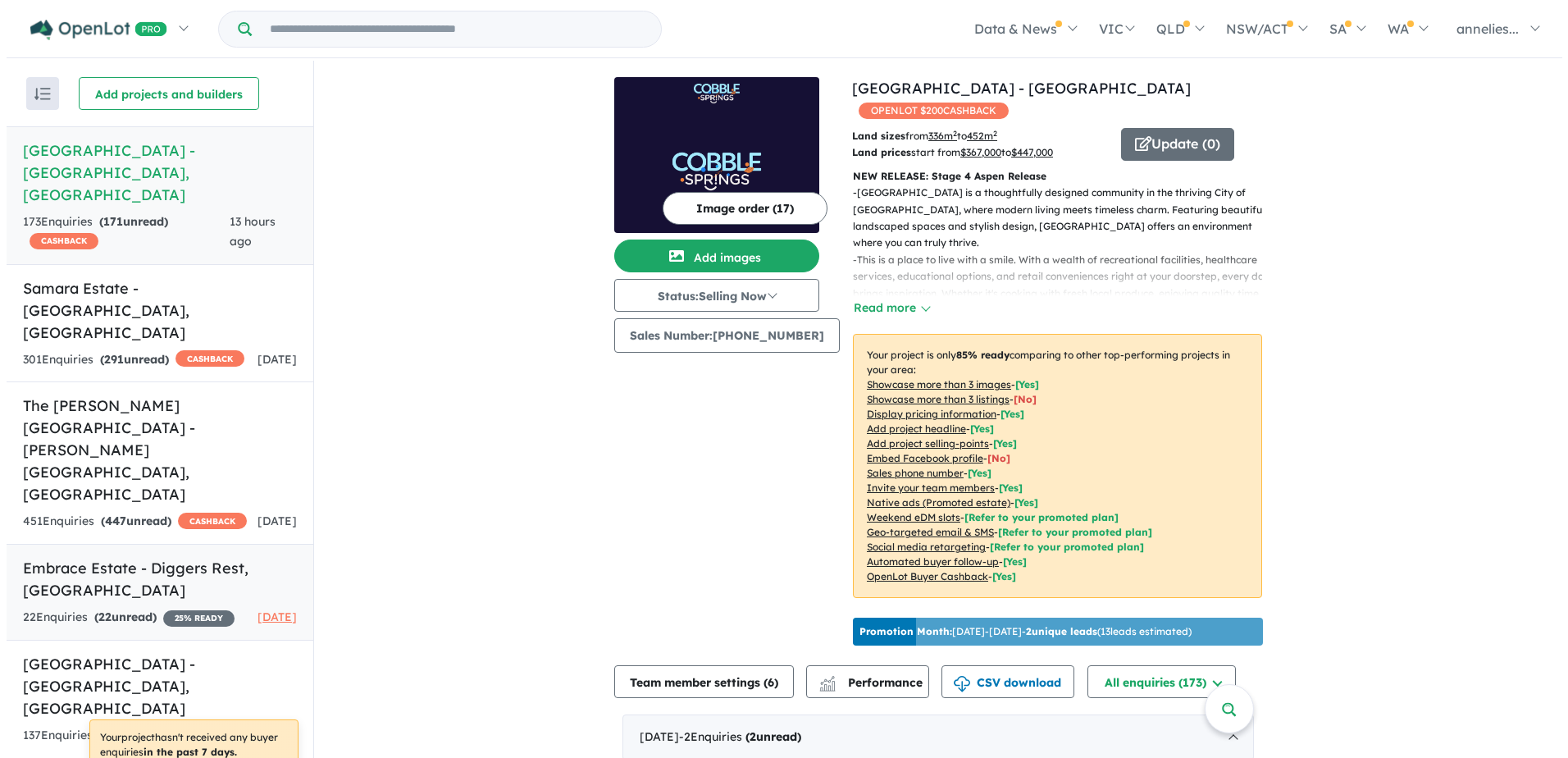
scroll to position [113, 0]
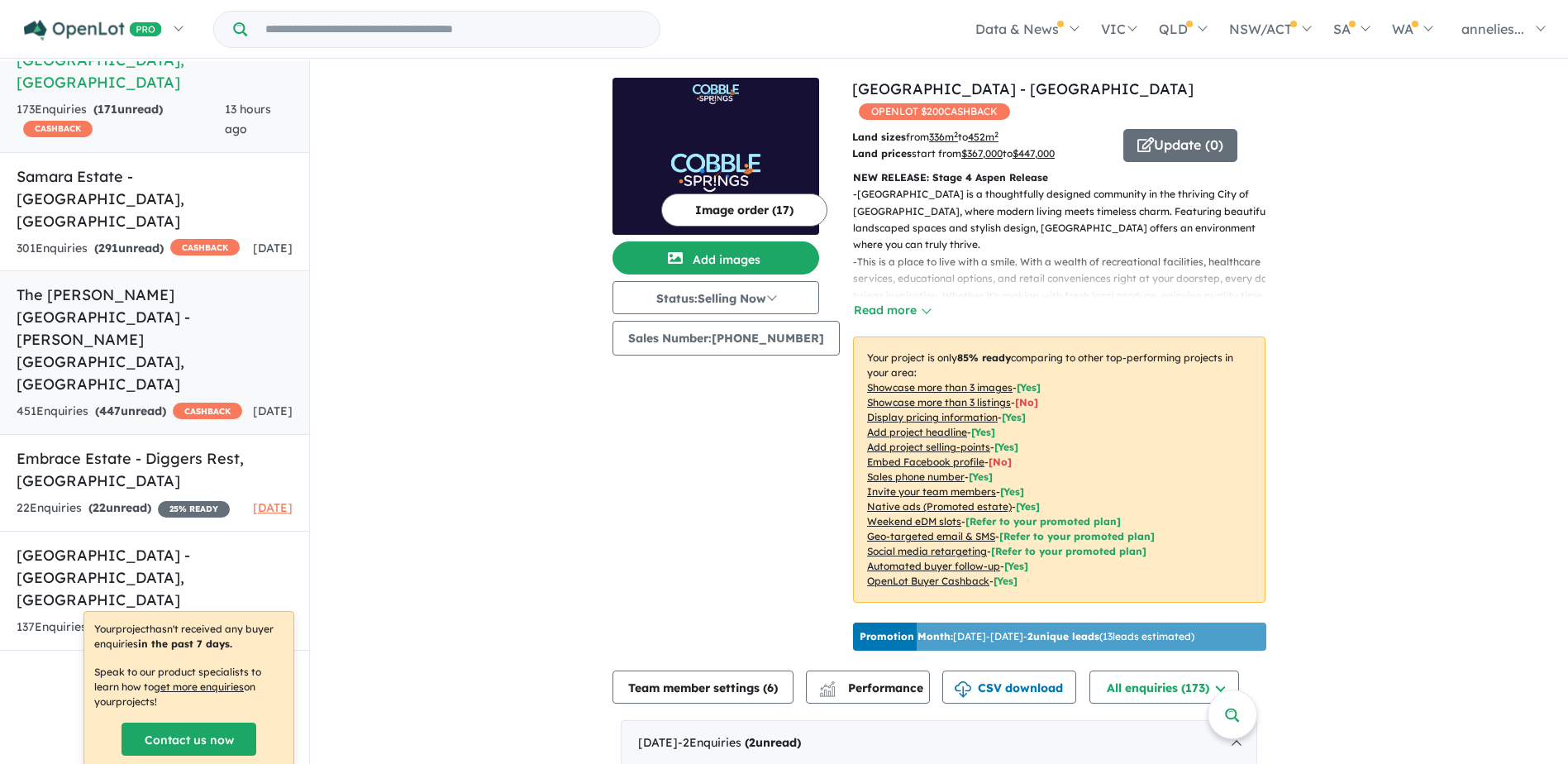
click at [172, 283] on h5 "The Thornhill Gardens Estate - Thornhill Park , VIC" at bounding box center [154, 339] width 276 height 112
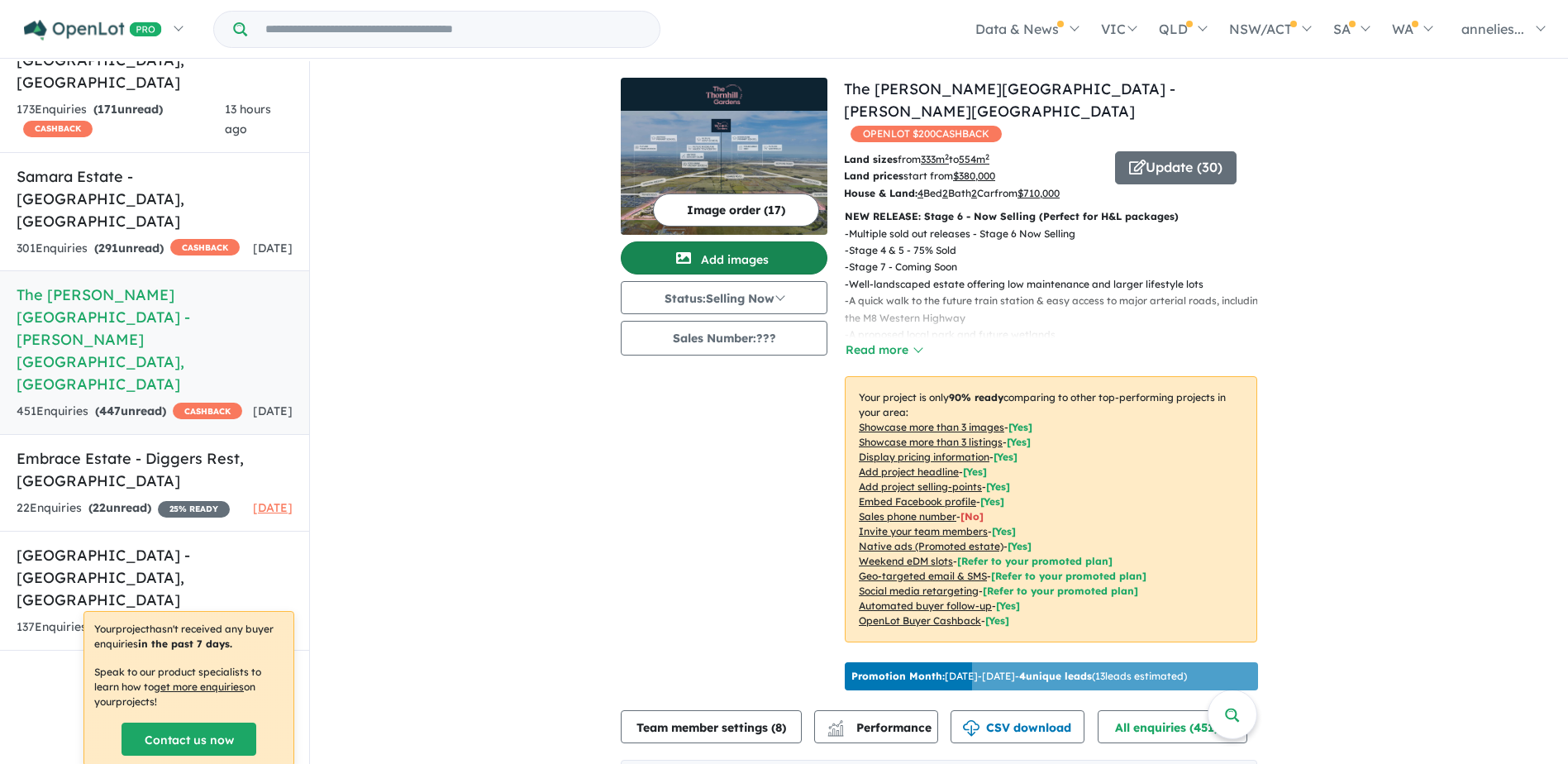
click at [739, 257] on button "Add images" at bounding box center [724, 258] width 207 height 33
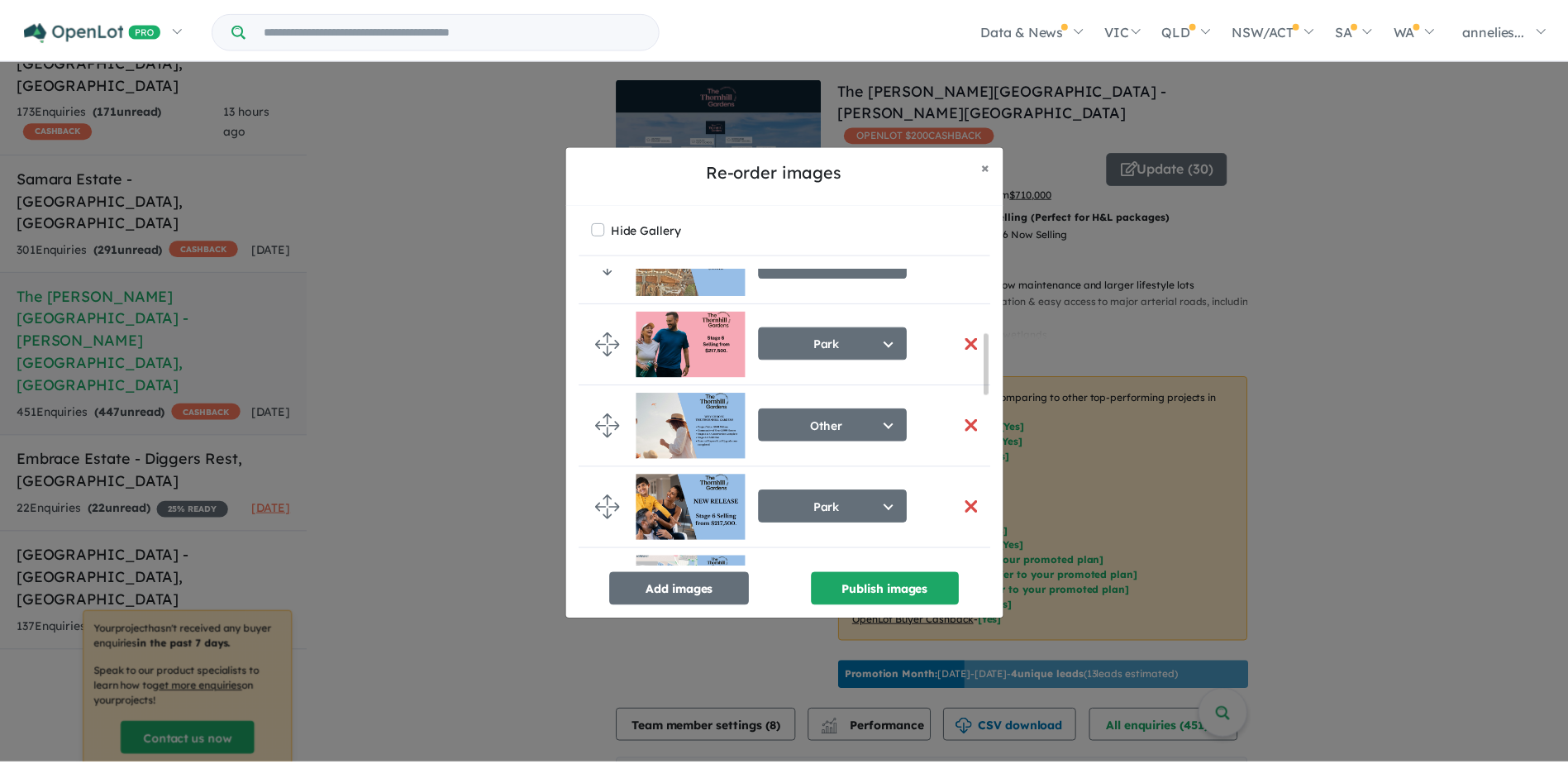
scroll to position [331, 0]
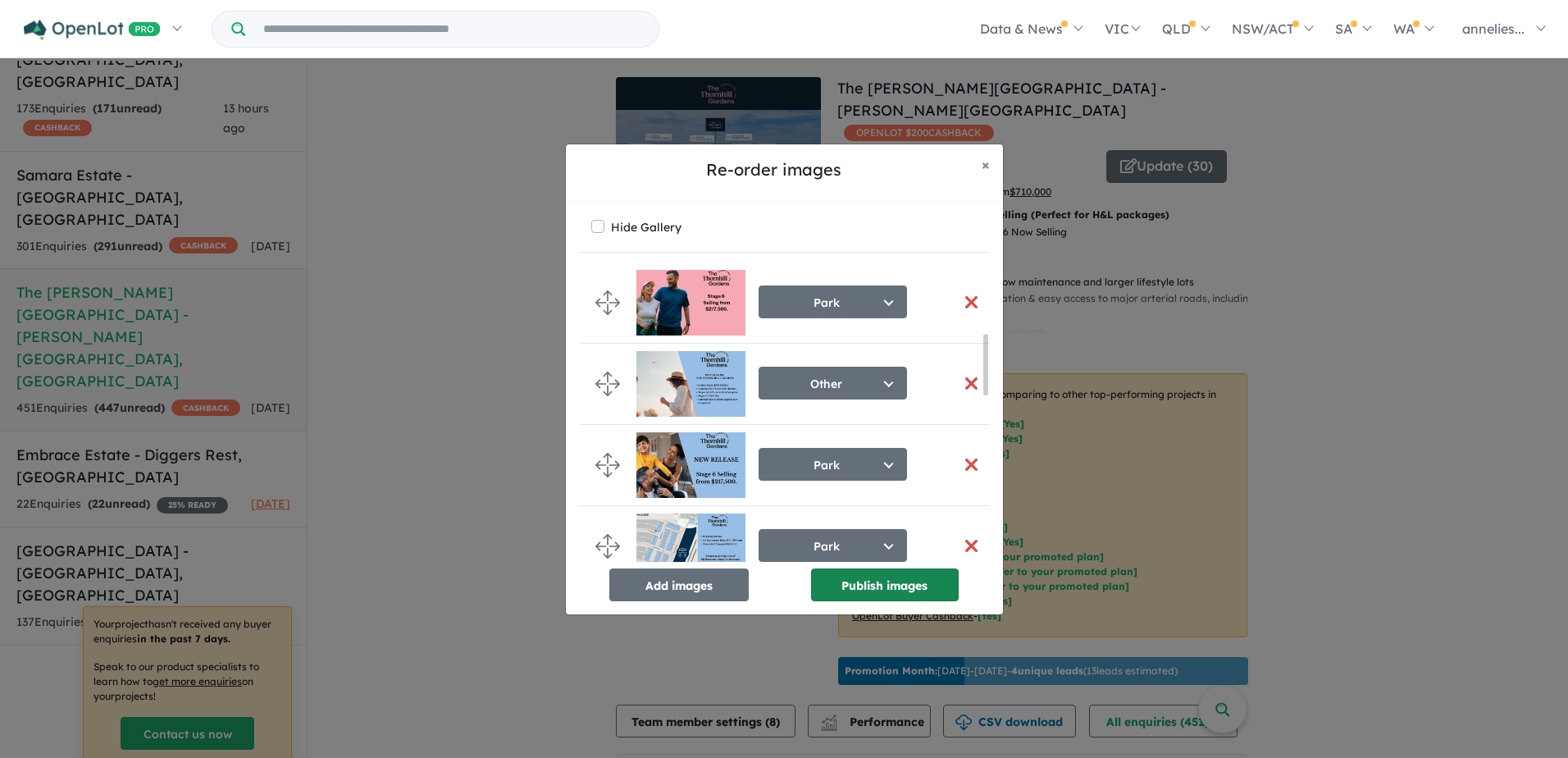
click at [899, 582] on button "Publish images" at bounding box center [885, 585] width 148 height 33
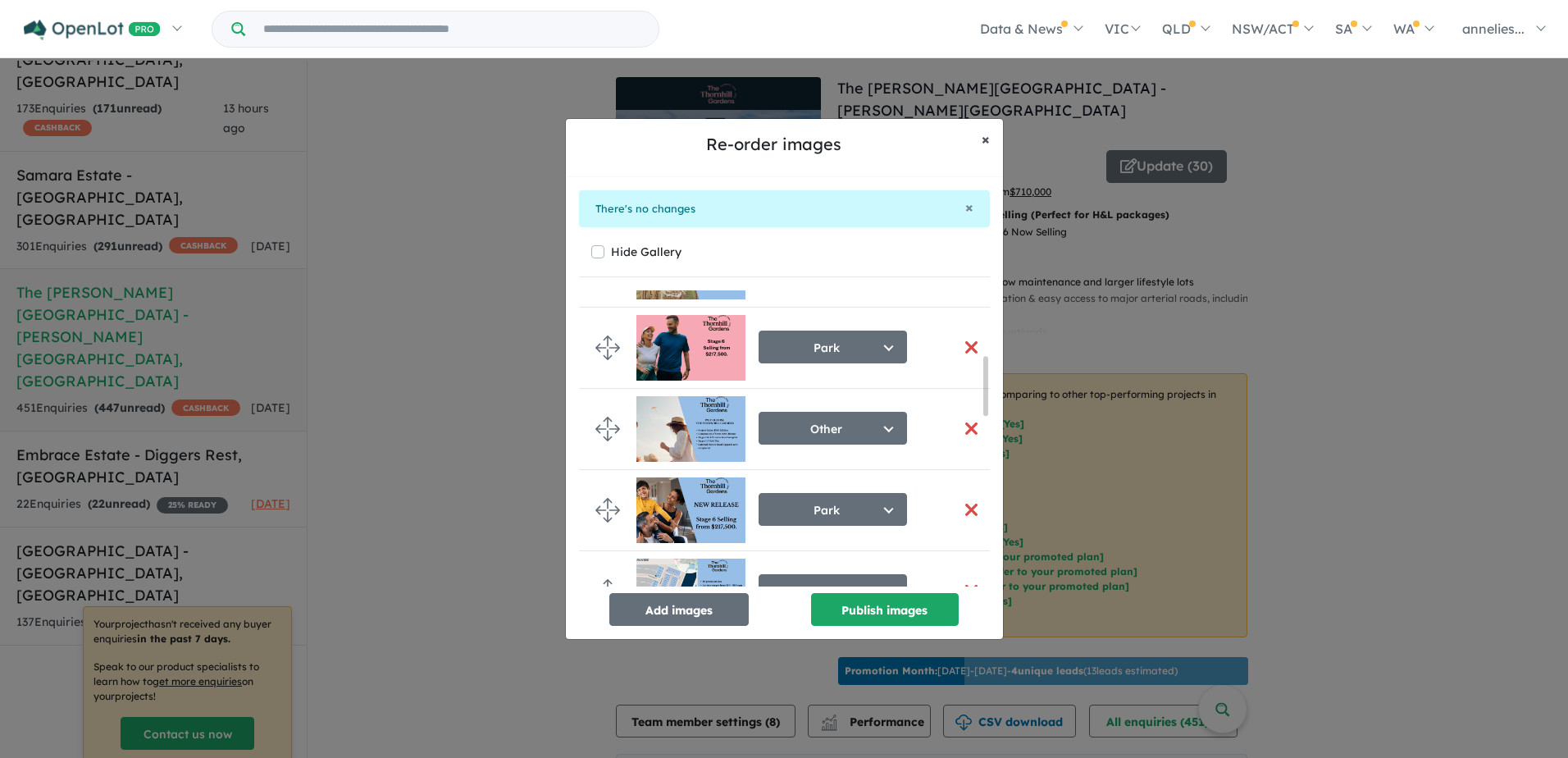
click at [985, 137] on span "×" at bounding box center [986, 139] width 9 height 19
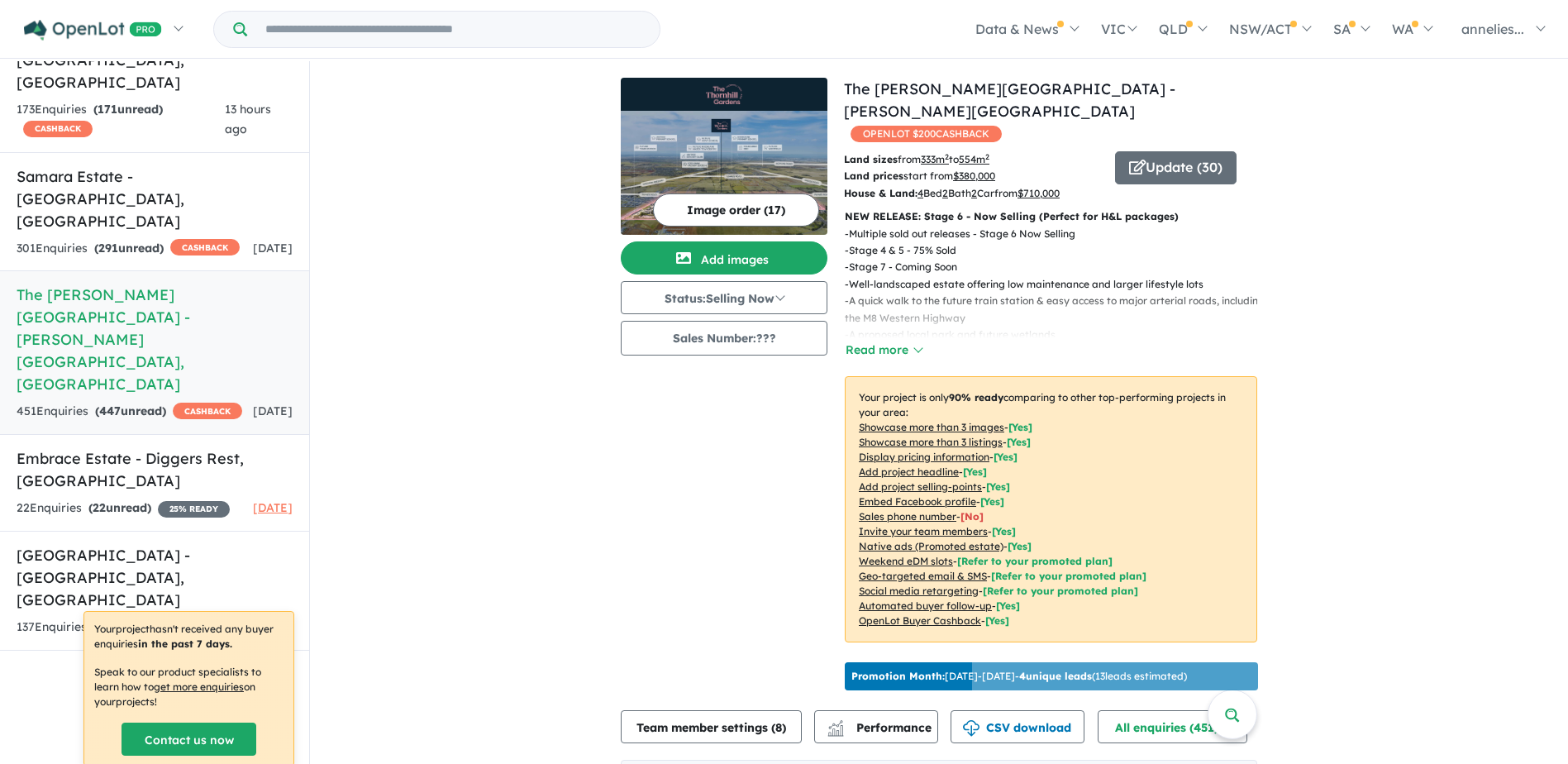
click at [684, 210] on button "Image order ( 17 )" at bounding box center [736, 210] width 166 height 33
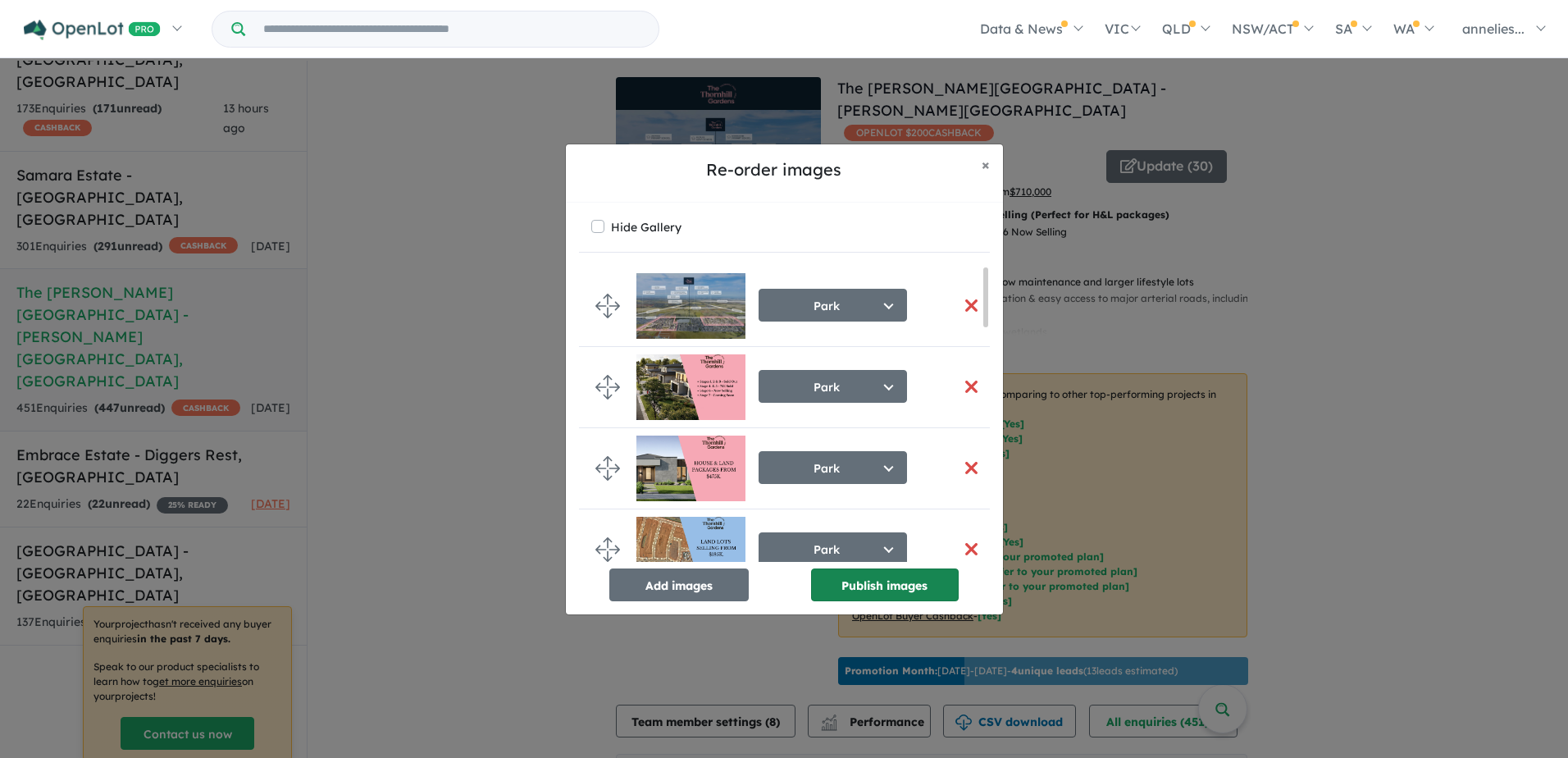
click at [876, 587] on button "Publish images" at bounding box center [885, 585] width 148 height 33
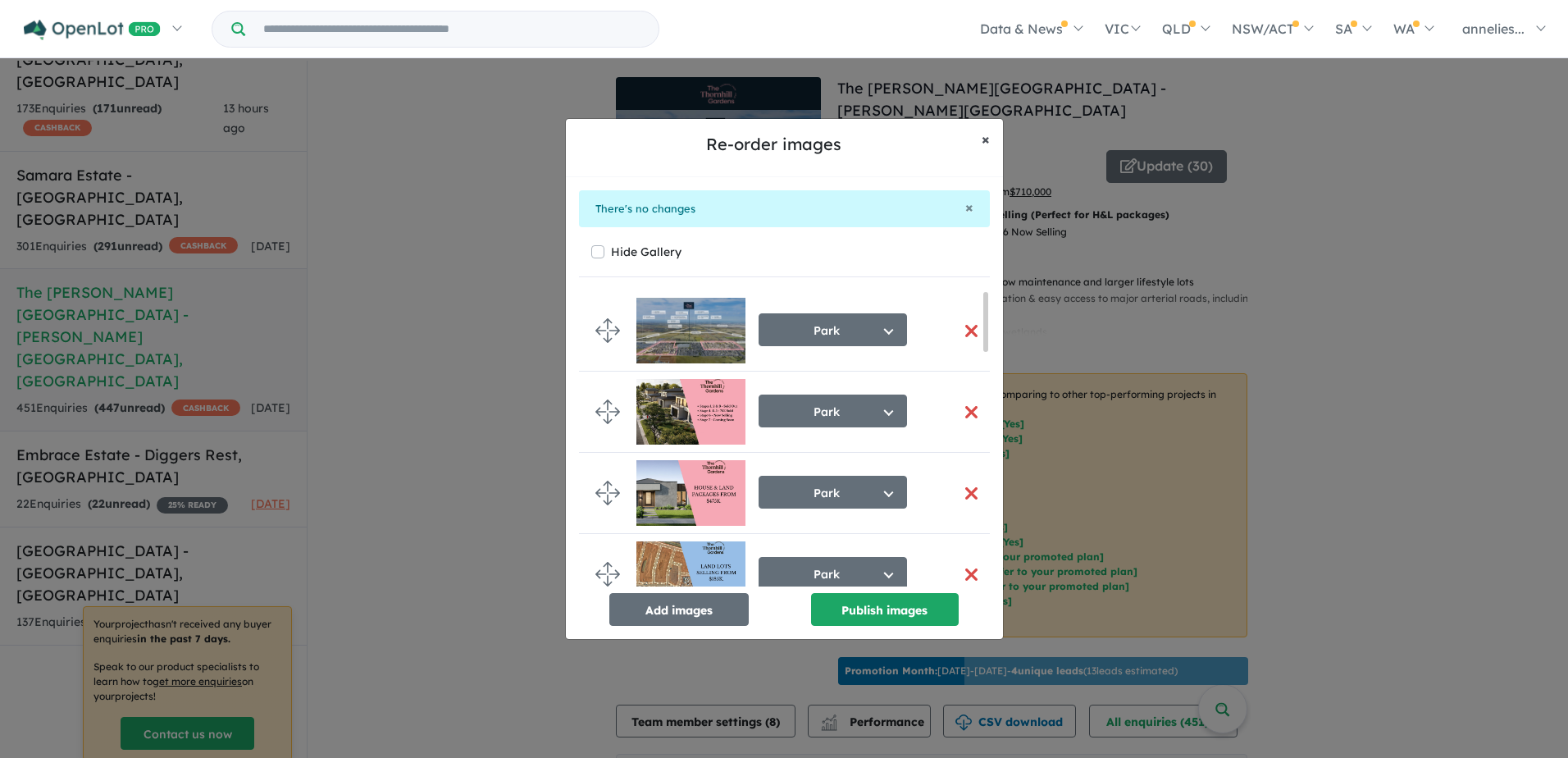
click at [983, 138] on span "×" at bounding box center [986, 139] width 9 height 19
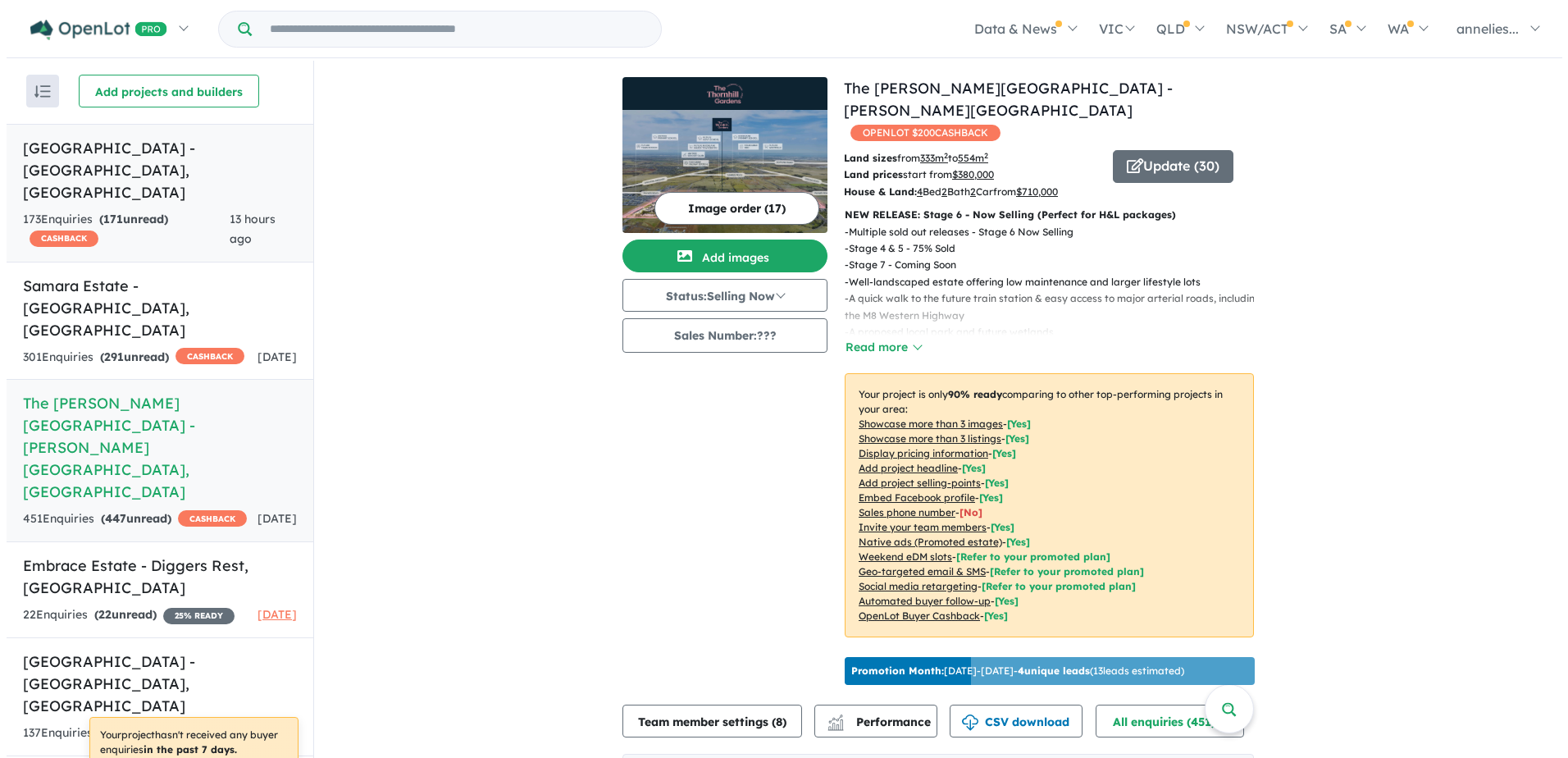
scroll to position [0, 0]
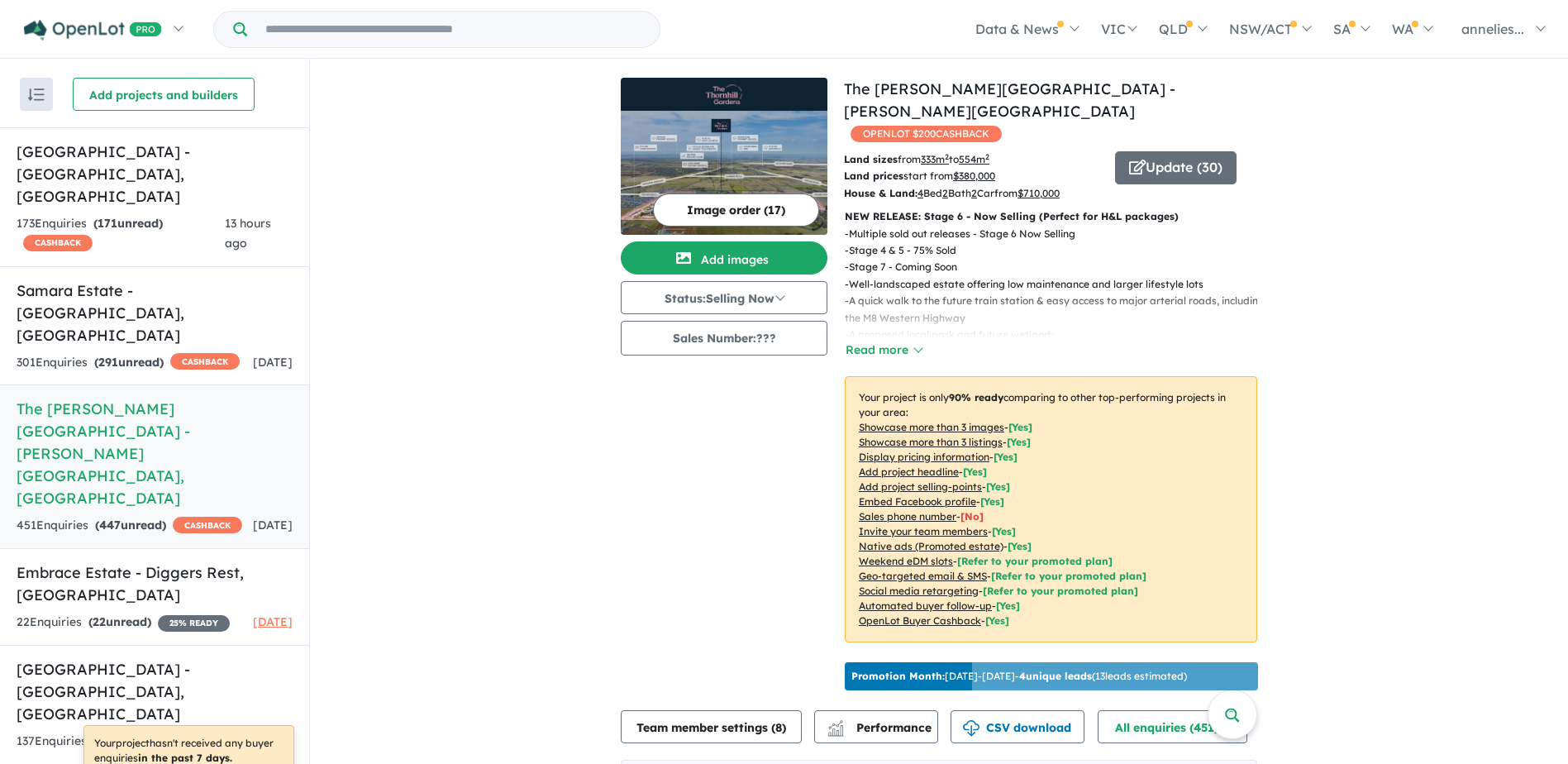
click at [722, 211] on button "Image order ( 17 )" at bounding box center [736, 210] width 166 height 33
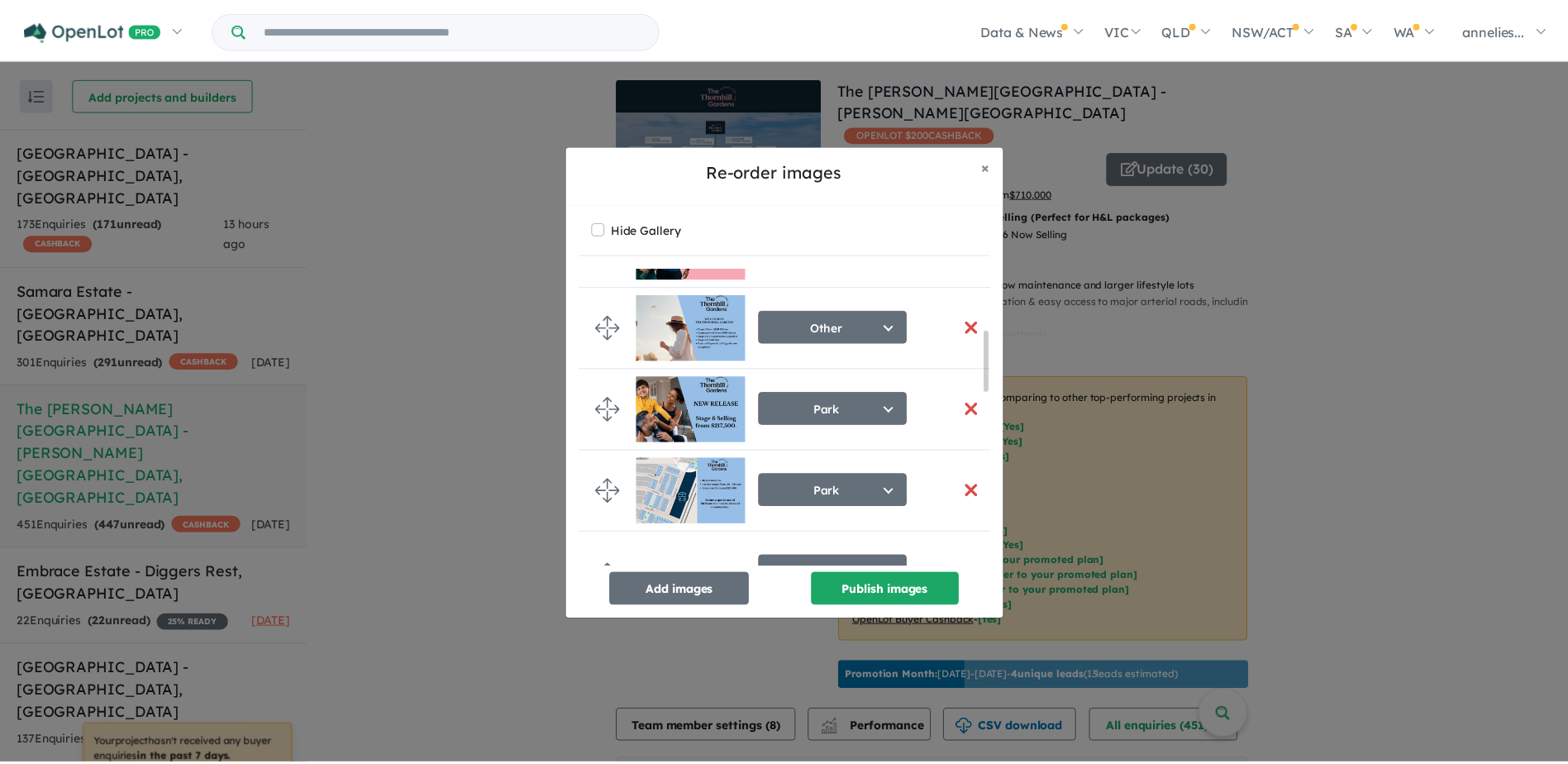
scroll to position [413, 0]
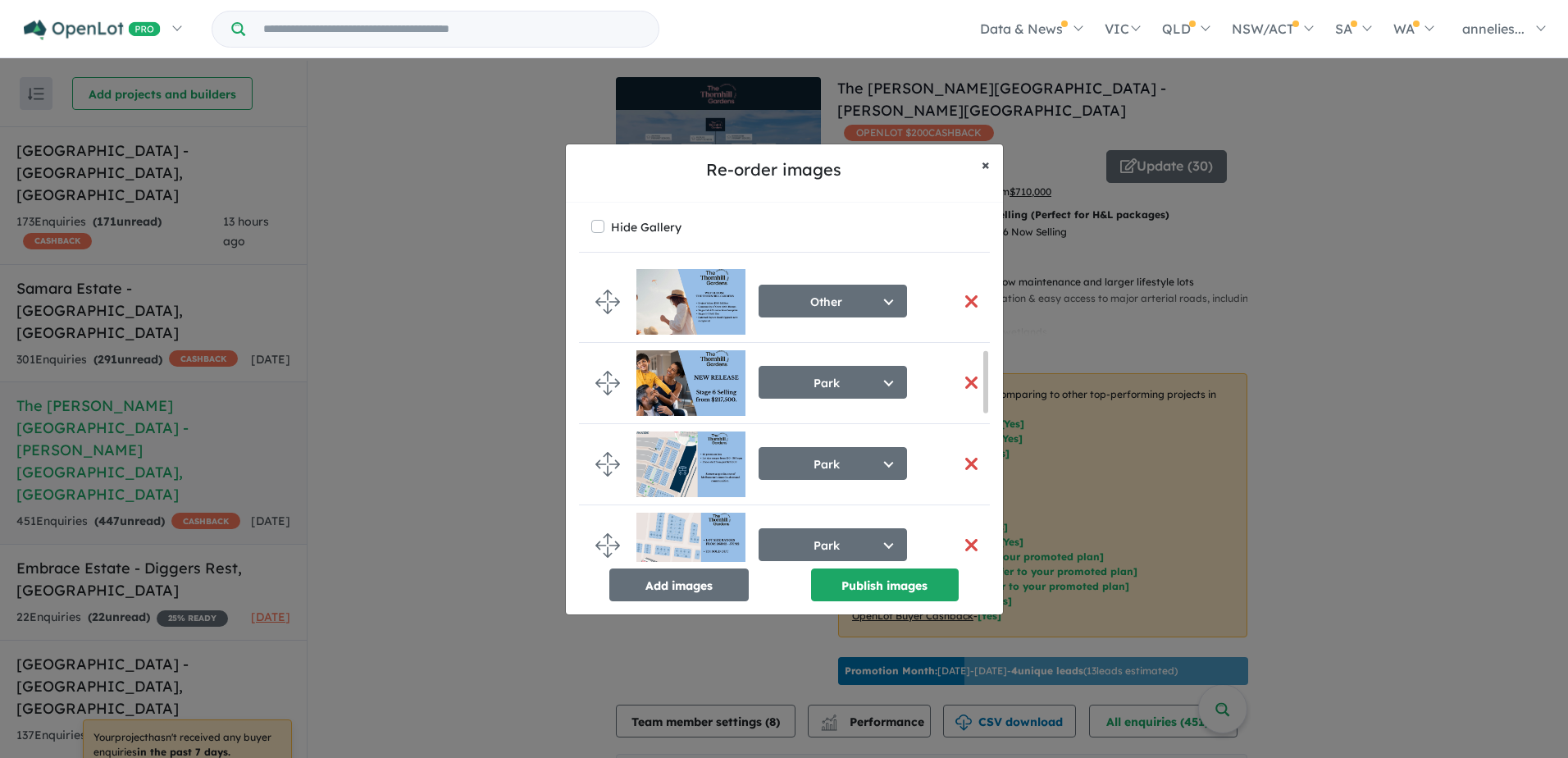
click at [985, 165] on span "×" at bounding box center [986, 164] width 9 height 19
